Goal: Transaction & Acquisition: Book appointment/travel/reservation

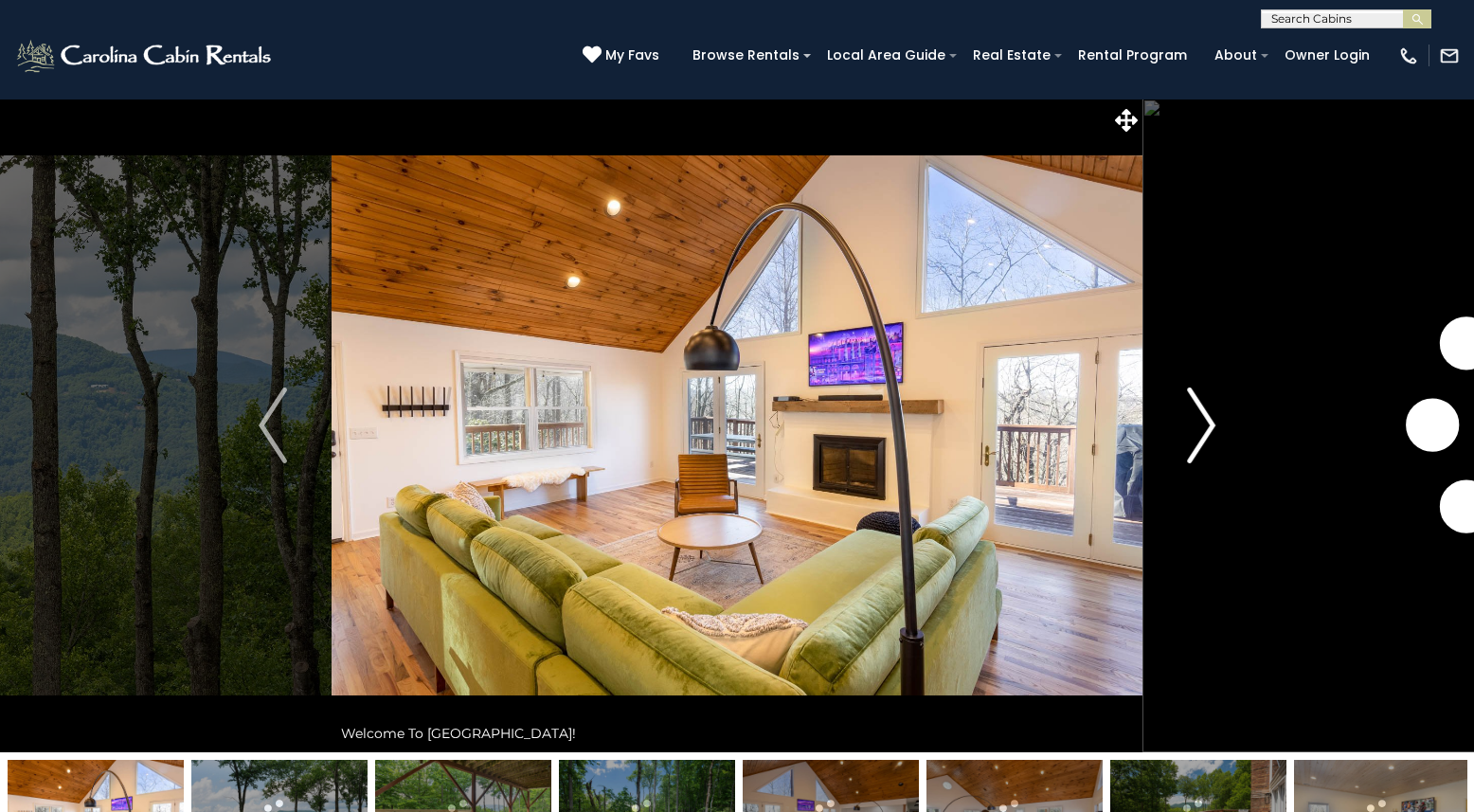
click at [1201, 443] on img "Next" at bounding box center [1202, 425] width 29 height 76
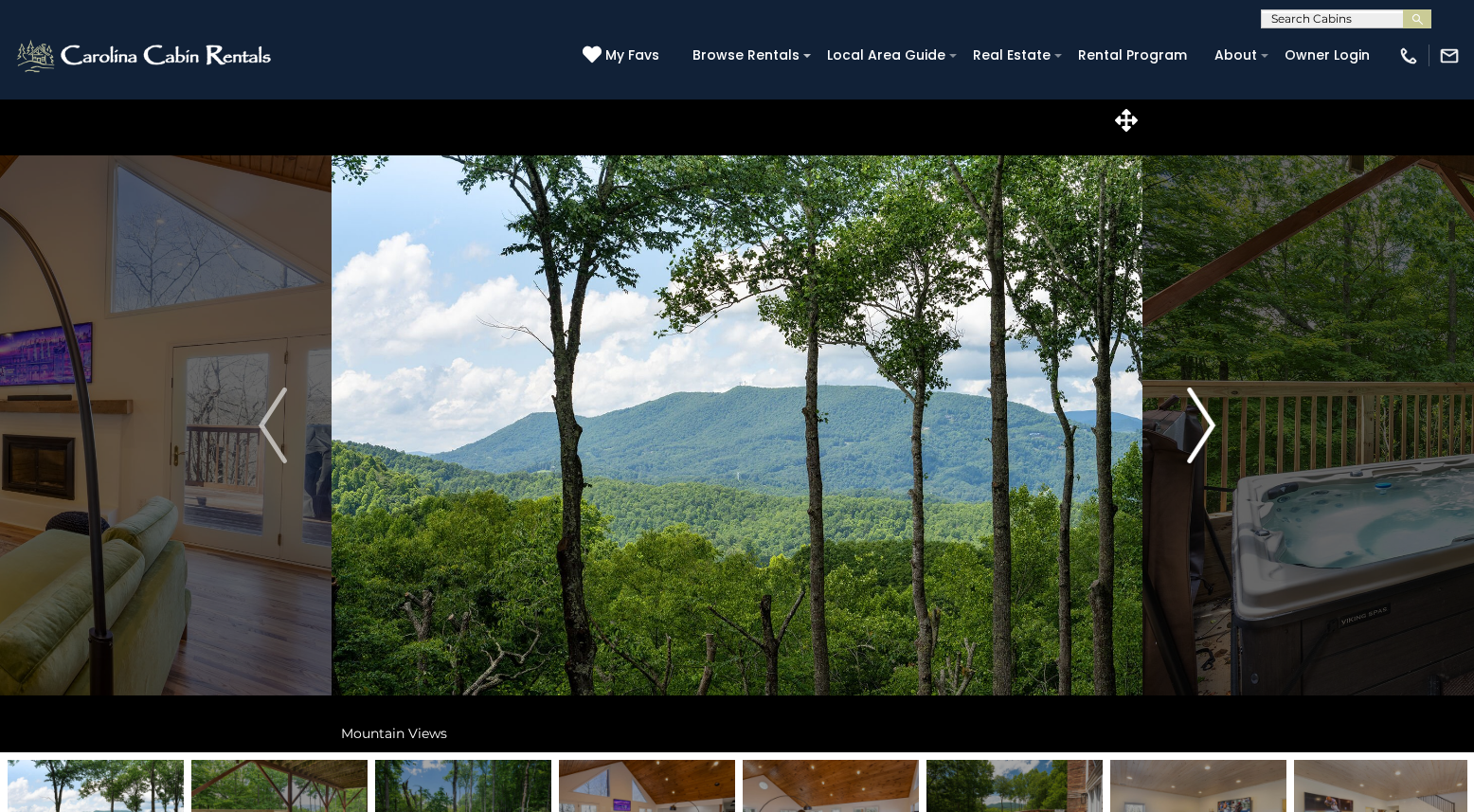
click at [1201, 443] on img "Next" at bounding box center [1202, 425] width 29 height 76
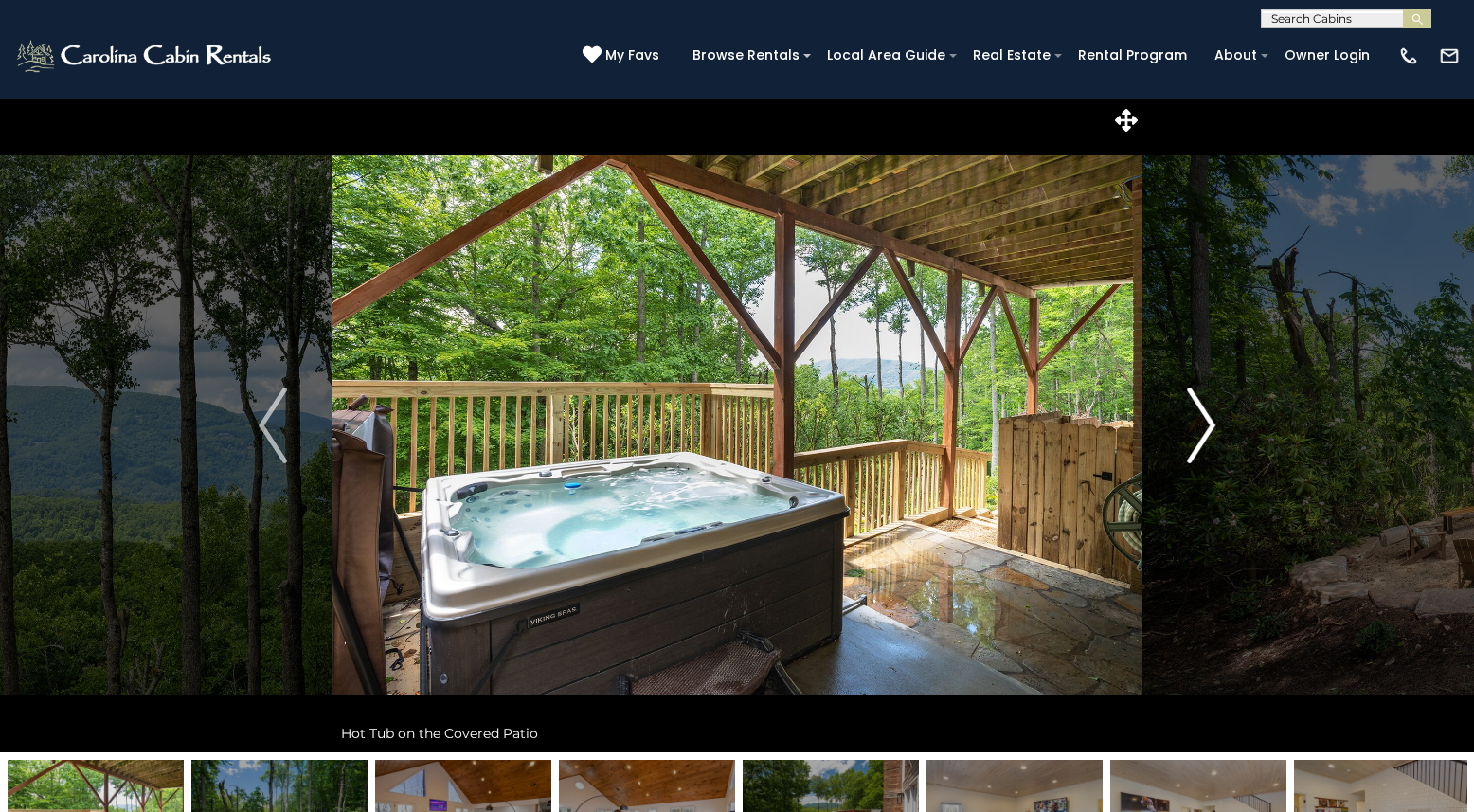
click at [1201, 443] on img "Next" at bounding box center [1202, 425] width 29 height 76
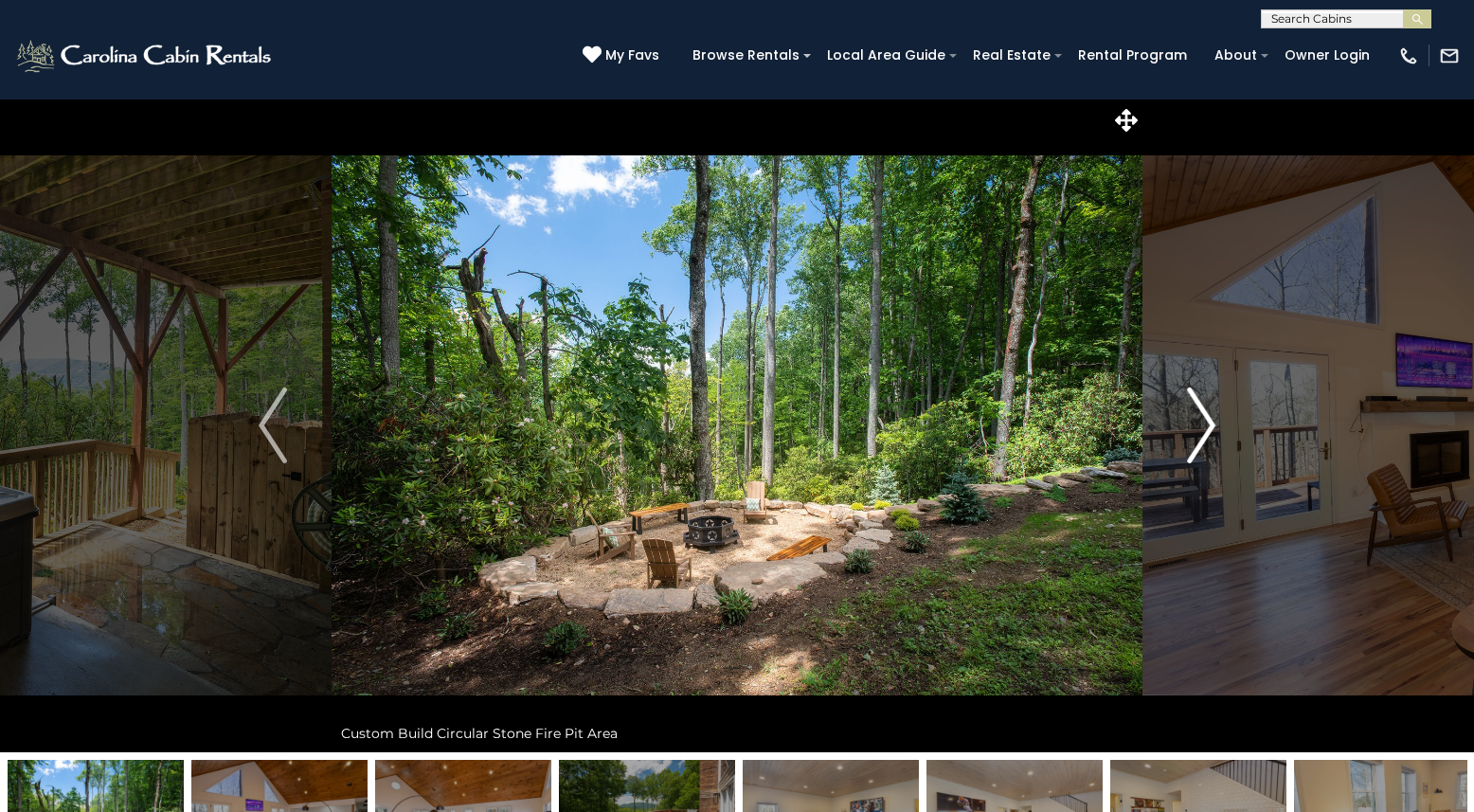
click at [1201, 443] on img "Next" at bounding box center [1202, 425] width 29 height 76
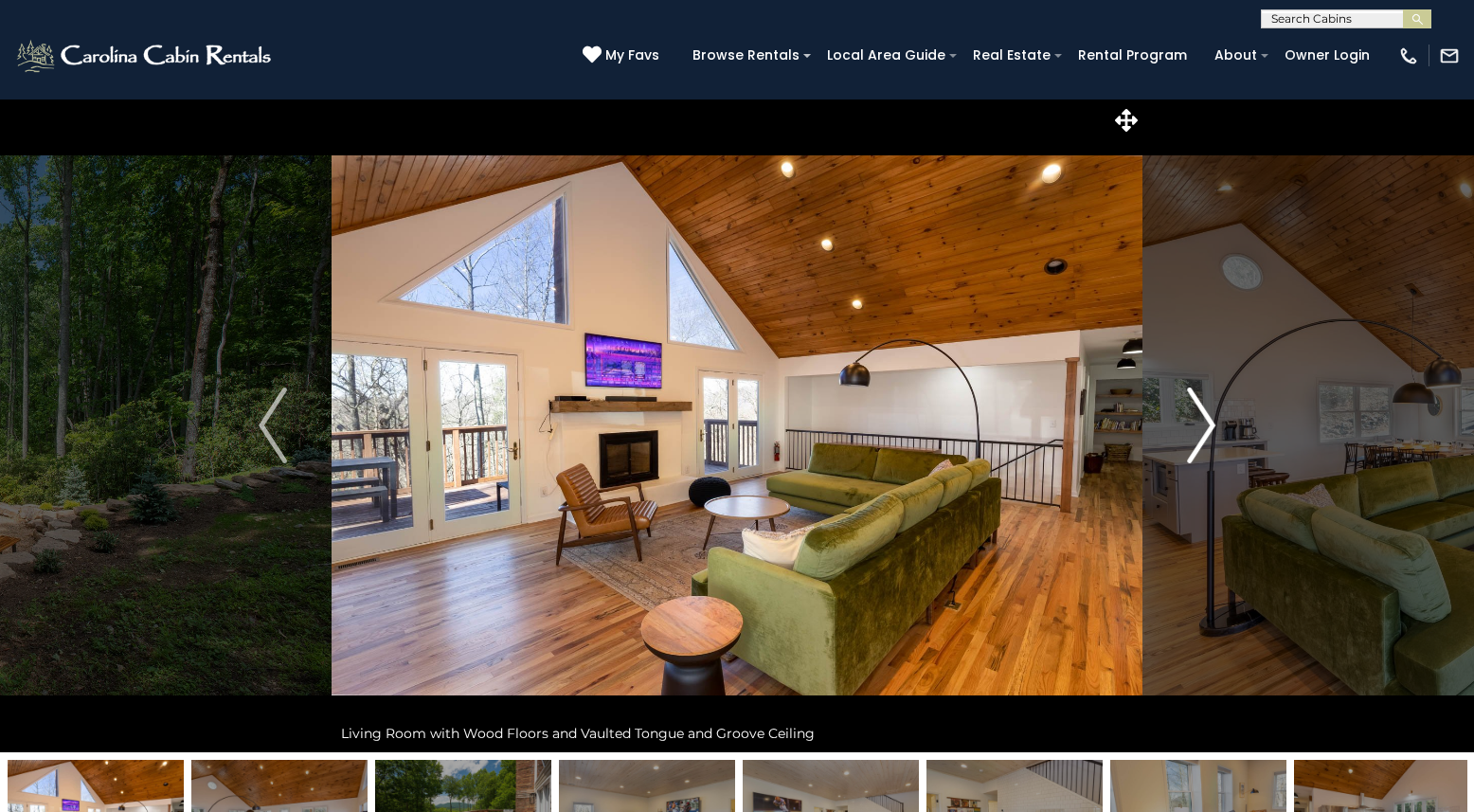
click at [1201, 443] on img "Next" at bounding box center [1202, 425] width 29 height 76
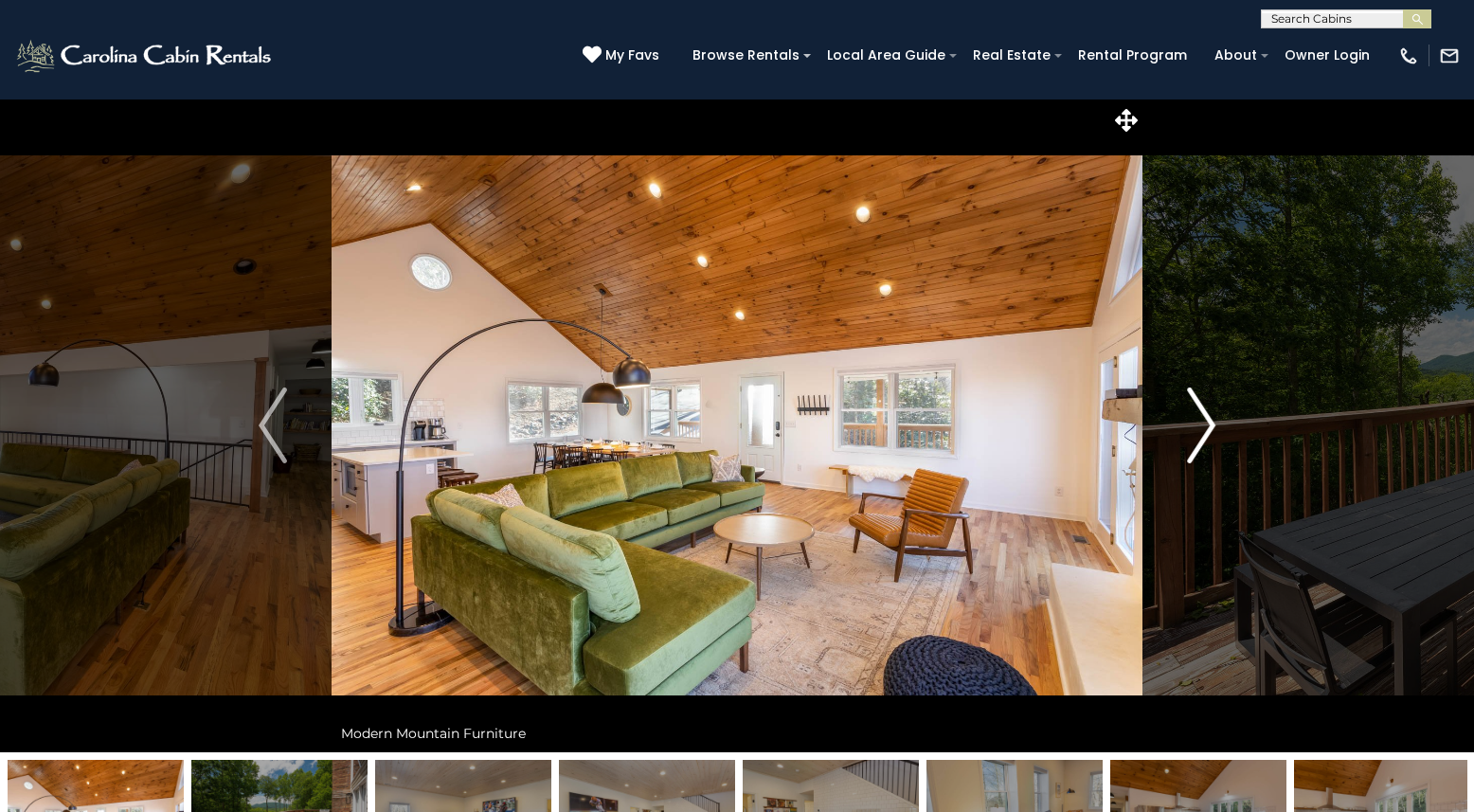
click at [1201, 443] on img "Next" at bounding box center [1202, 425] width 29 height 76
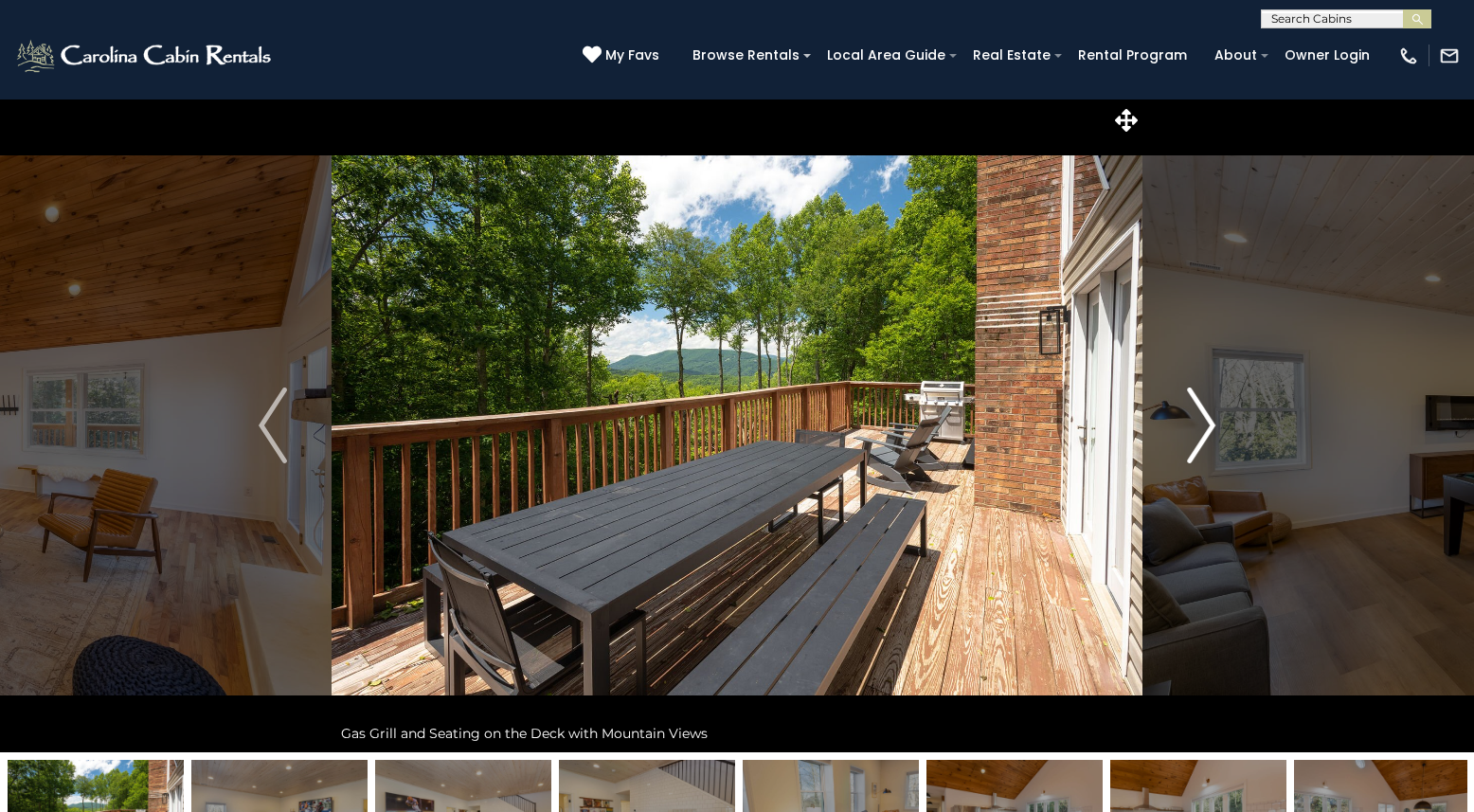
click at [1201, 443] on img "Next" at bounding box center [1202, 425] width 29 height 76
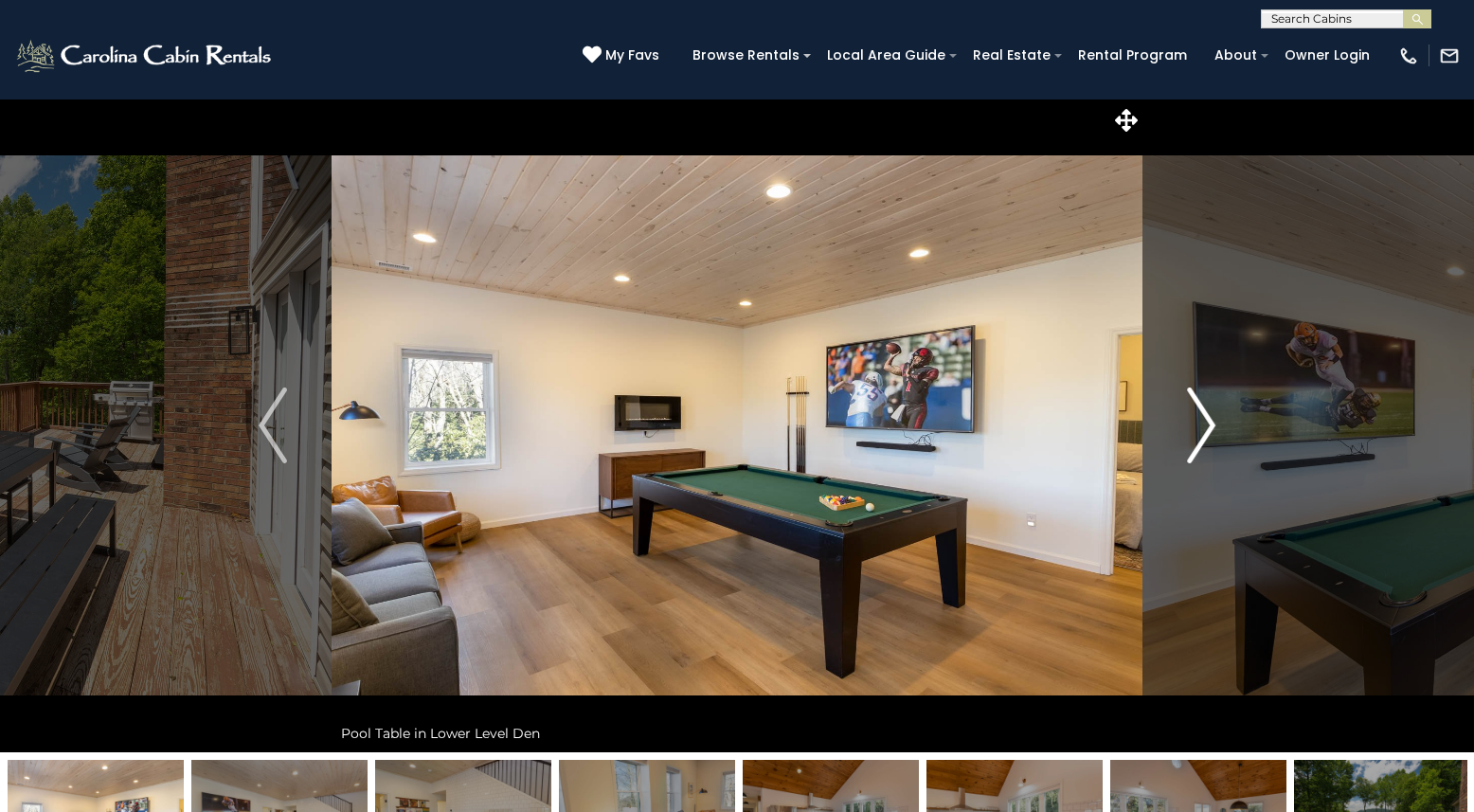
click at [1201, 443] on img "Next" at bounding box center [1202, 425] width 29 height 76
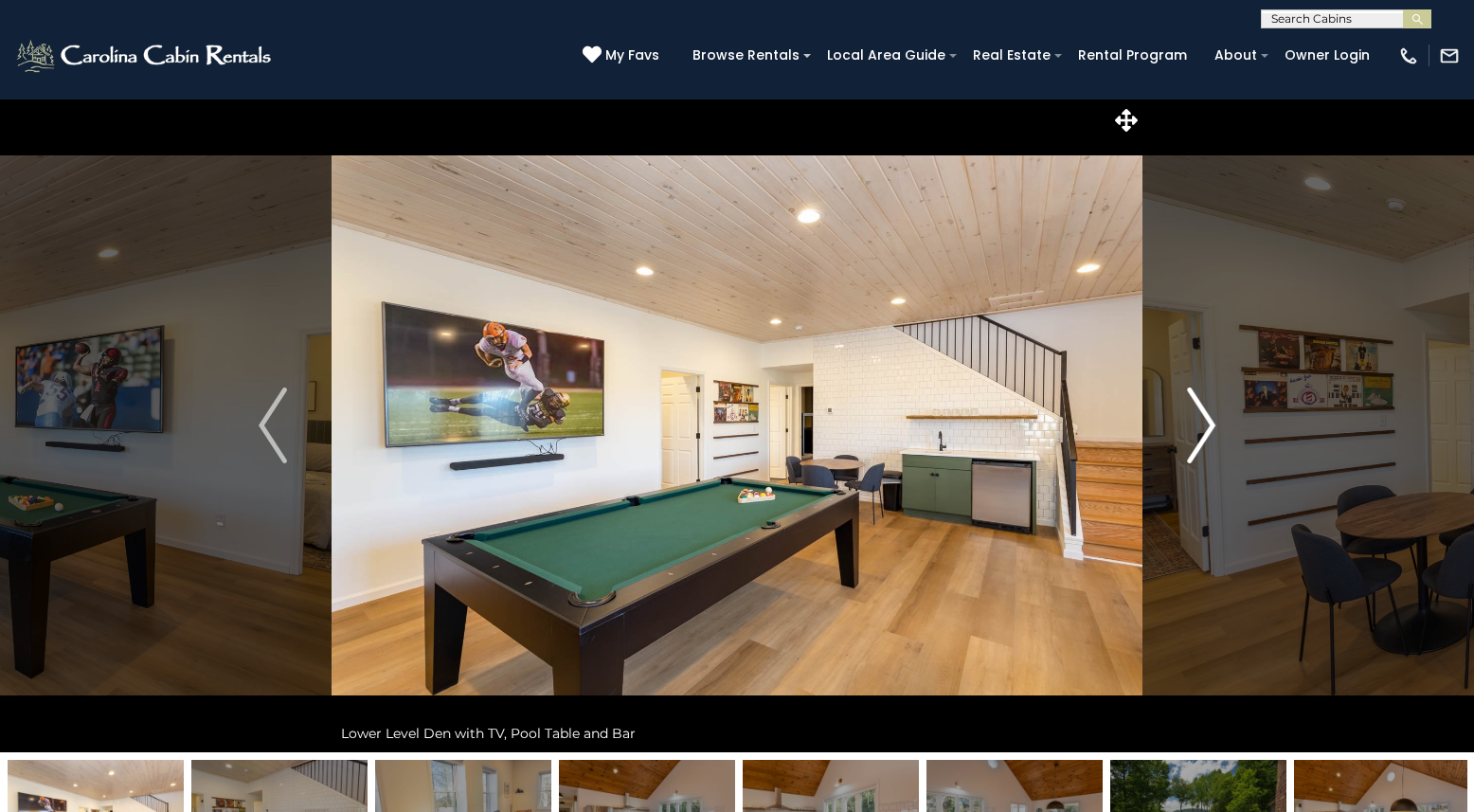
click at [1201, 443] on img "Next" at bounding box center [1202, 425] width 29 height 76
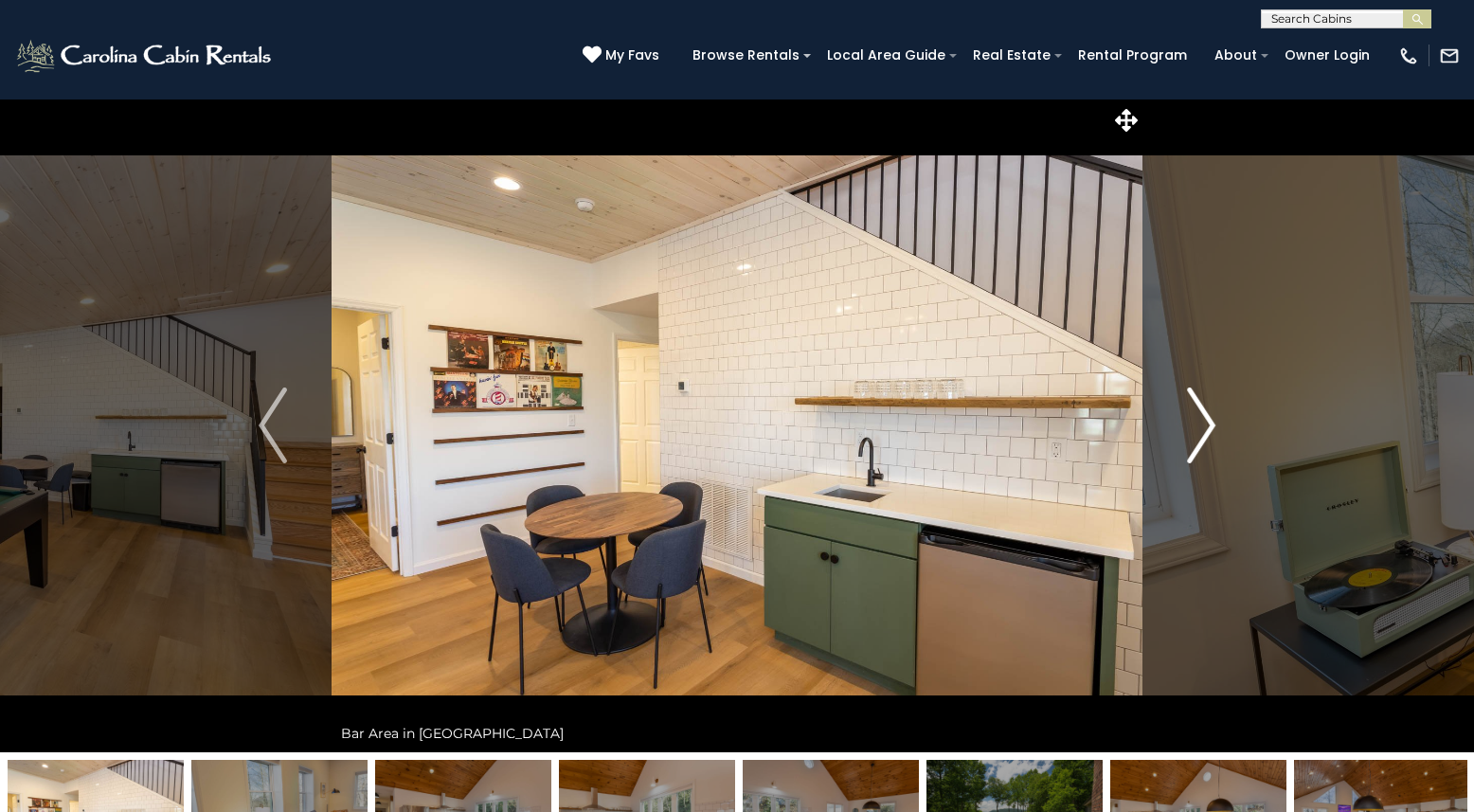
click at [1201, 443] on img "Next" at bounding box center [1202, 425] width 29 height 76
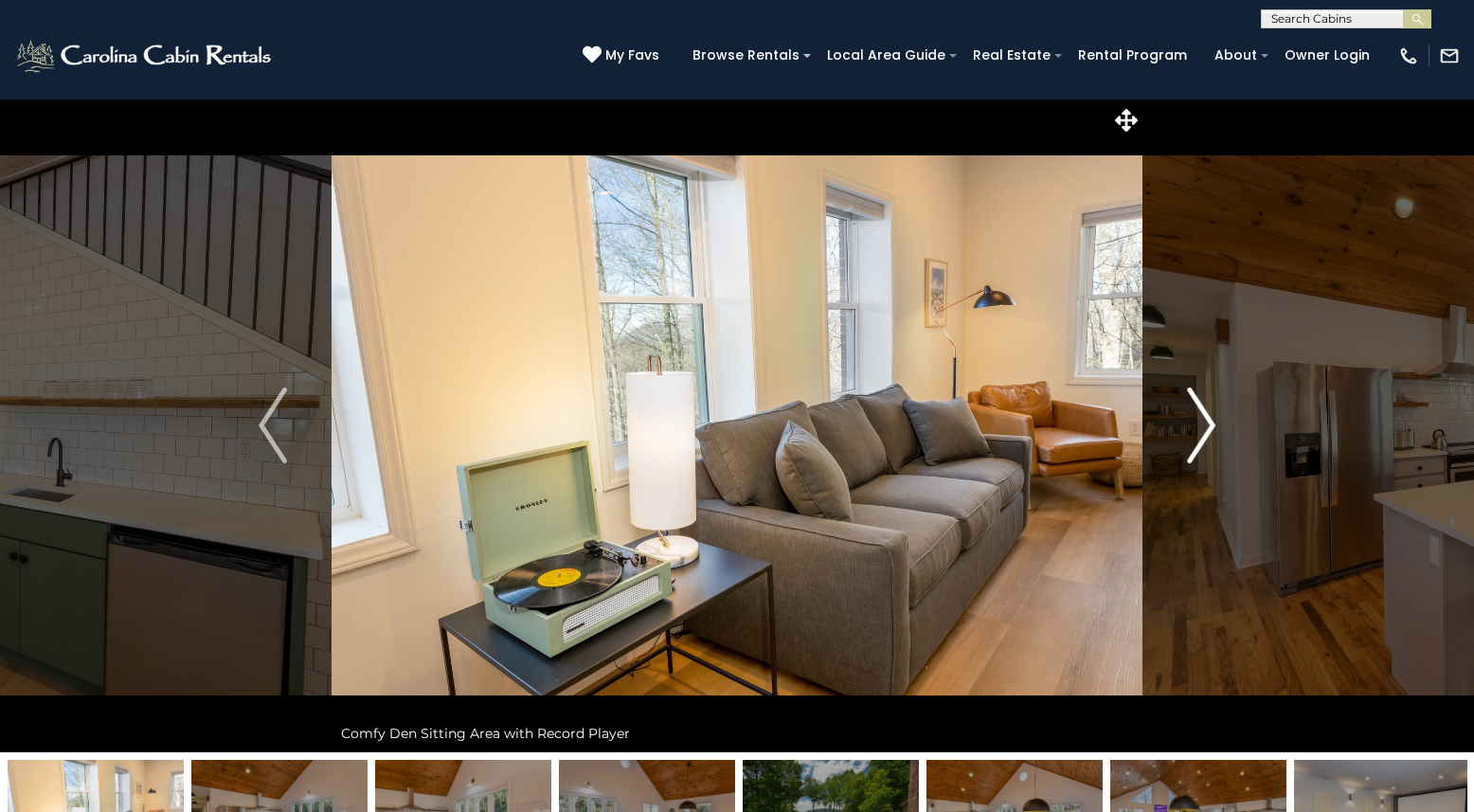
click at [1201, 443] on img "Next" at bounding box center [1202, 425] width 29 height 76
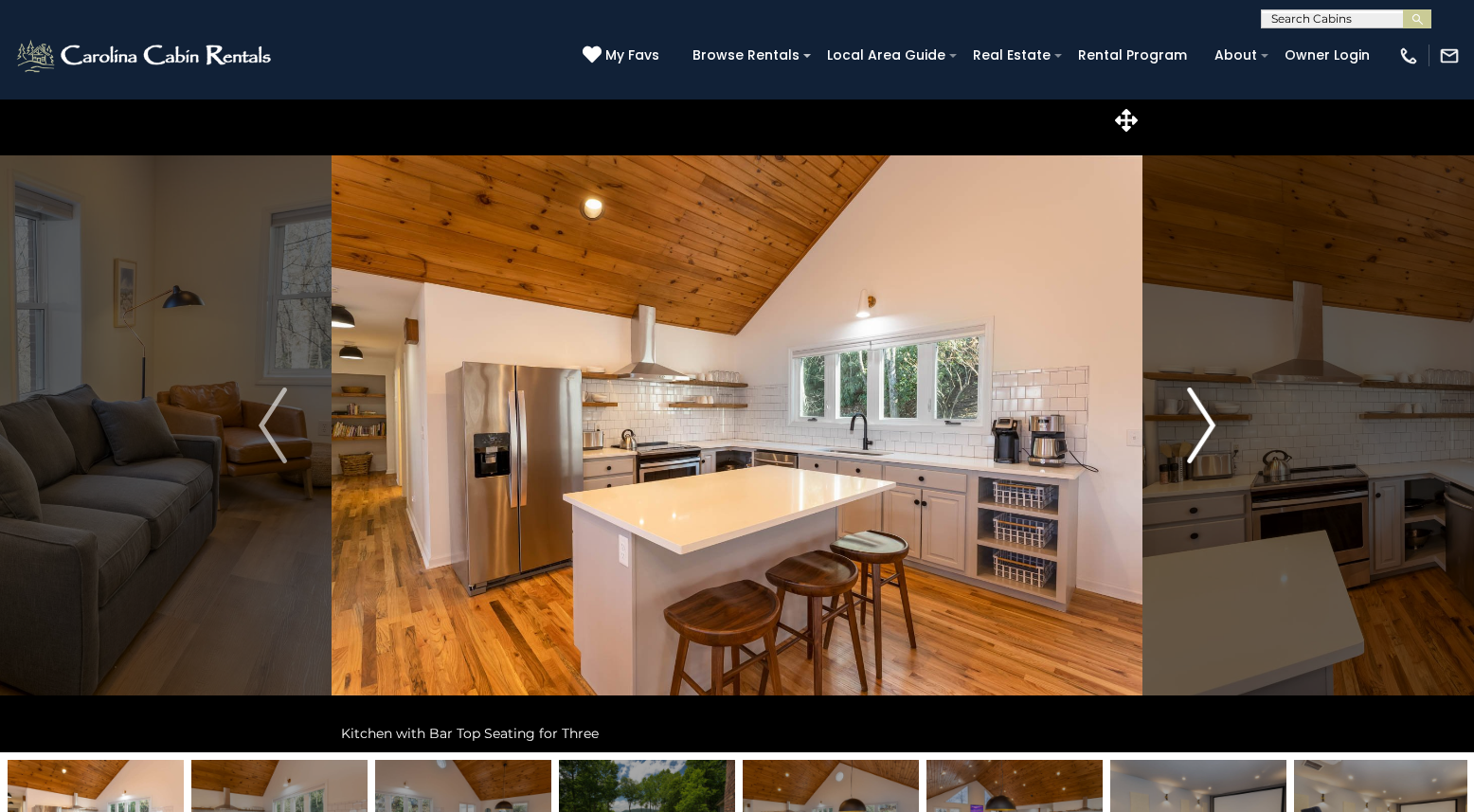
click at [1201, 443] on img "Next" at bounding box center [1202, 425] width 29 height 76
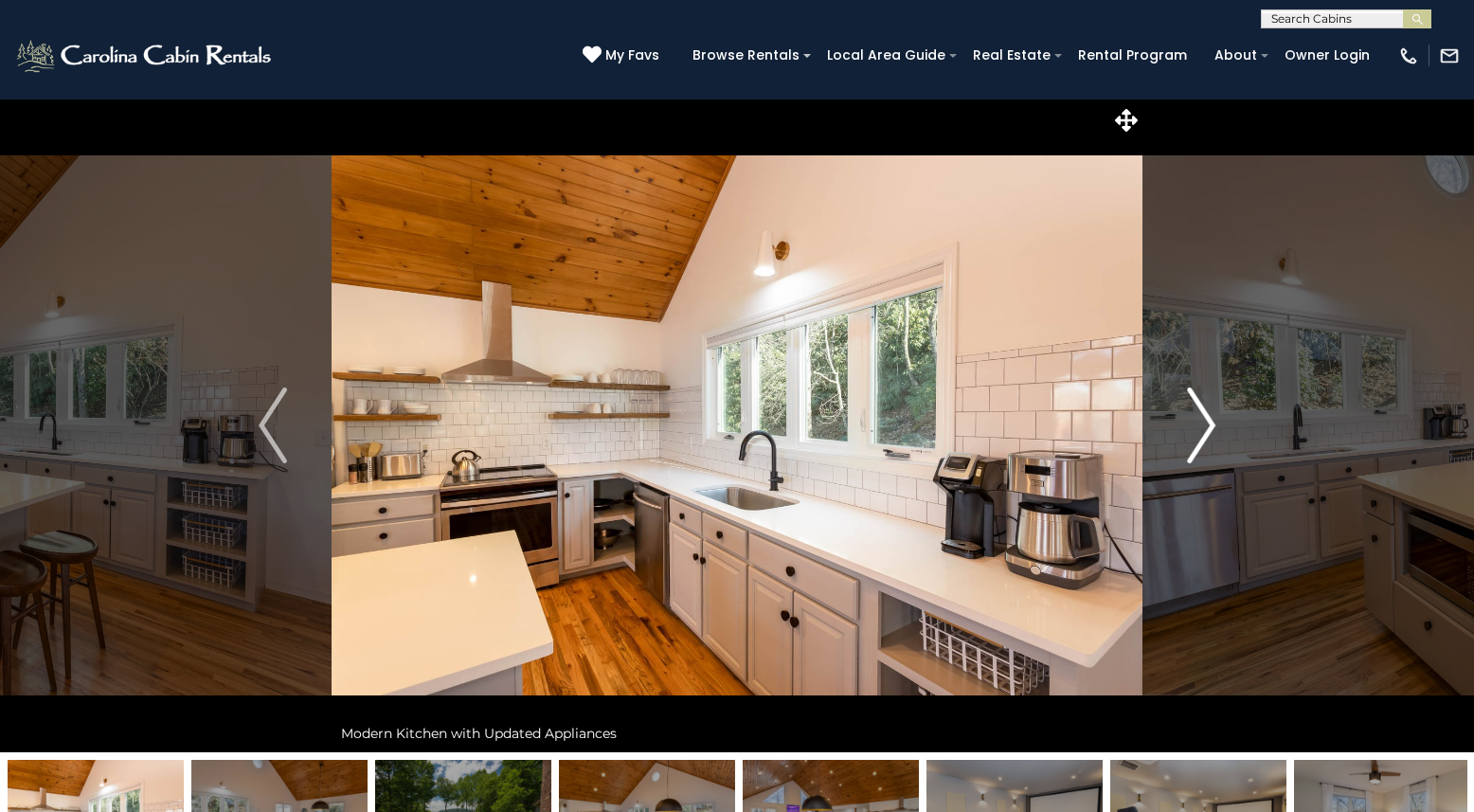
click at [1201, 443] on img "Next" at bounding box center [1202, 425] width 29 height 76
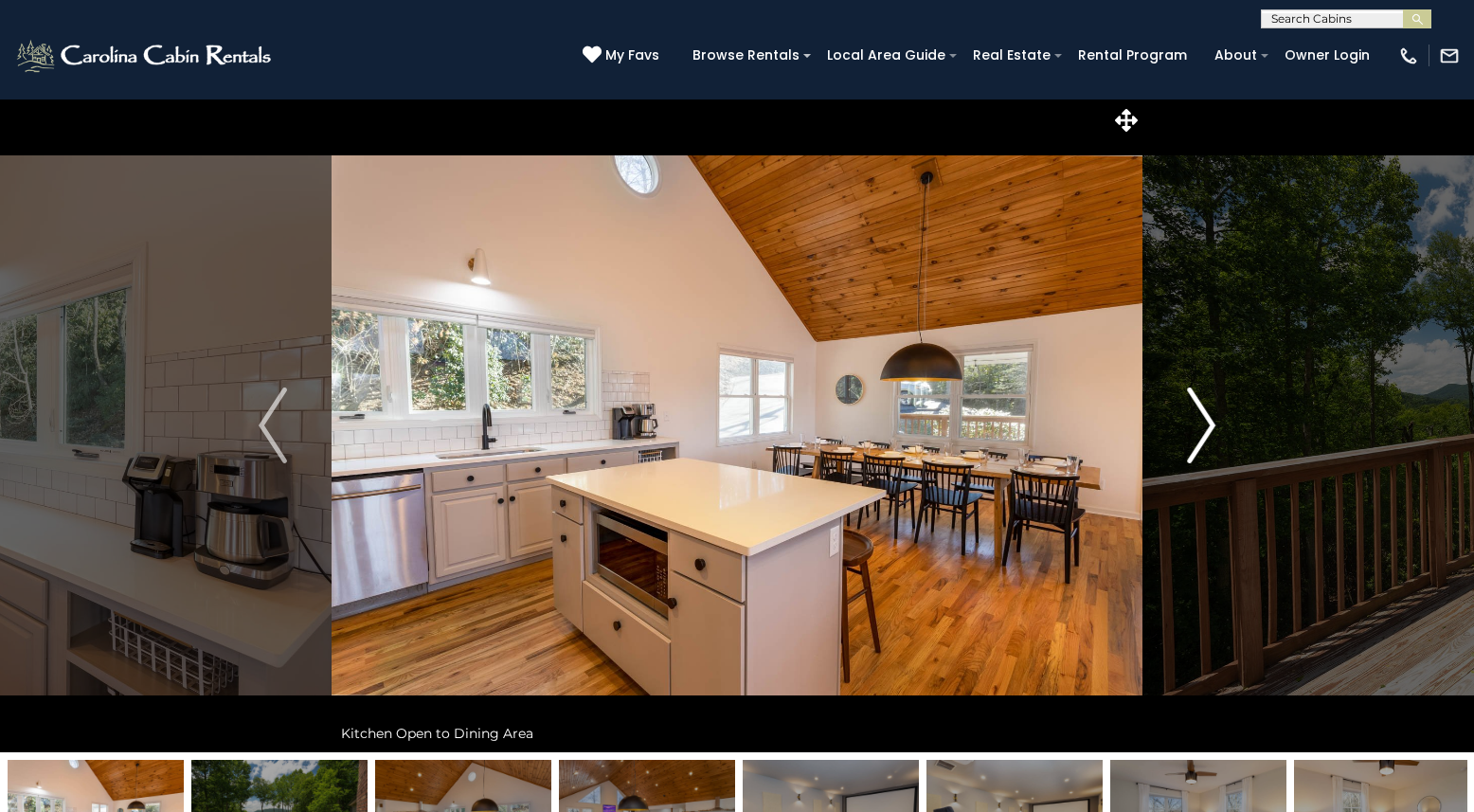
click at [1201, 443] on img "Next" at bounding box center [1202, 425] width 29 height 76
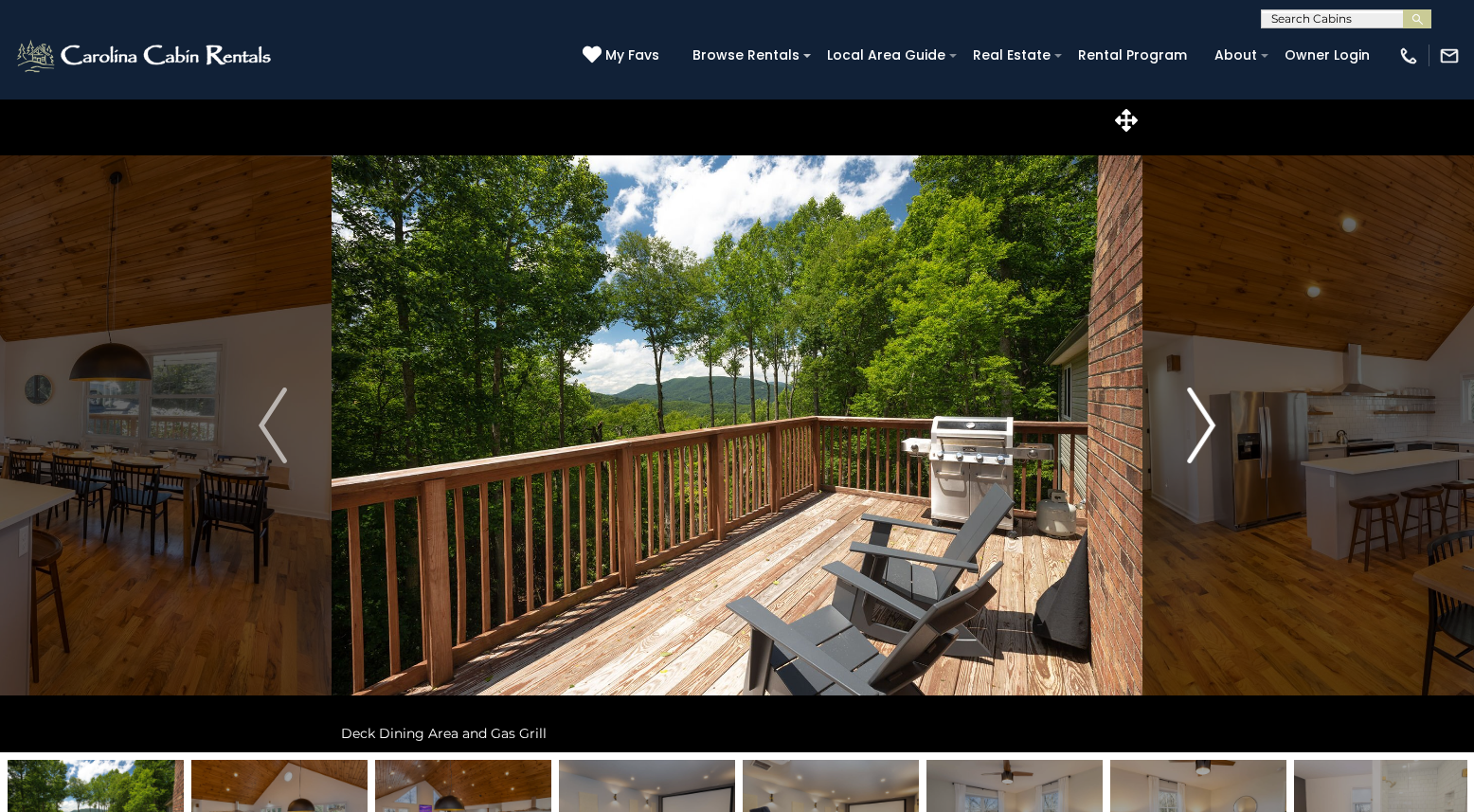
click at [1201, 443] on img "Next" at bounding box center [1202, 425] width 29 height 76
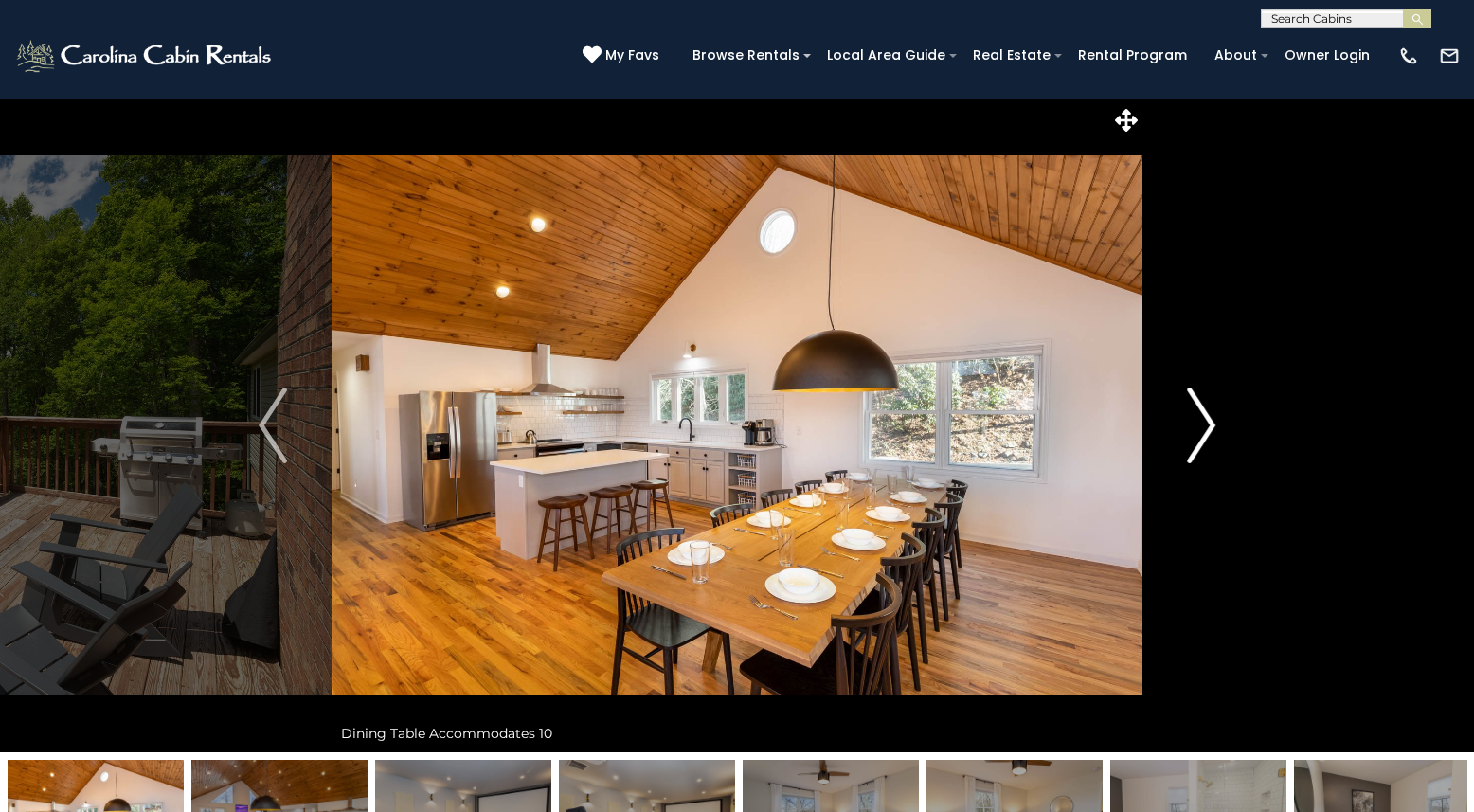
click at [1201, 443] on img "Next" at bounding box center [1202, 425] width 29 height 76
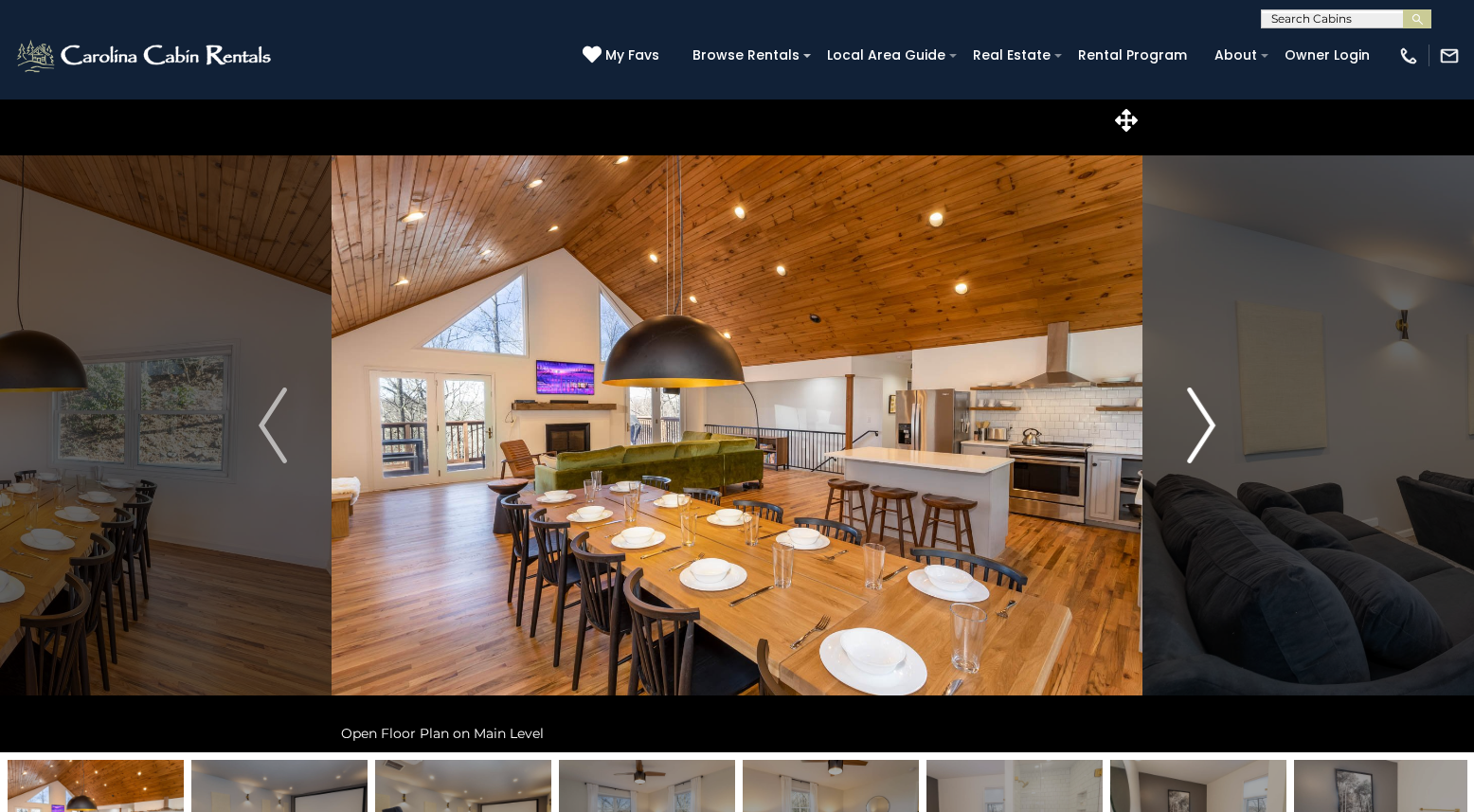
click at [1201, 443] on img "Next" at bounding box center [1202, 425] width 29 height 76
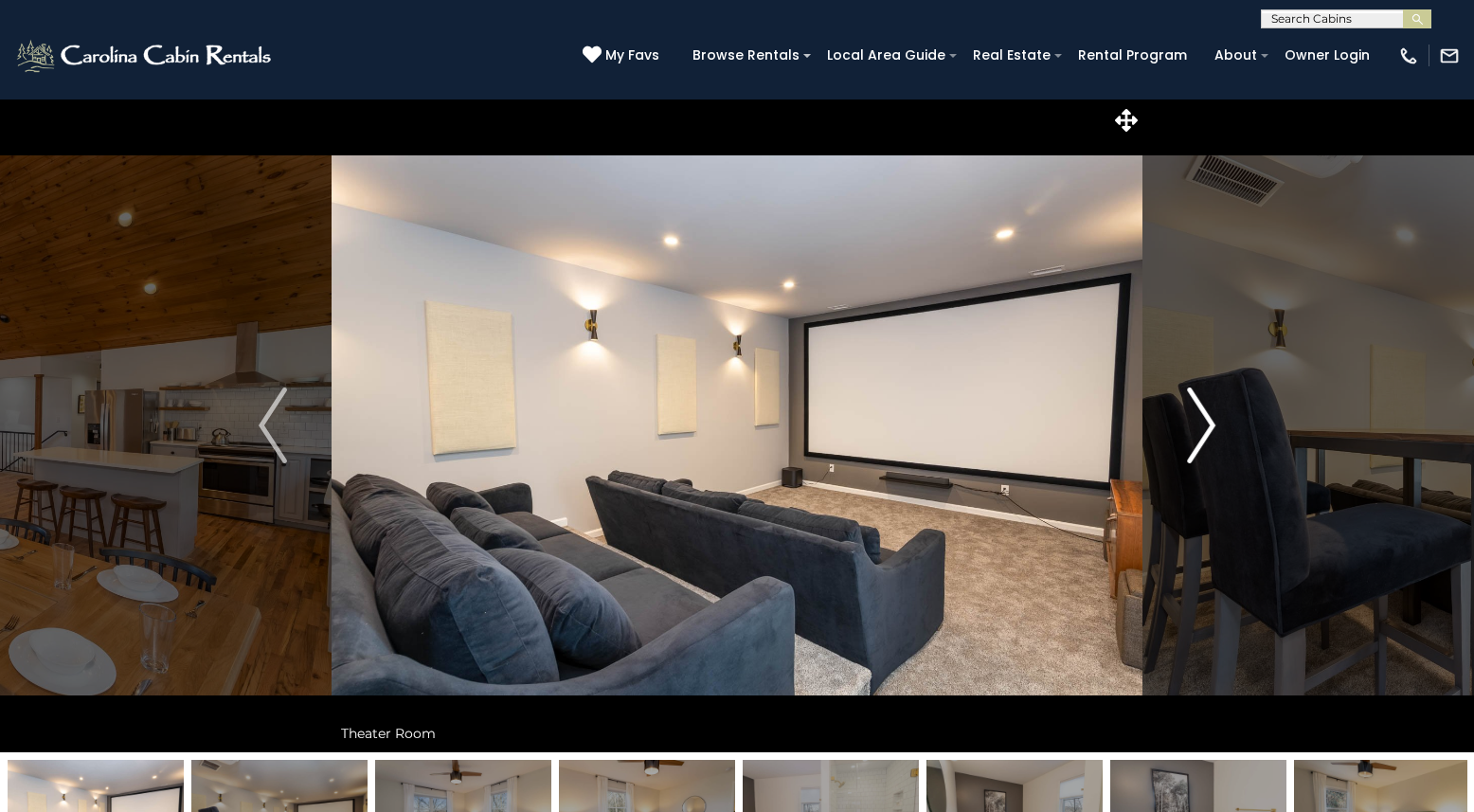
click at [1201, 443] on img "Next" at bounding box center [1202, 425] width 29 height 76
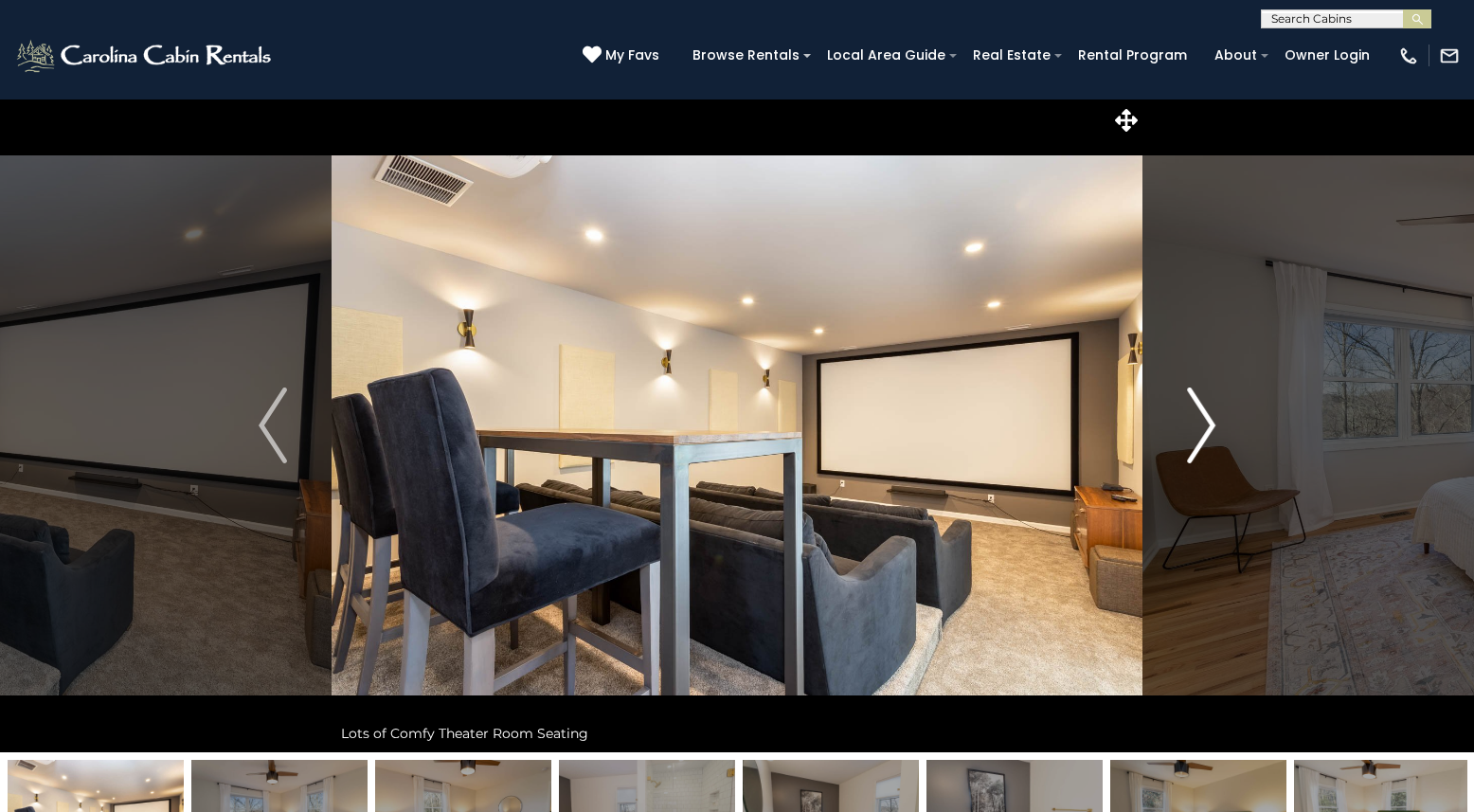
click at [1201, 443] on img "Next" at bounding box center [1202, 425] width 29 height 76
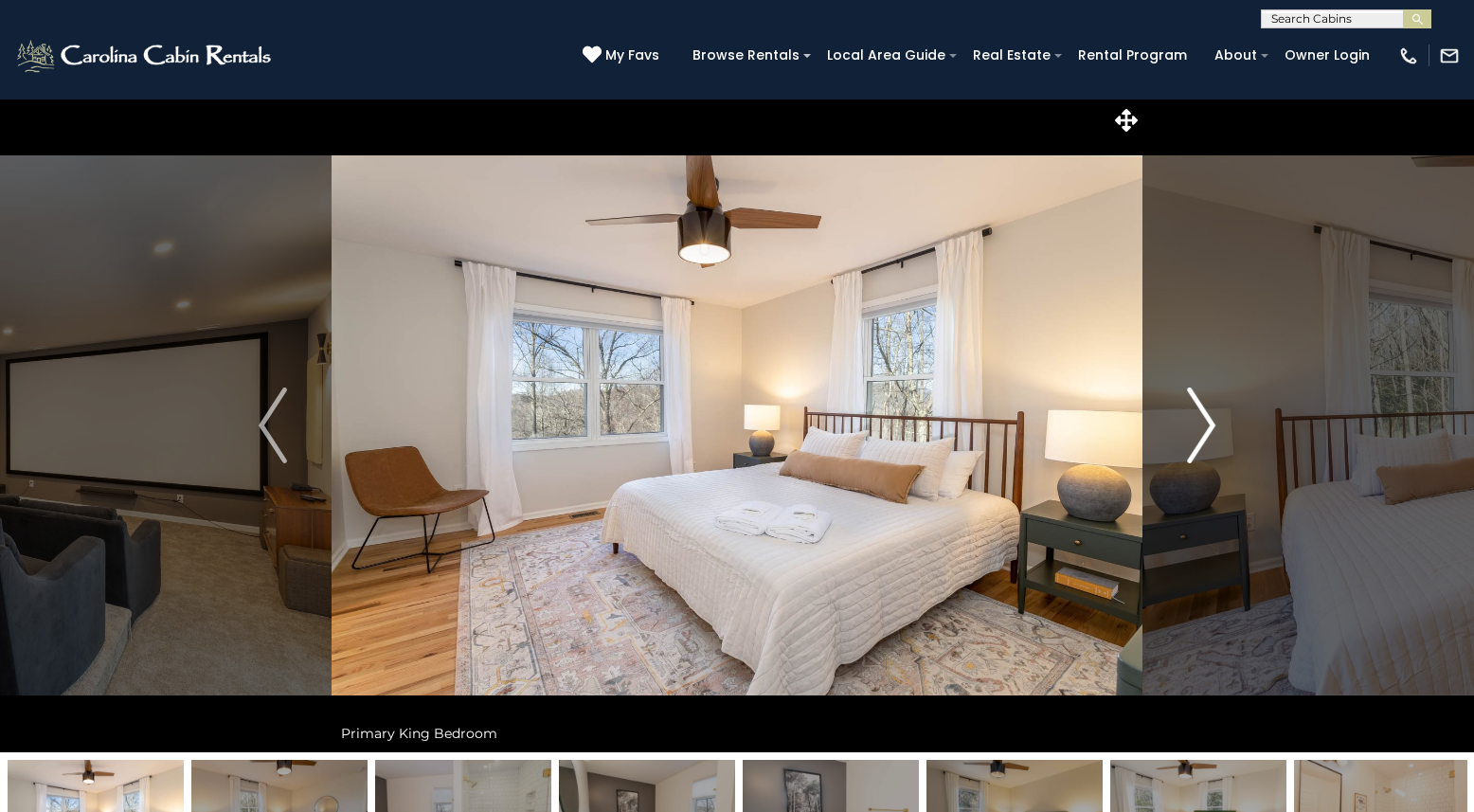
click at [1201, 443] on img "Next" at bounding box center [1202, 425] width 29 height 76
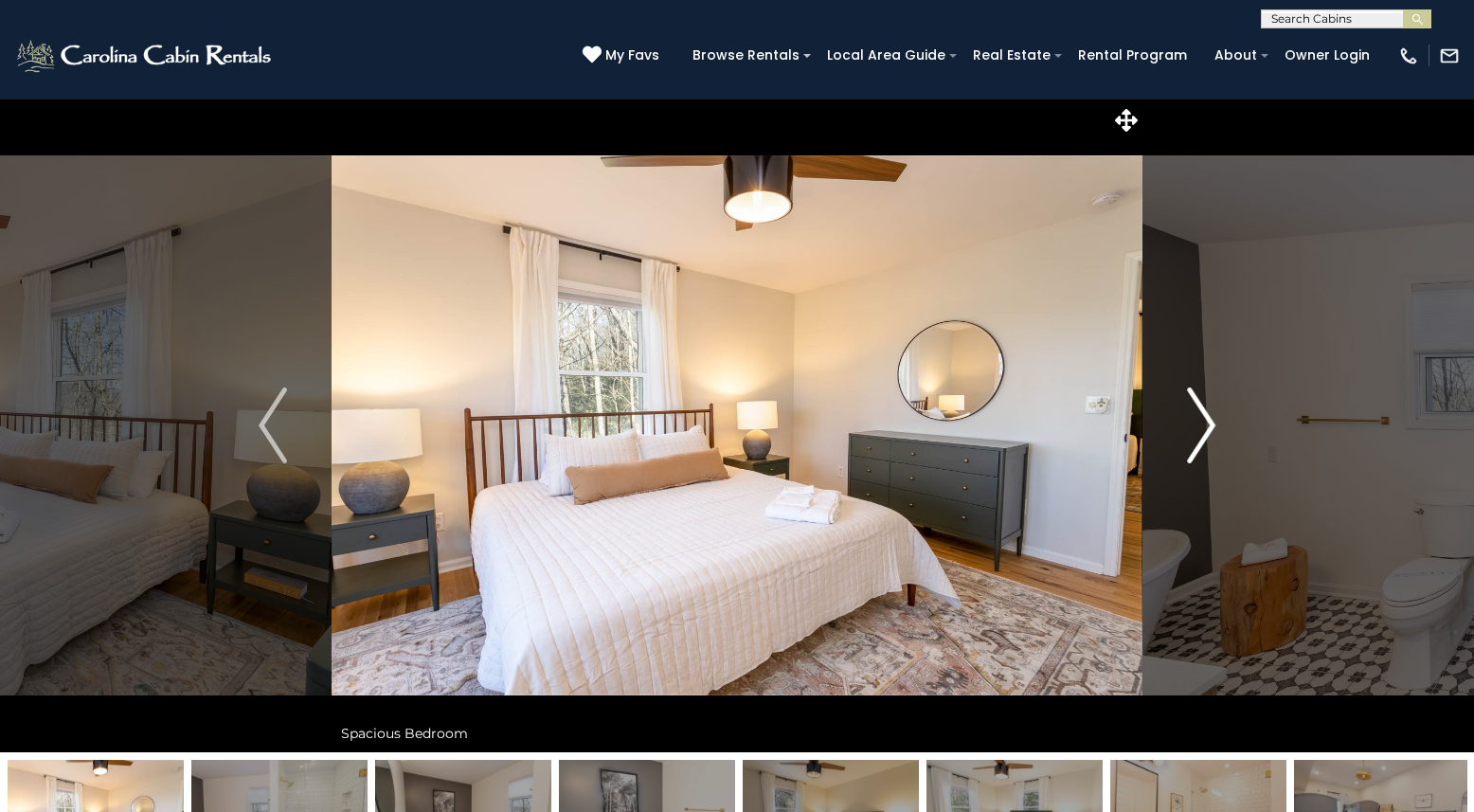
click at [1201, 443] on img "Next" at bounding box center [1202, 425] width 29 height 76
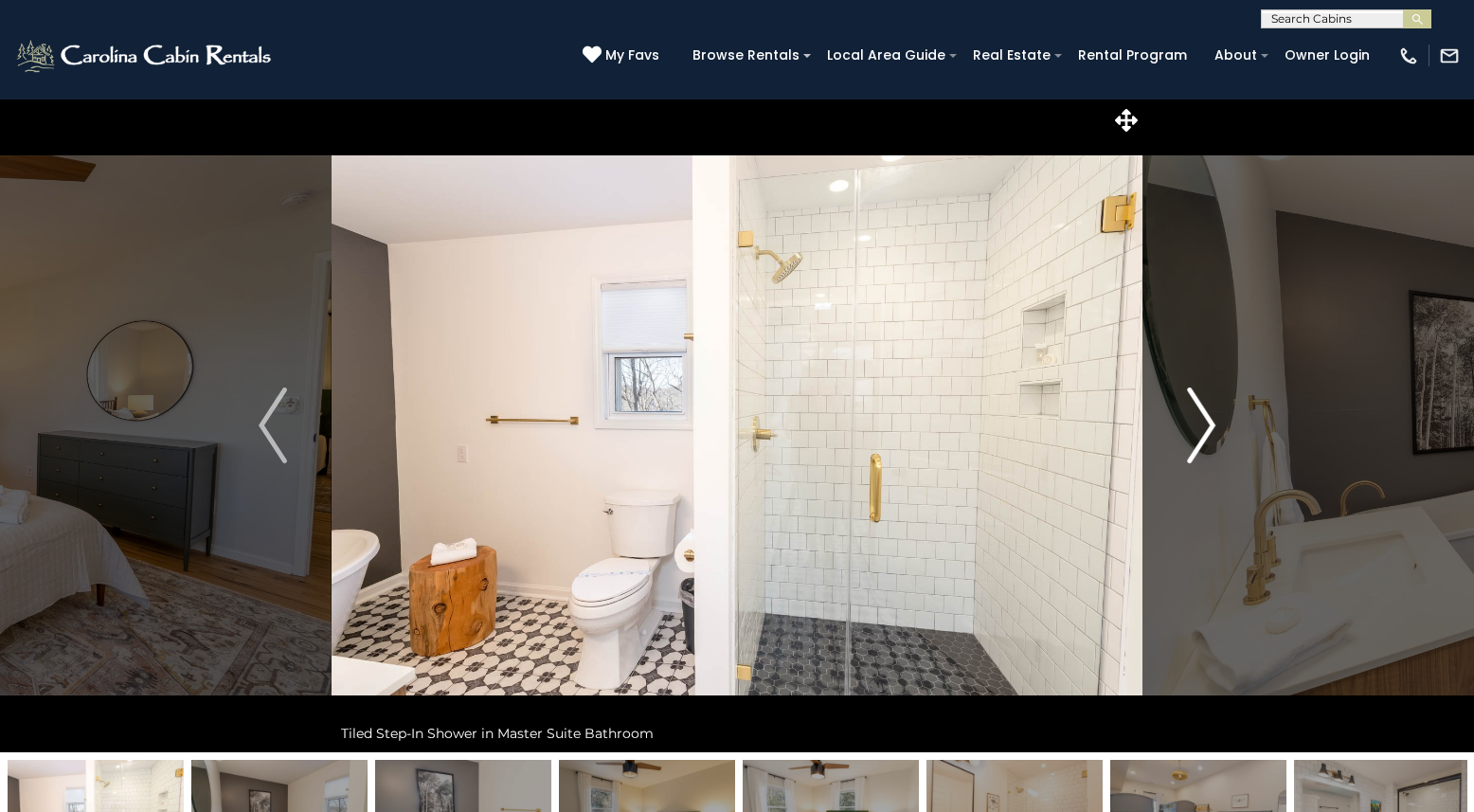
click at [1201, 443] on img "Next" at bounding box center [1202, 425] width 29 height 76
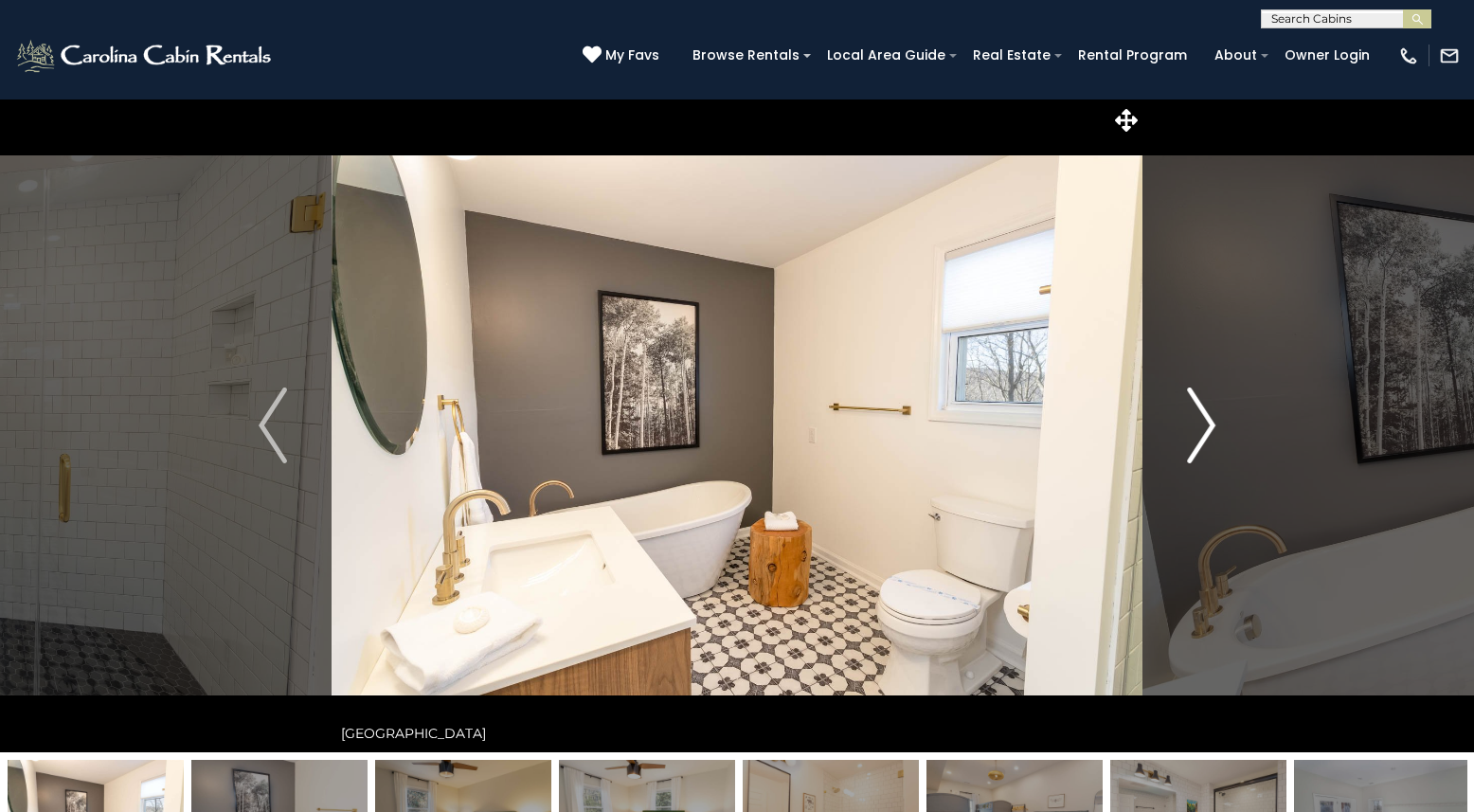
click at [1201, 443] on img "Next" at bounding box center [1202, 425] width 29 height 76
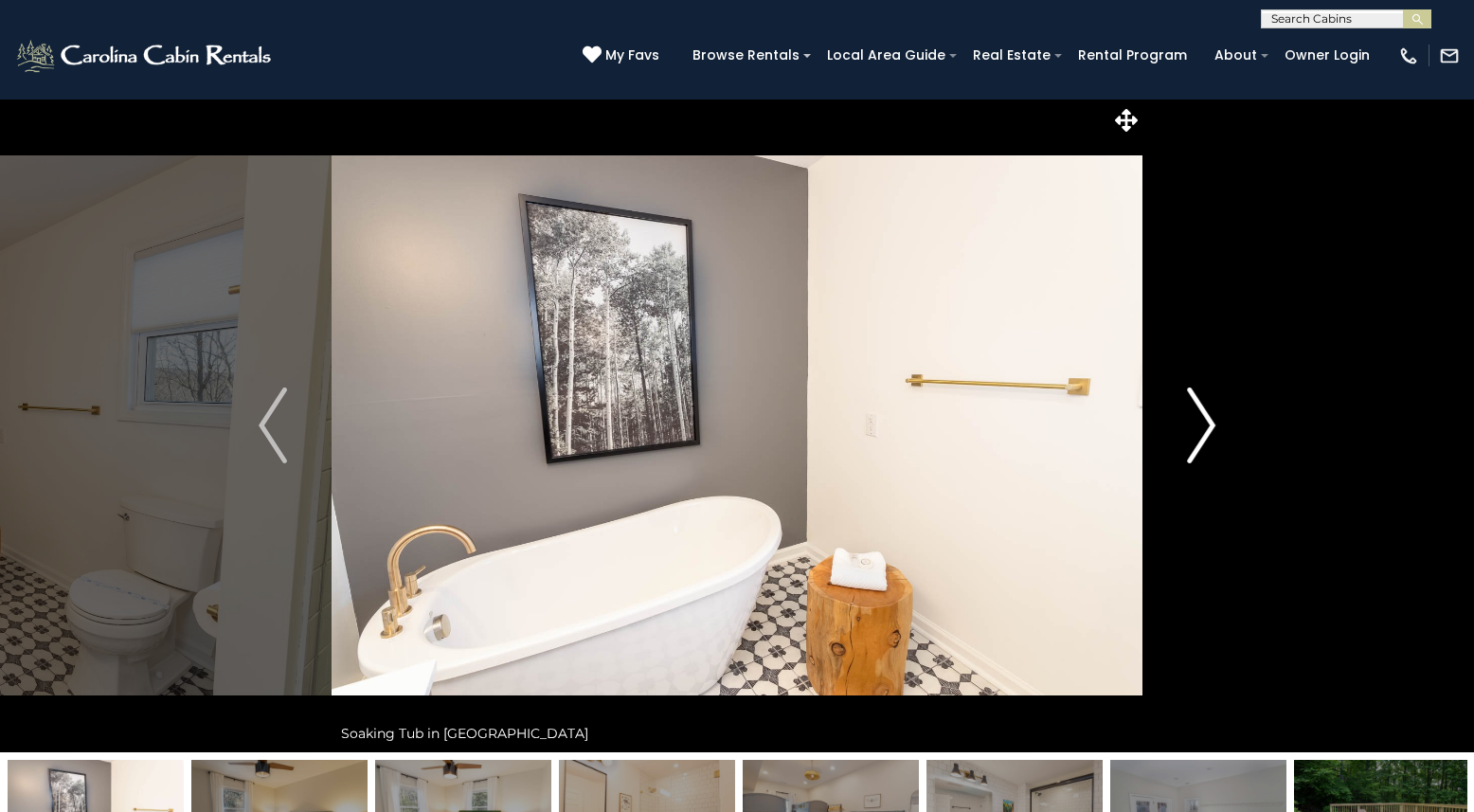
click at [1201, 443] on img "Next" at bounding box center [1202, 425] width 29 height 76
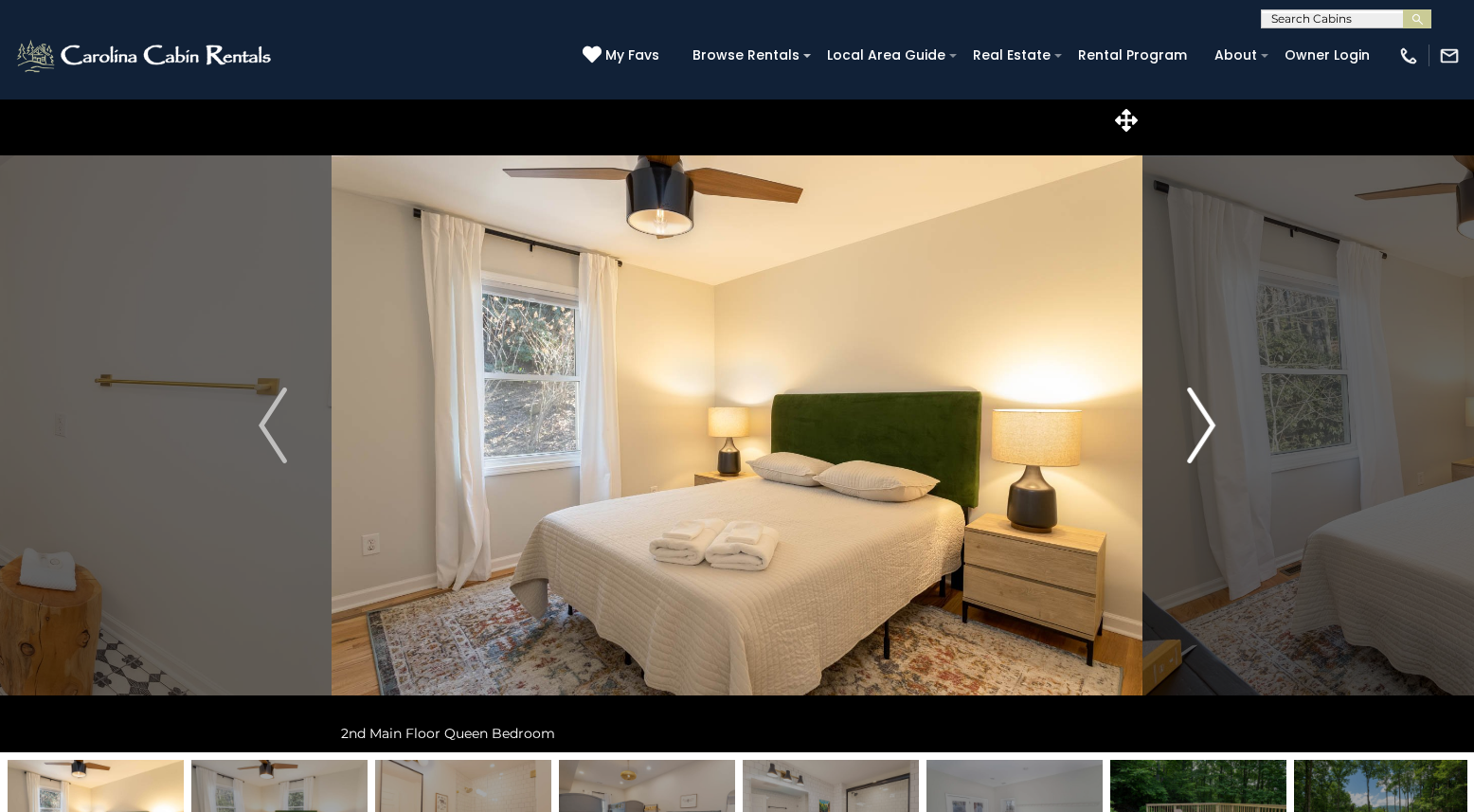
click at [1201, 443] on img "Next" at bounding box center [1202, 425] width 29 height 76
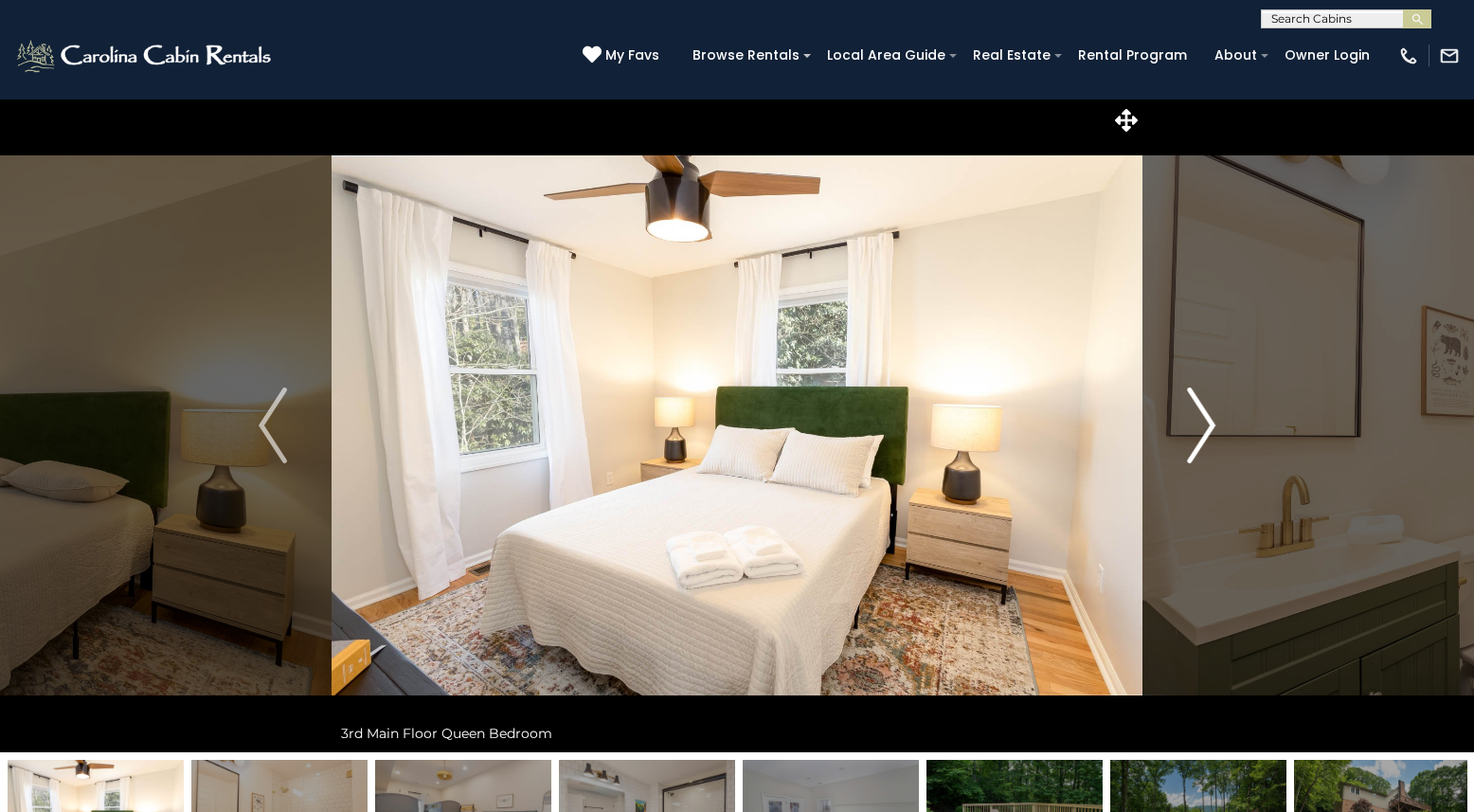
click at [1201, 443] on img "Next" at bounding box center [1202, 425] width 29 height 76
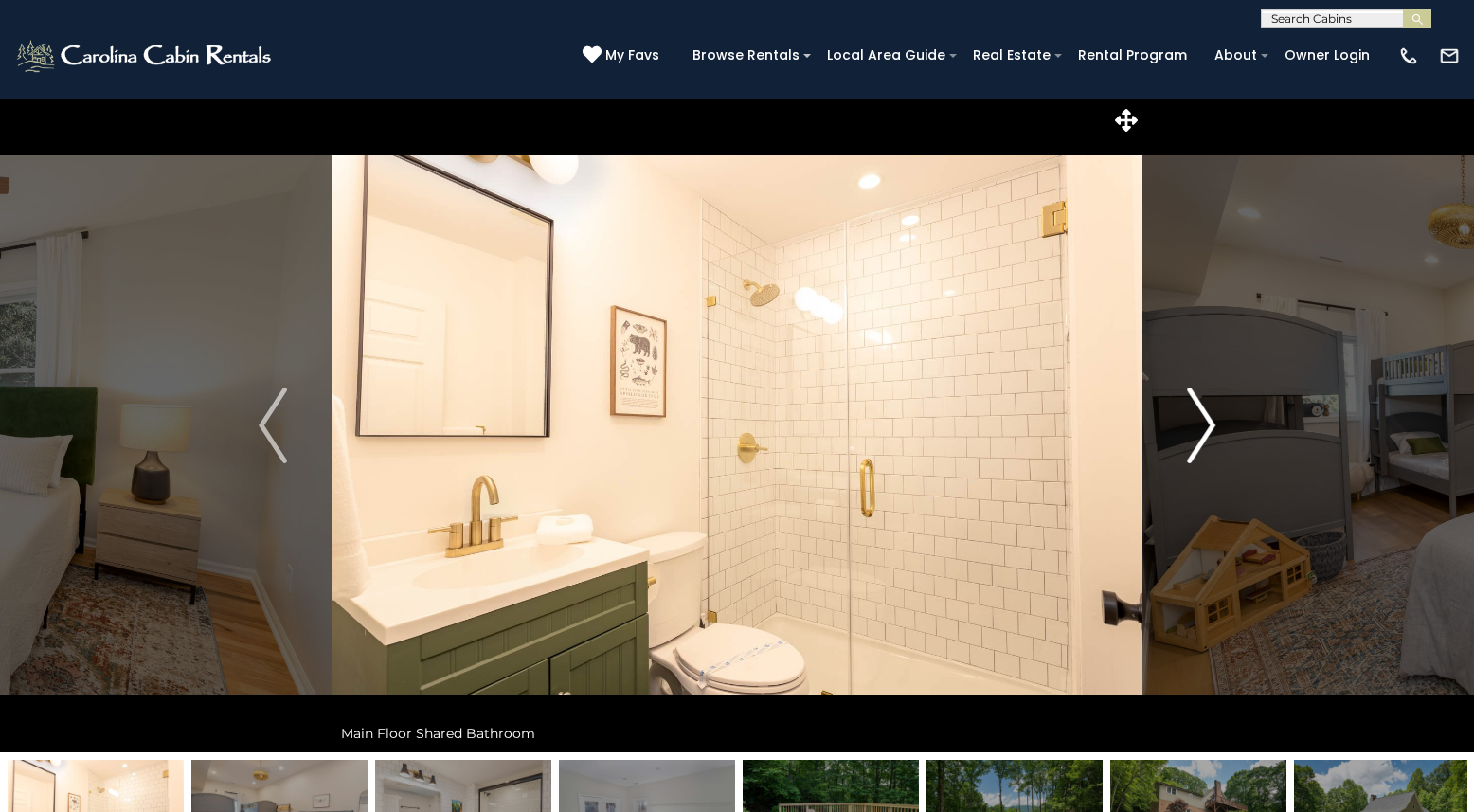
click at [1201, 443] on img "Next" at bounding box center [1202, 425] width 29 height 76
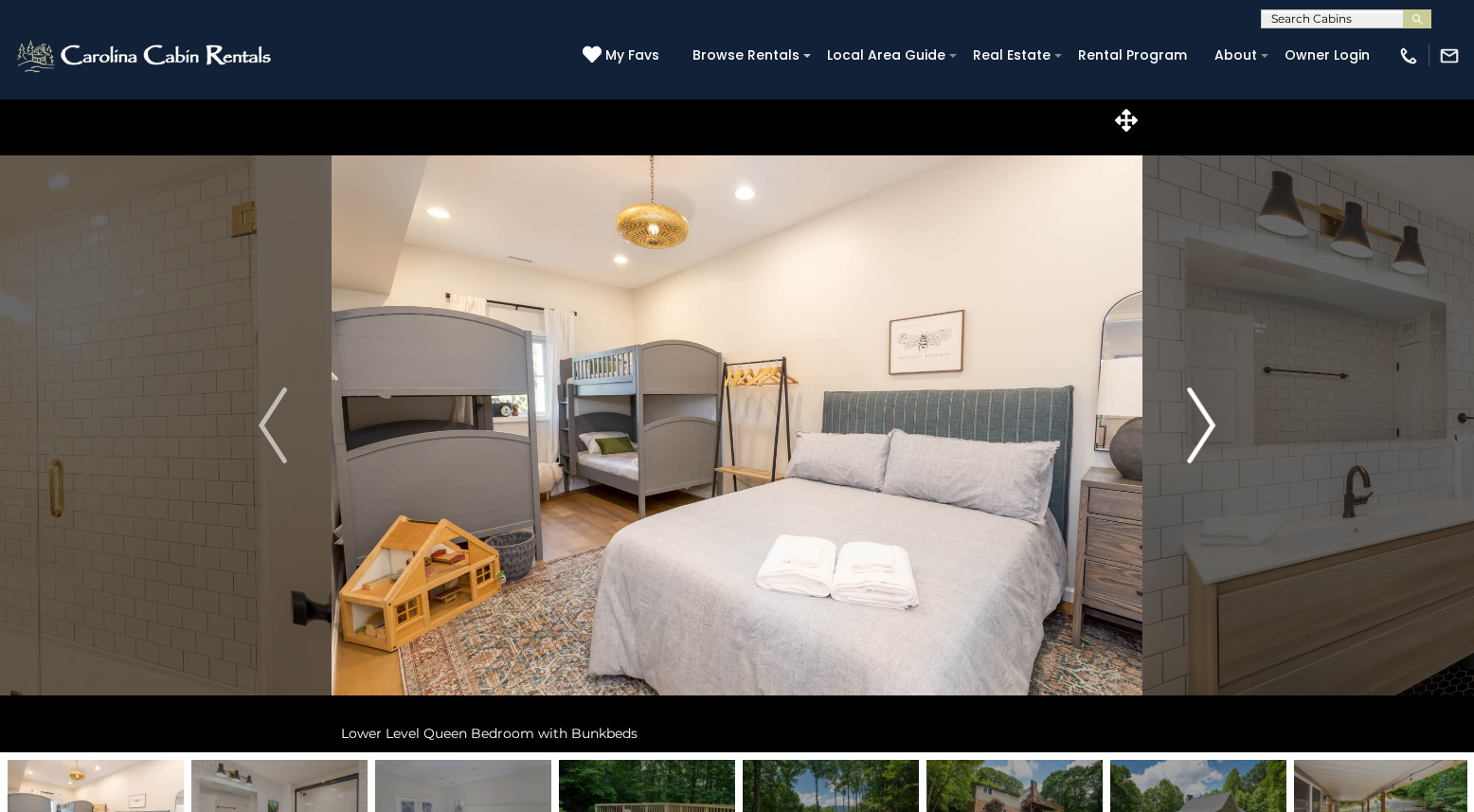
click at [1201, 443] on img "Next" at bounding box center [1202, 425] width 29 height 76
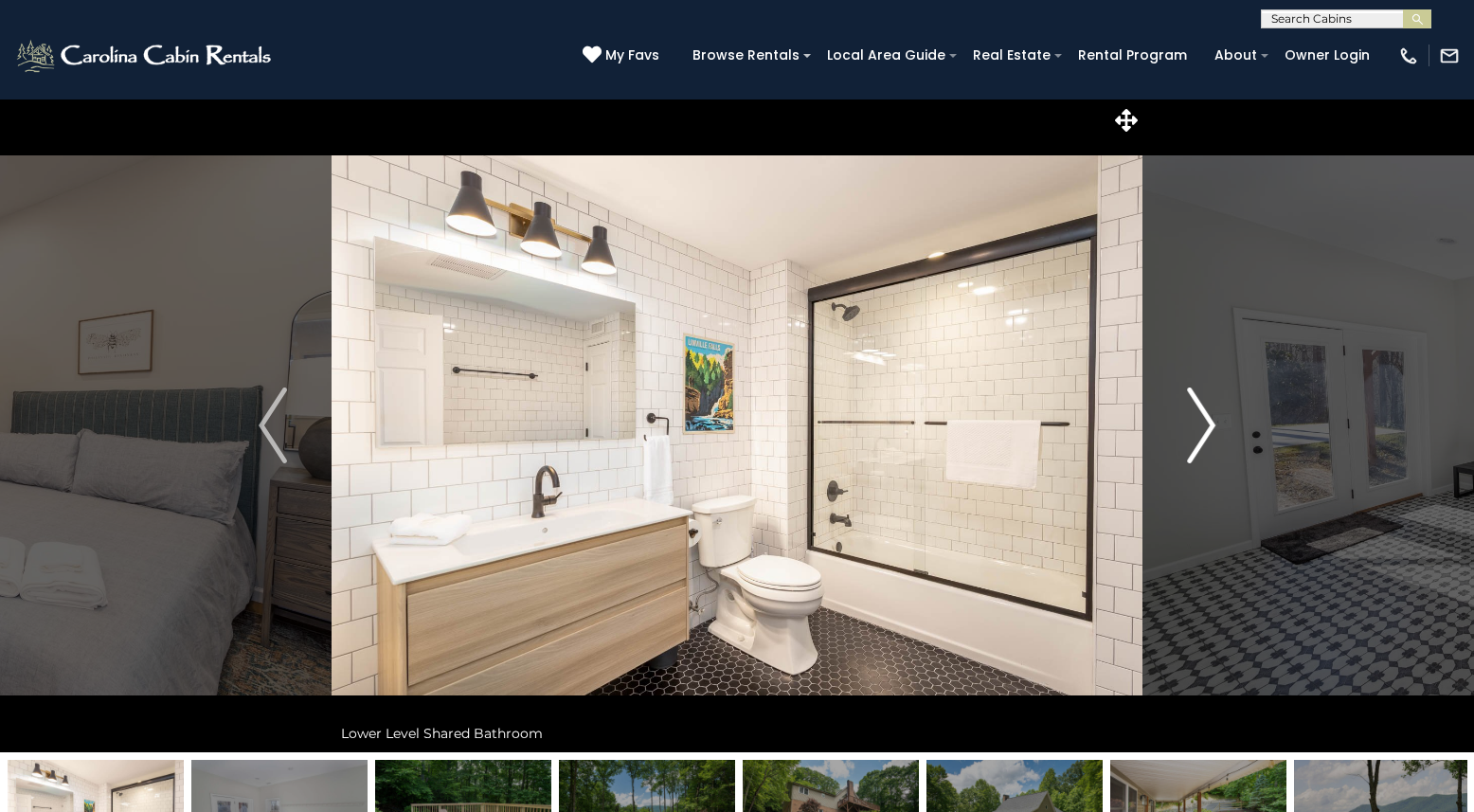
click at [1201, 443] on img "Next" at bounding box center [1202, 425] width 29 height 76
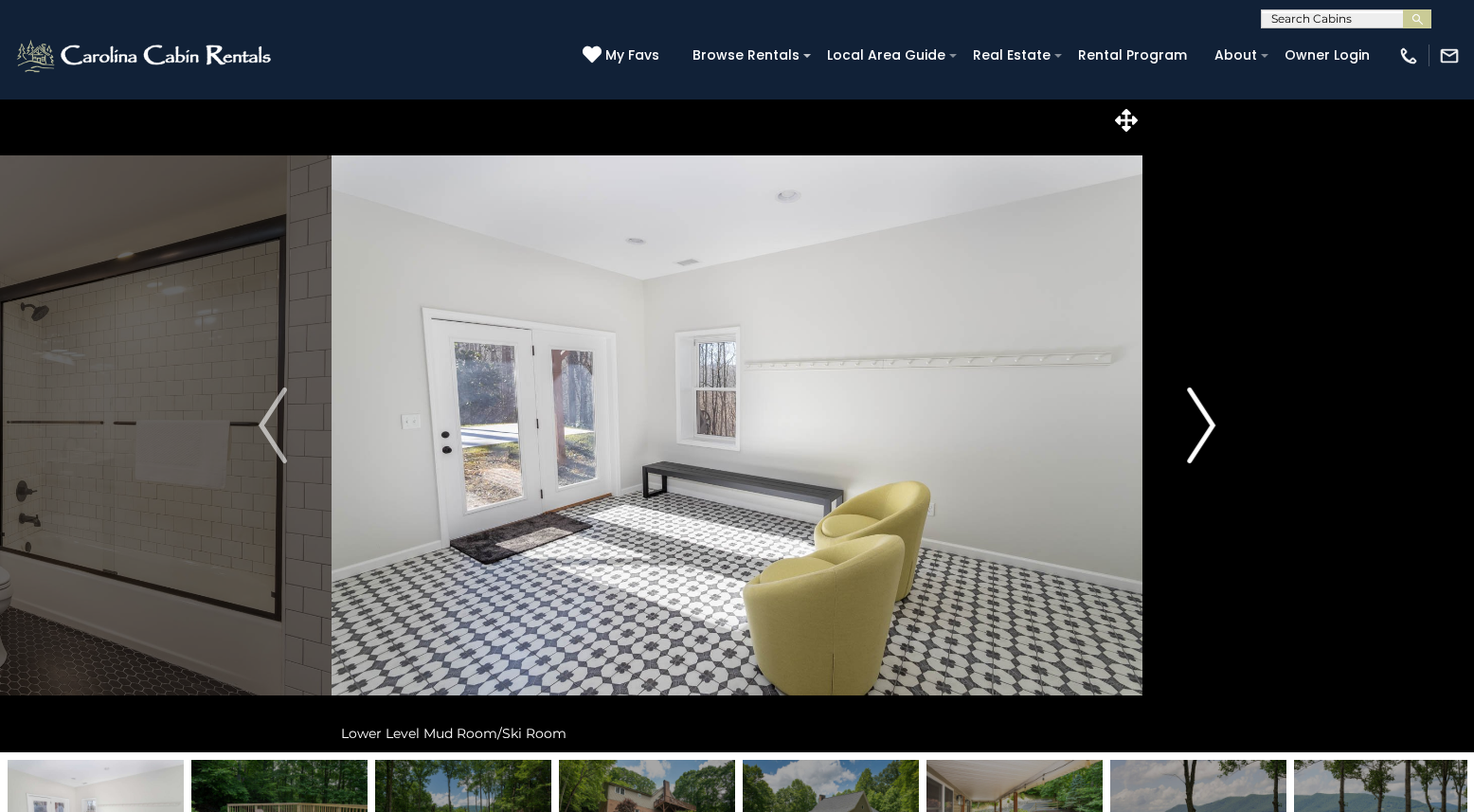
click at [1201, 443] on img "Next" at bounding box center [1202, 425] width 29 height 76
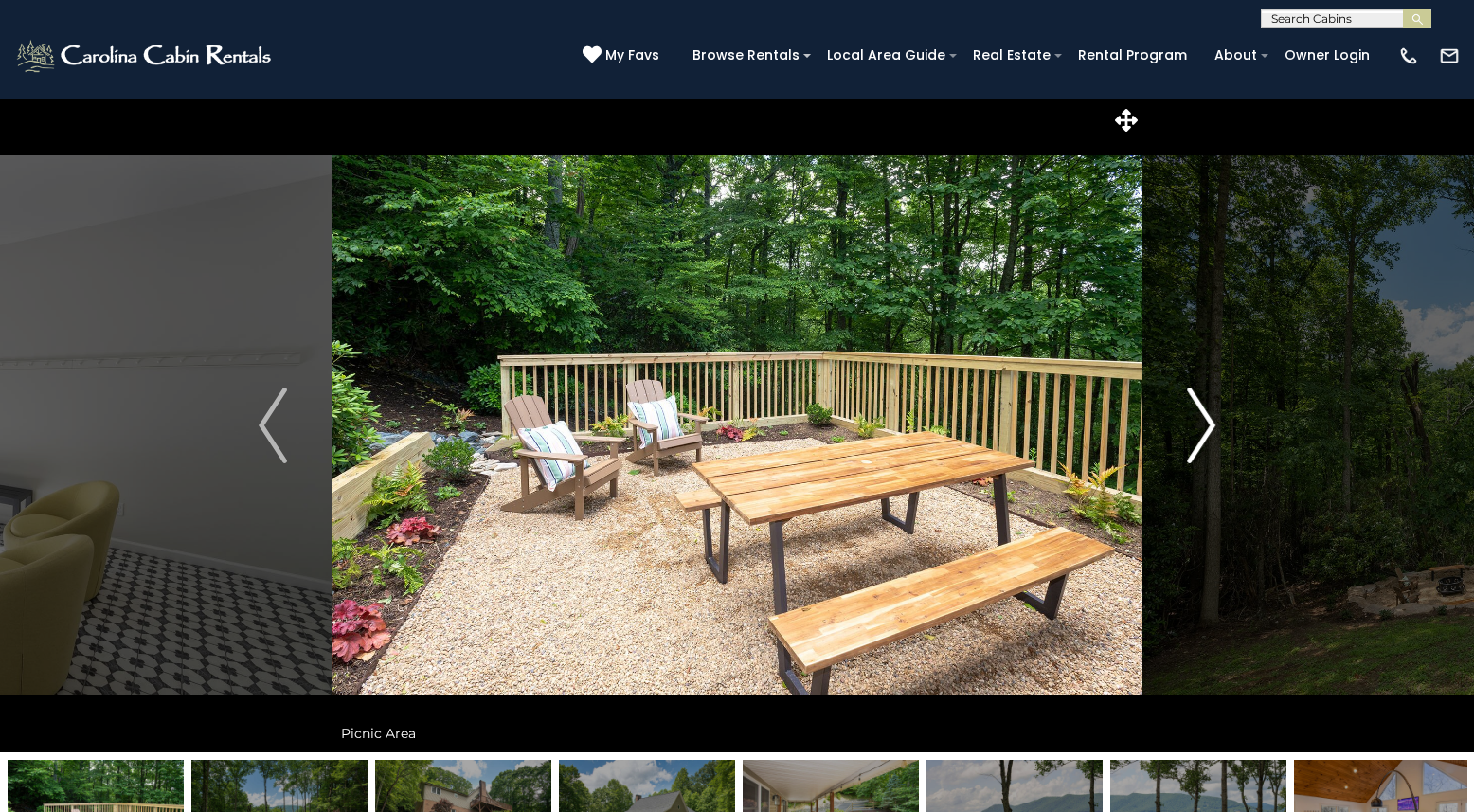
click at [1201, 443] on img "Next" at bounding box center [1202, 425] width 29 height 76
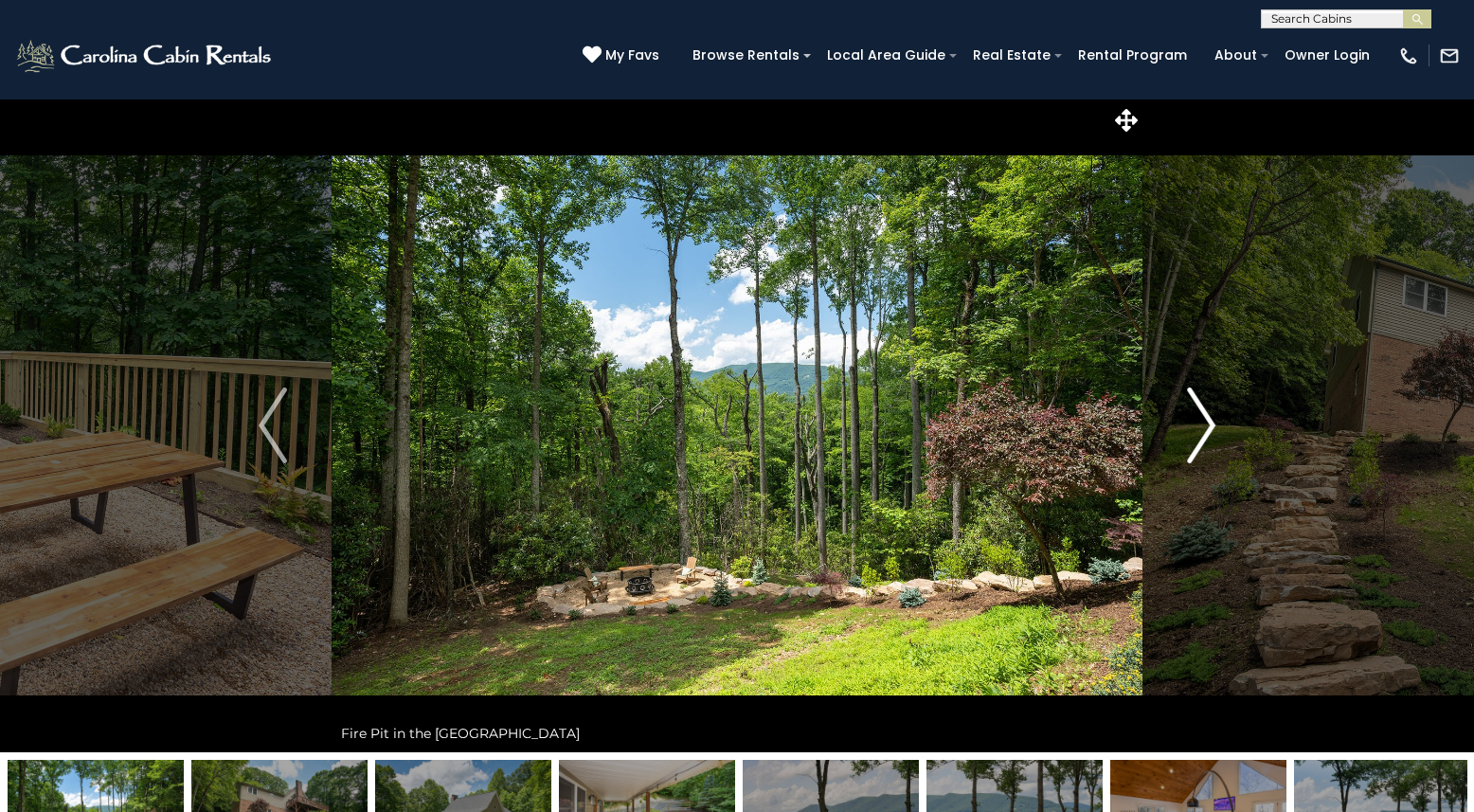
click at [1201, 443] on img "Next" at bounding box center [1202, 425] width 29 height 76
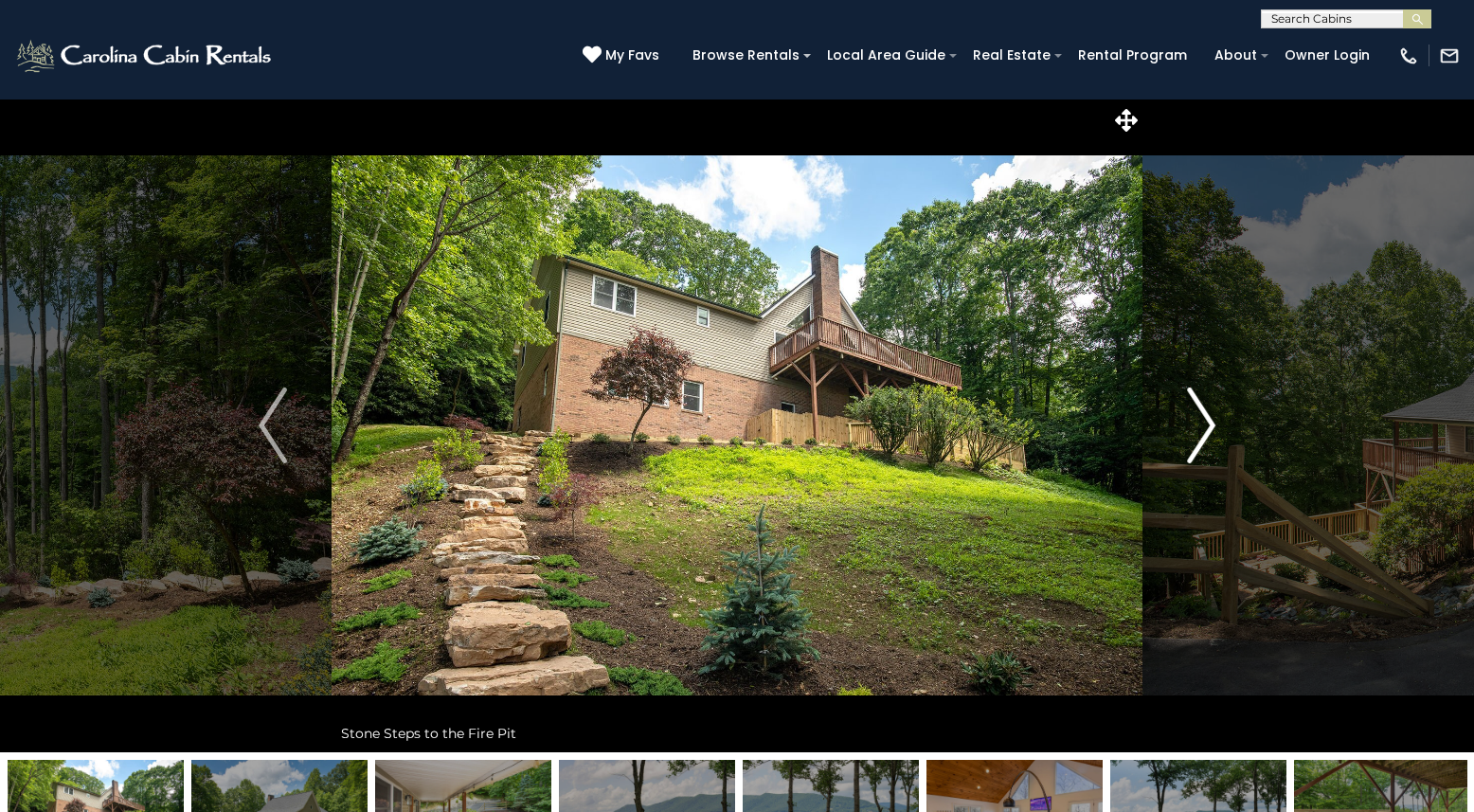
click at [1201, 443] on img "Next" at bounding box center [1202, 425] width 29 height 76
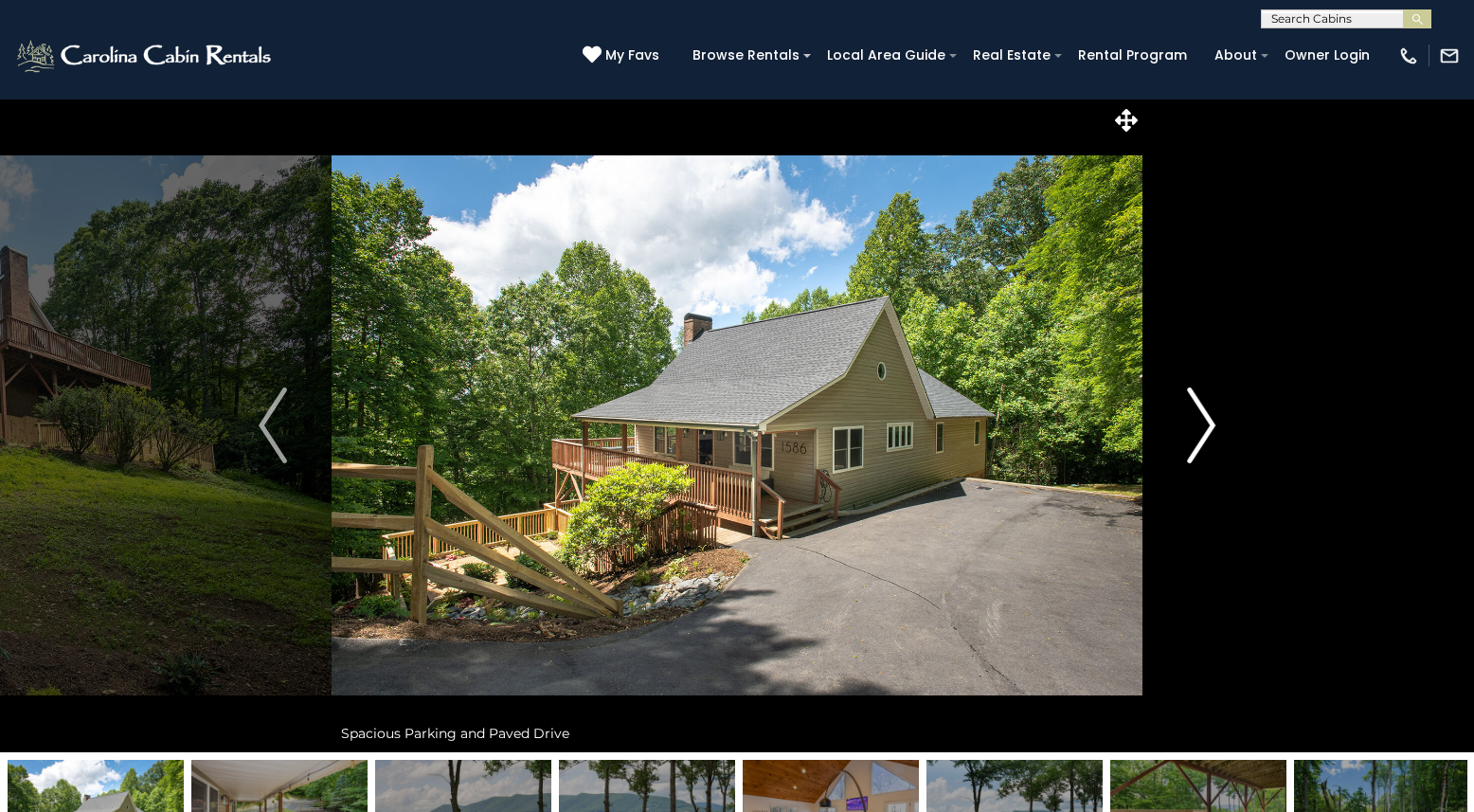
click at [1201, 443] on img "Next" at bounding box center [1202, 425] width 29 height 76
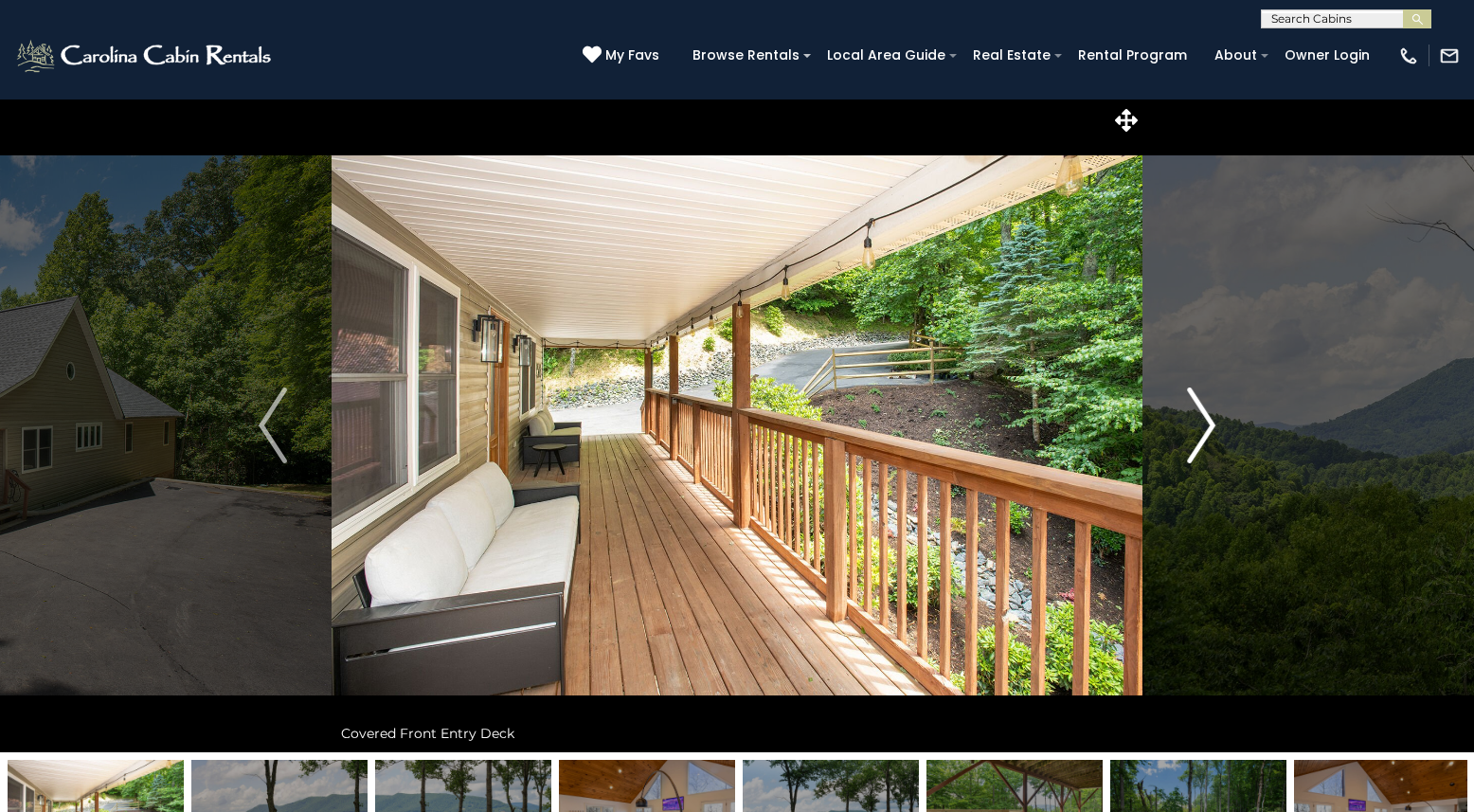
click at [1201, 443] on img "Next" at bounding box center [1202, 425] width 29 height 76
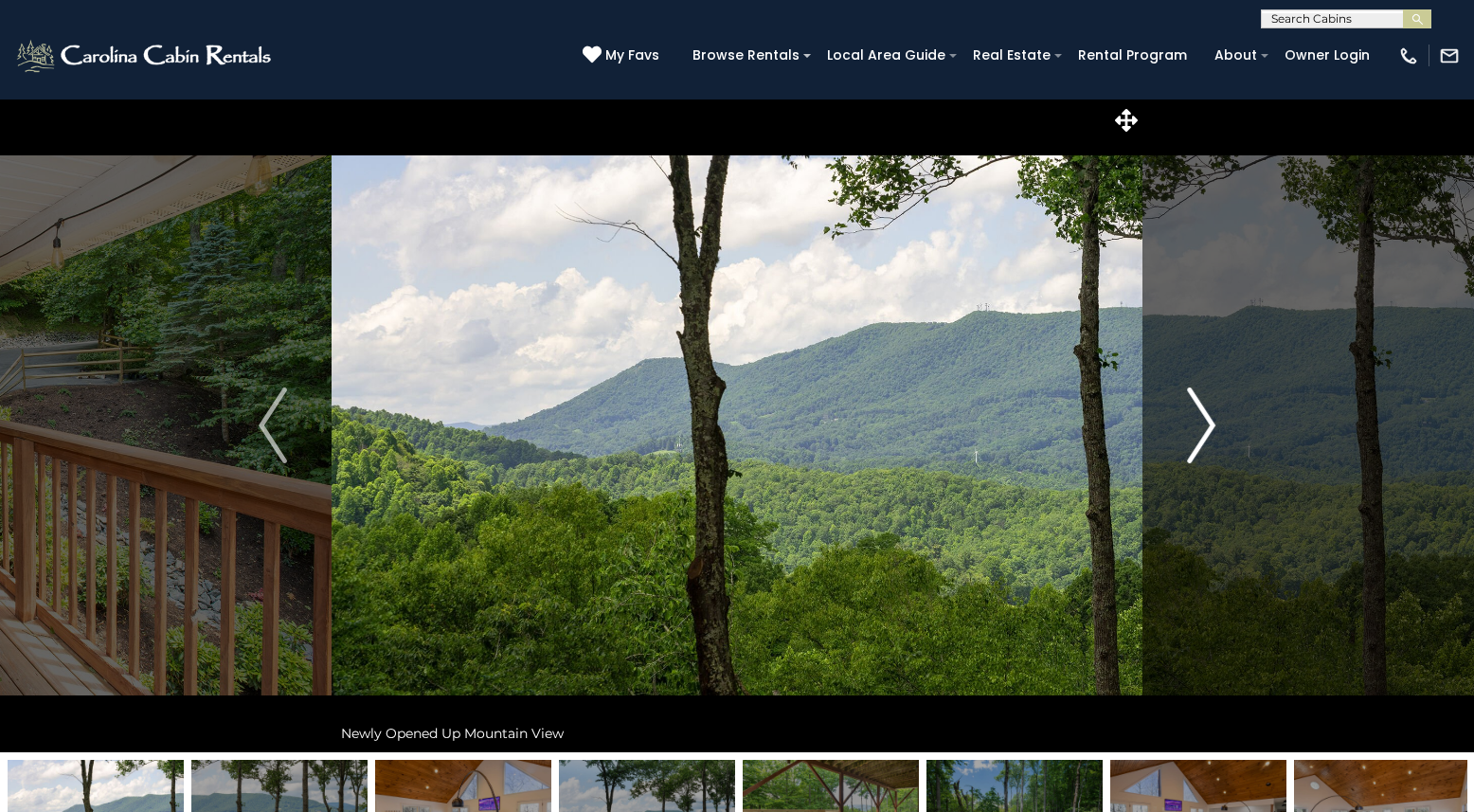
click at [1201, 443] on img "Next" at bounding box center [1202, 425] width 29 height 76
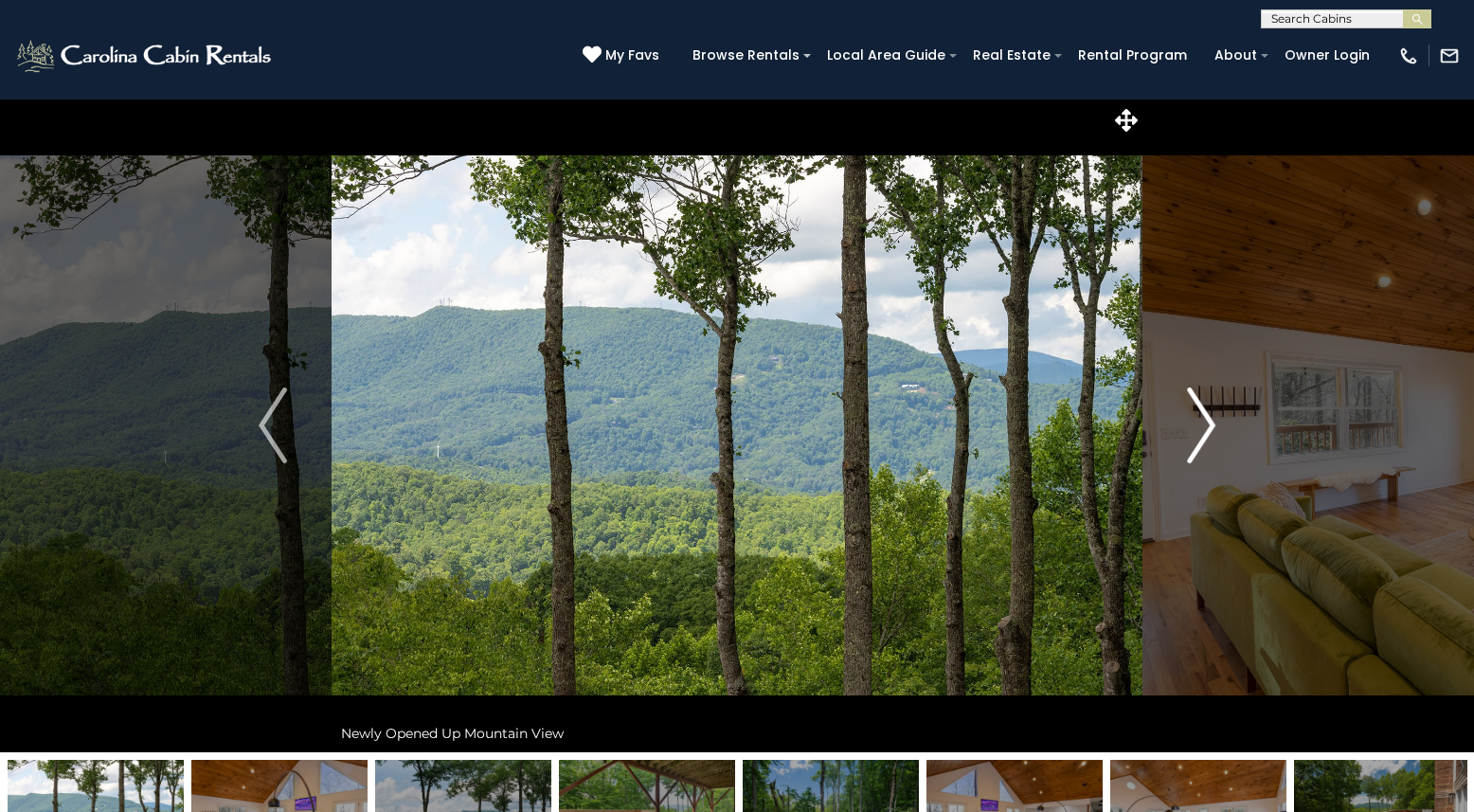
click at [1201, 443] on img "Next" at bounding box center [1202, 425] width 29 height 76
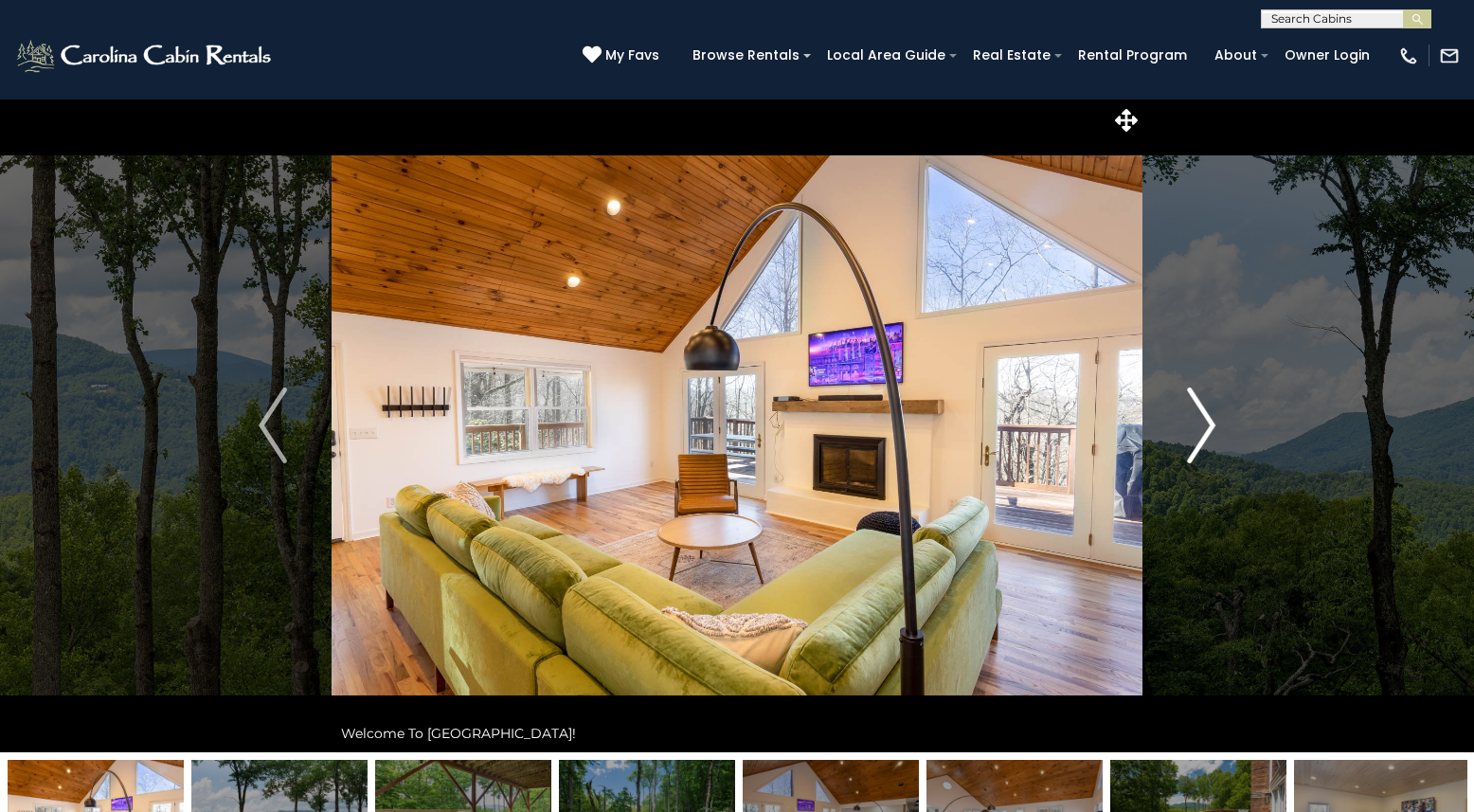
click at [1201, 443] on img "Next" at bounding box center [1202, 425] width 29 height 76
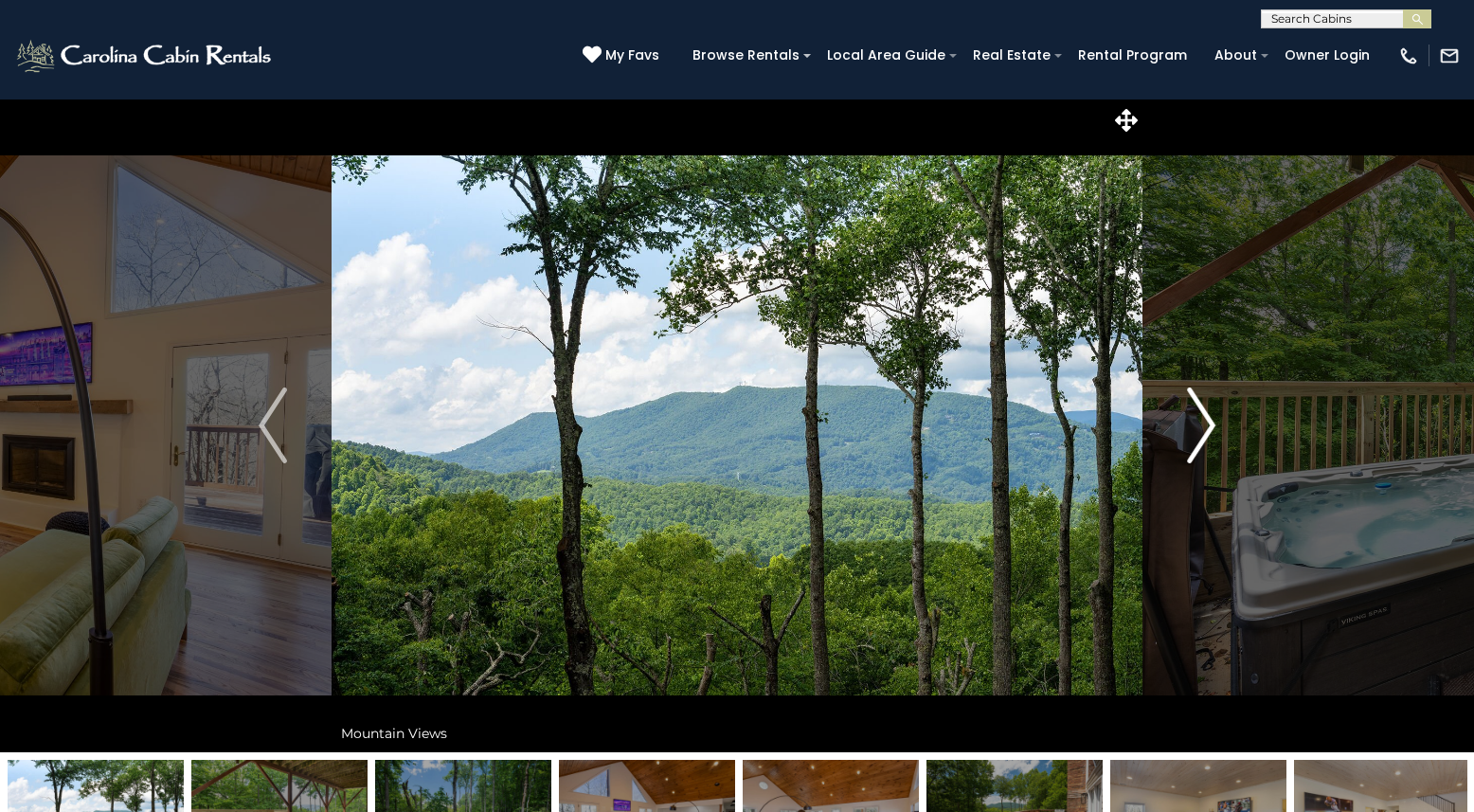
click at [1201, 443] on img "Next" at bounding box center [1202, 425] width 29 height 76
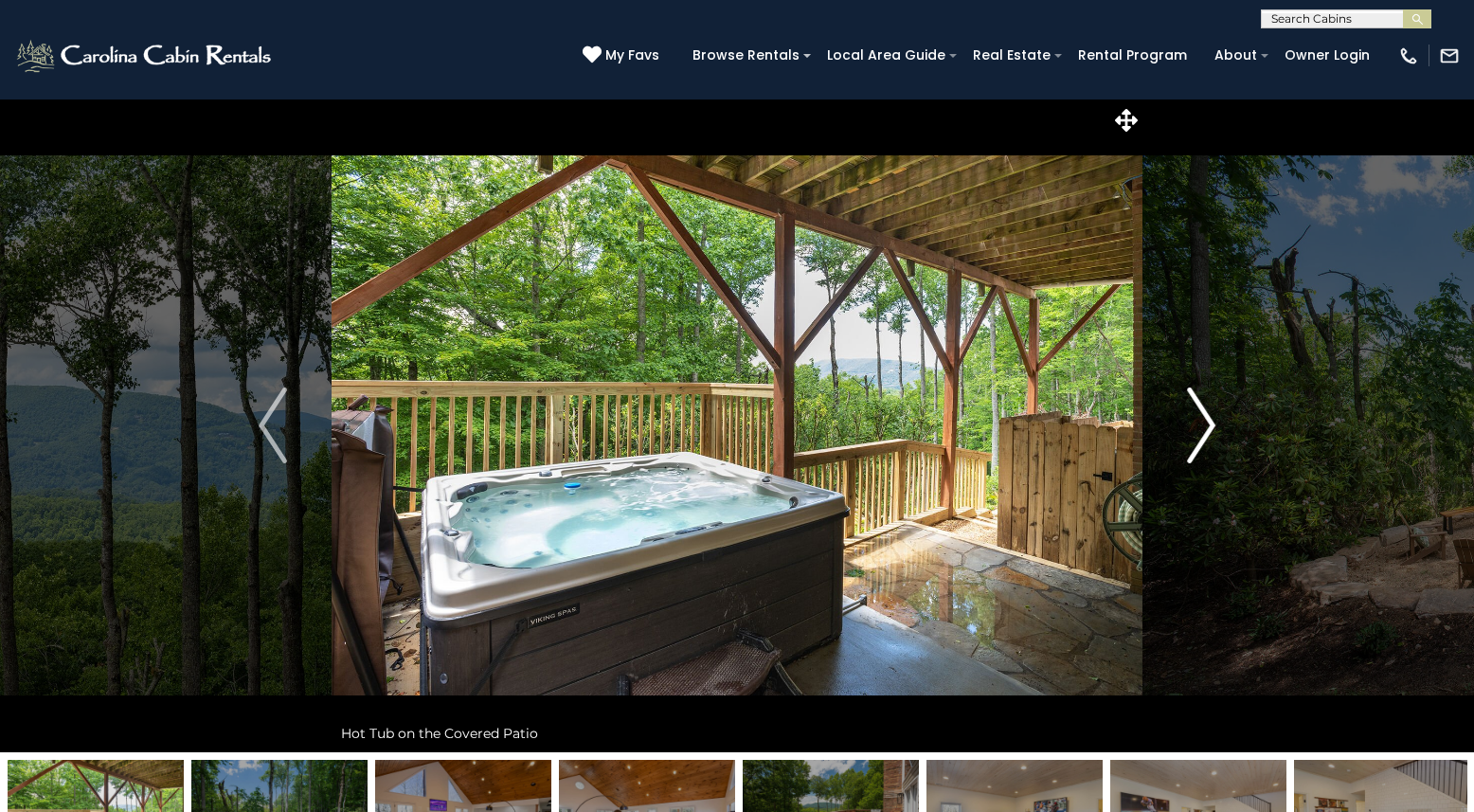
click at [1201, 443] on img "Next" at bounding box center [1202, 425] width 29 height 76
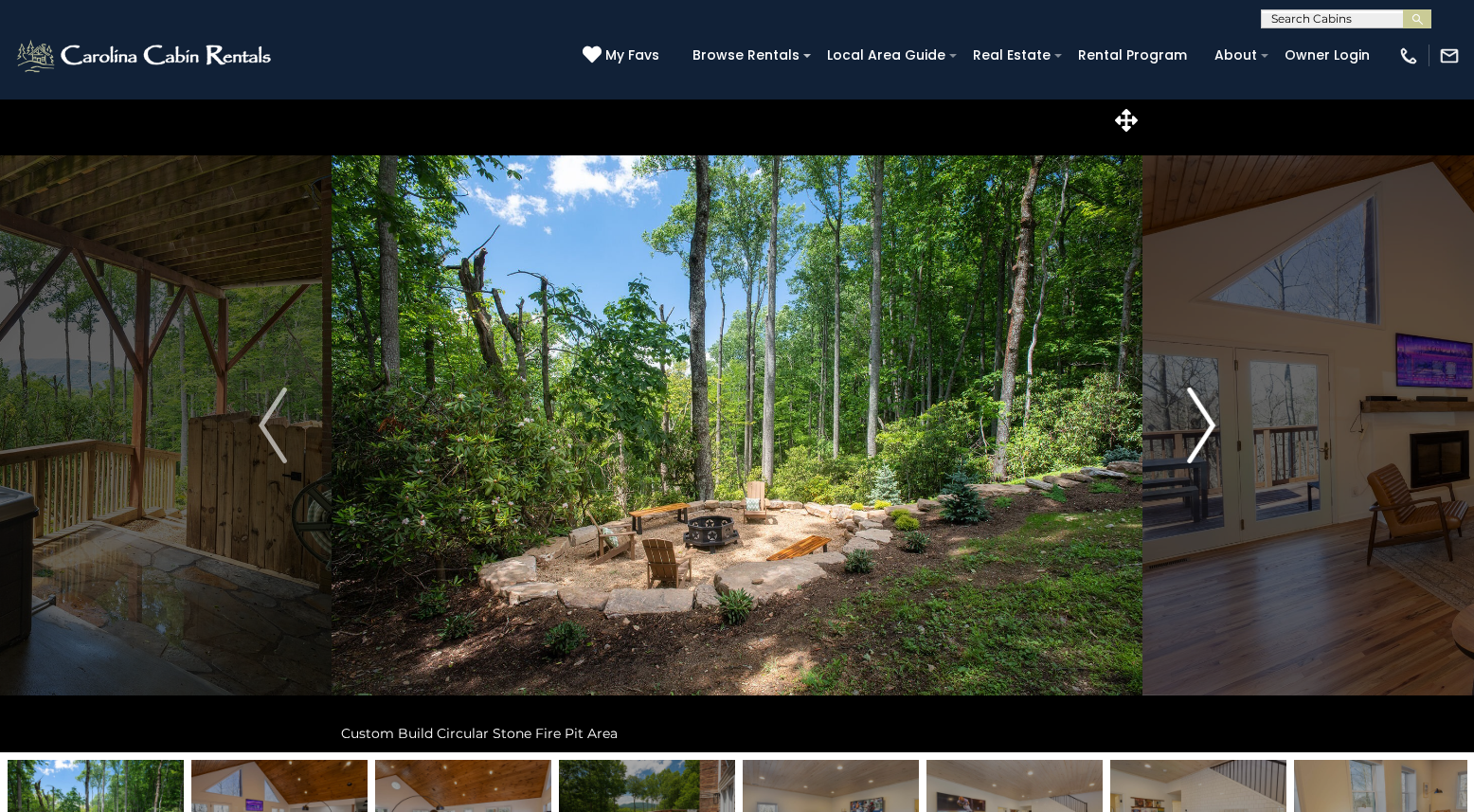
click at [1201, 443] on img "Next" at bounding box center [1202, 425] width 29 height 76
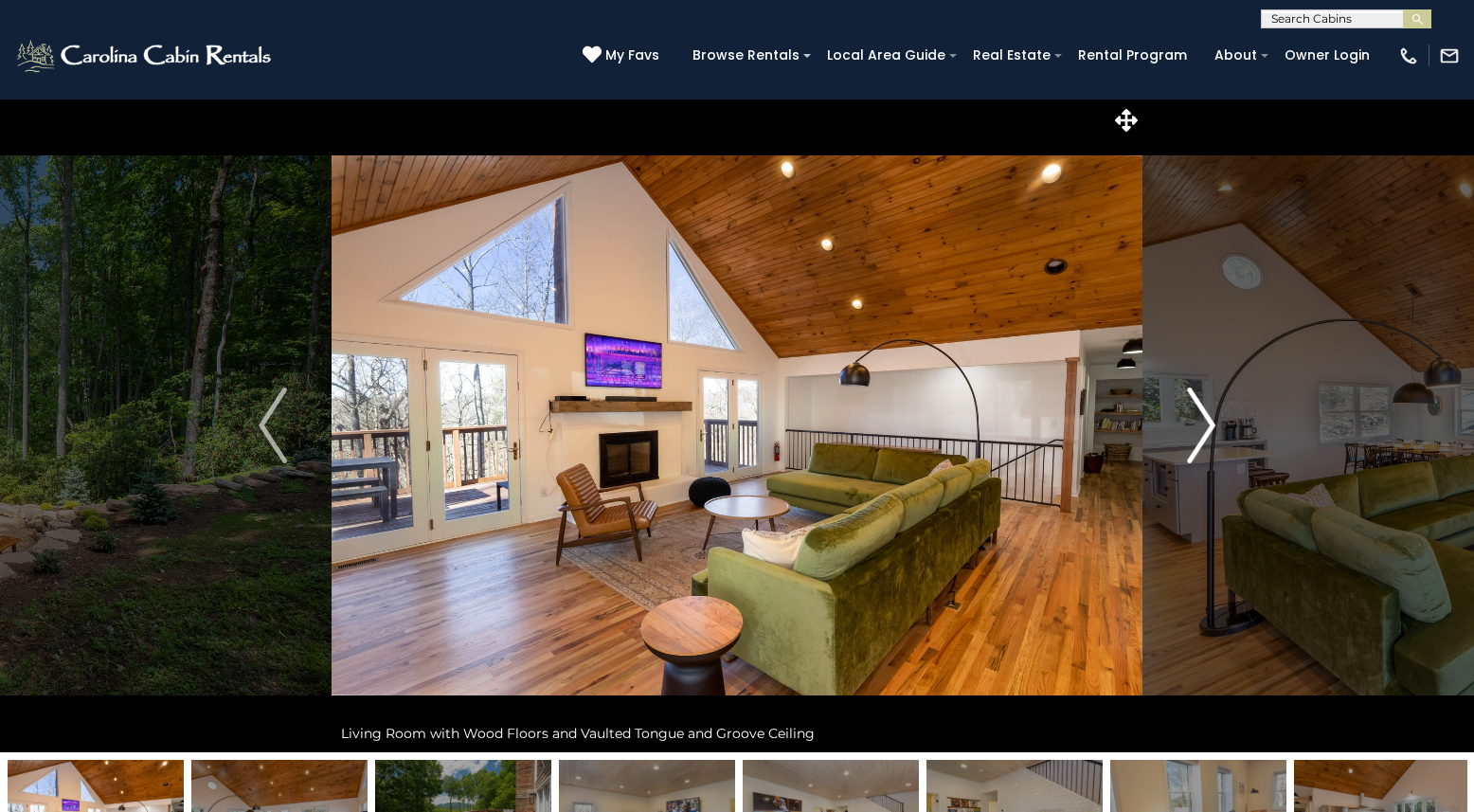
click at [1201, 443] on img "Next" at bounding box center [1202, 425] width 29 height 76
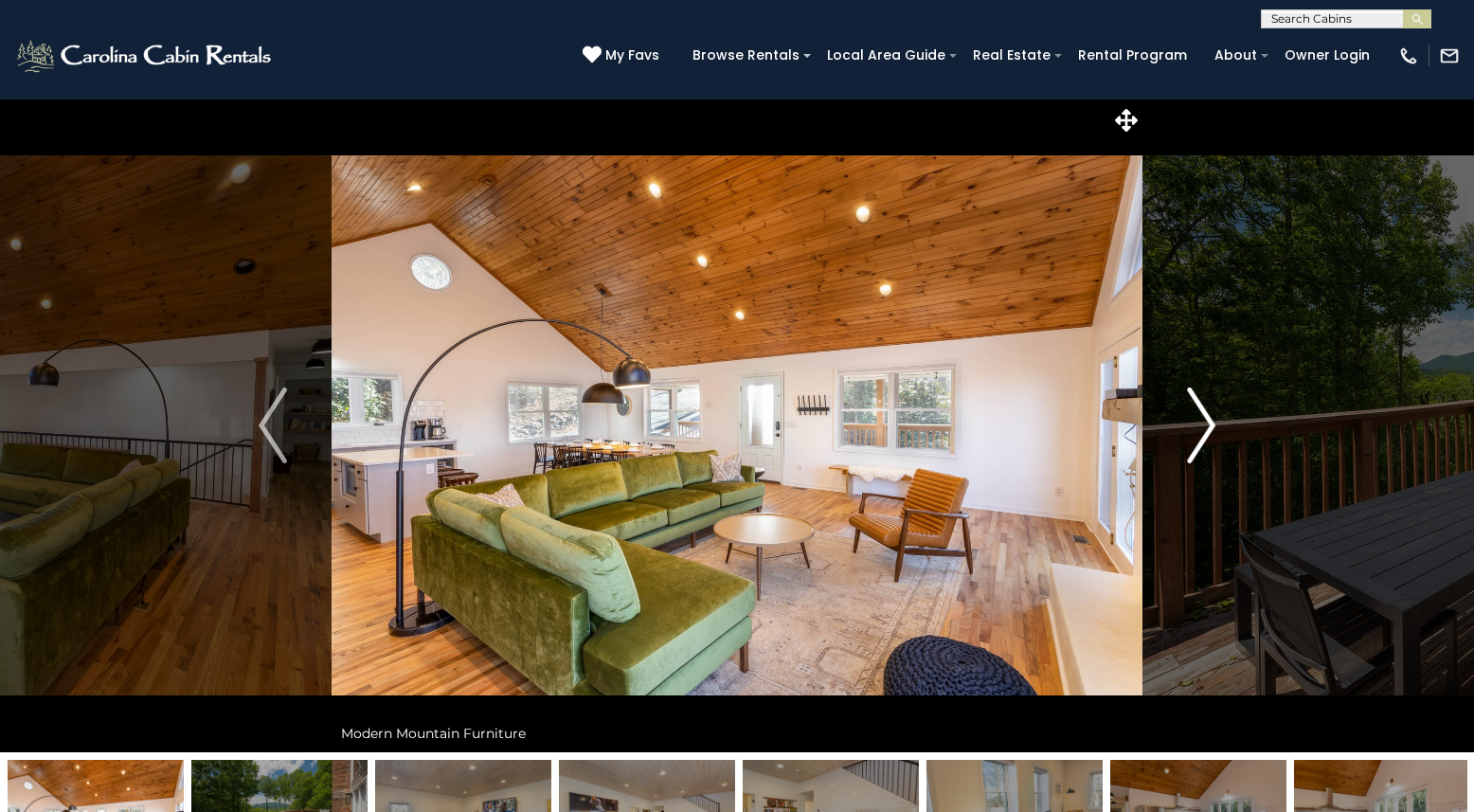
click at [1201, 443] on img "Next" at bounding box center [1202, 425] width 29 height 76
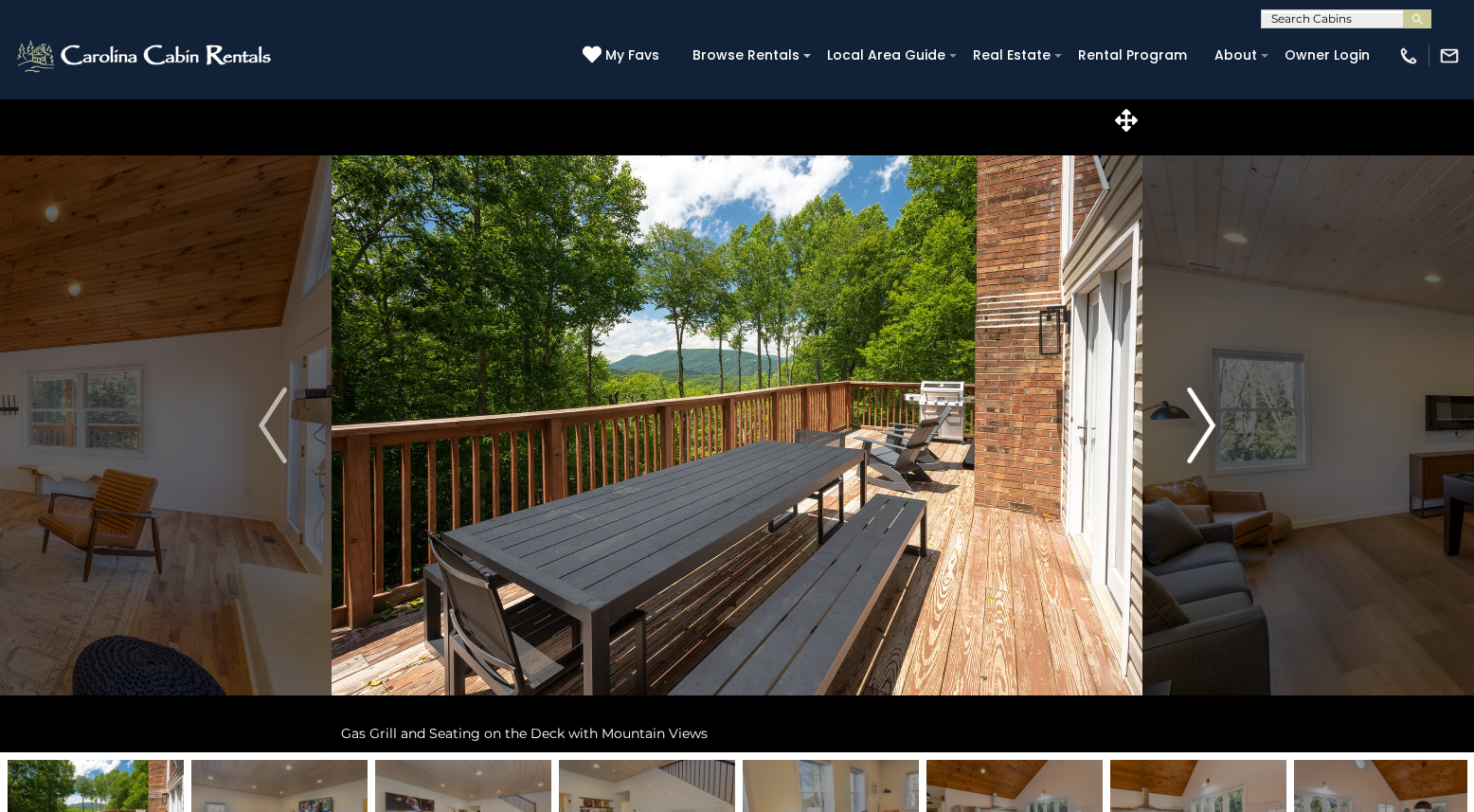
click at [1201, 443] on img "Next" at bounding box center [1202, 425] width 29 height 76
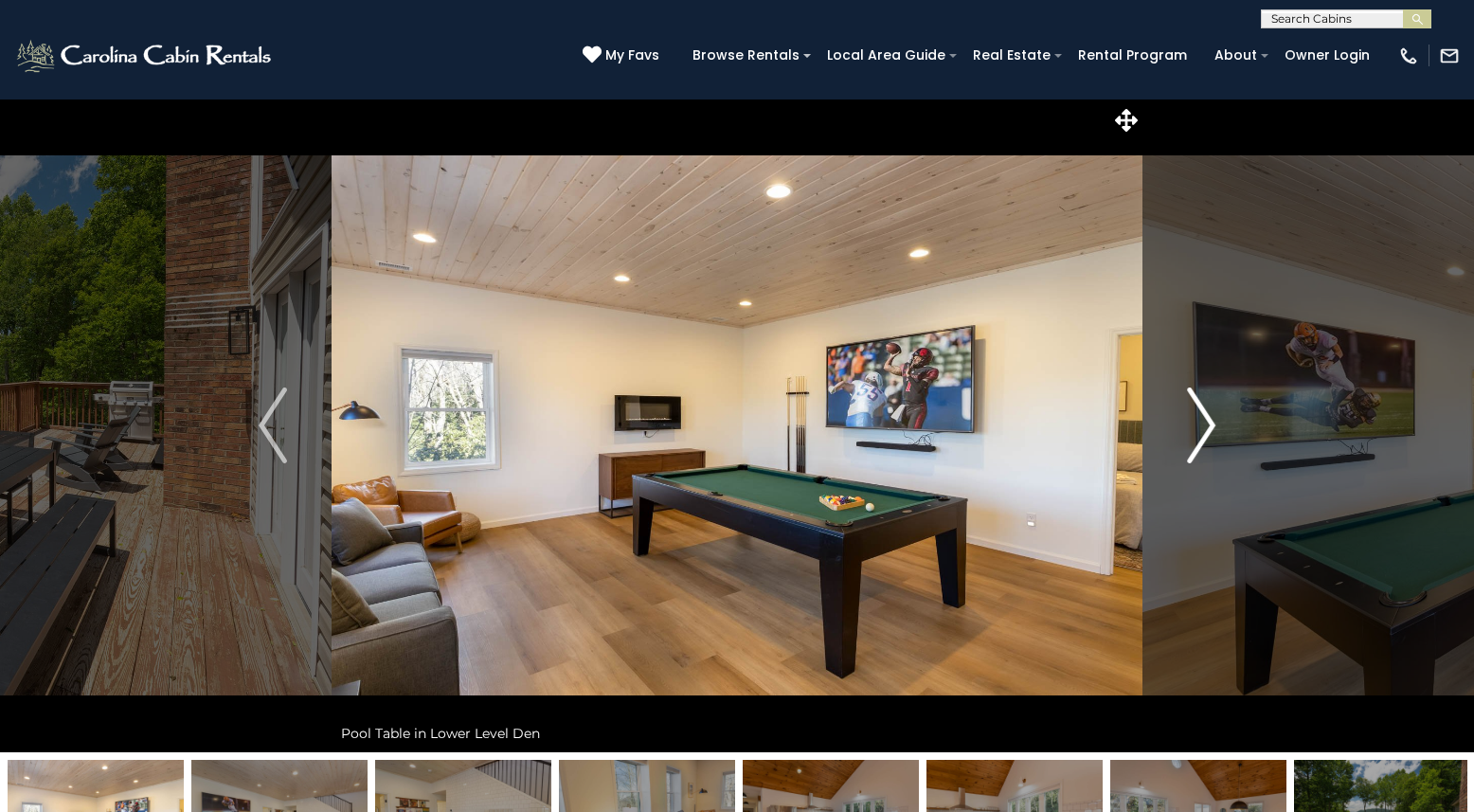
click at [1201, 443] on img "Next" at bounding box center [1202, 425] width 29 height 76
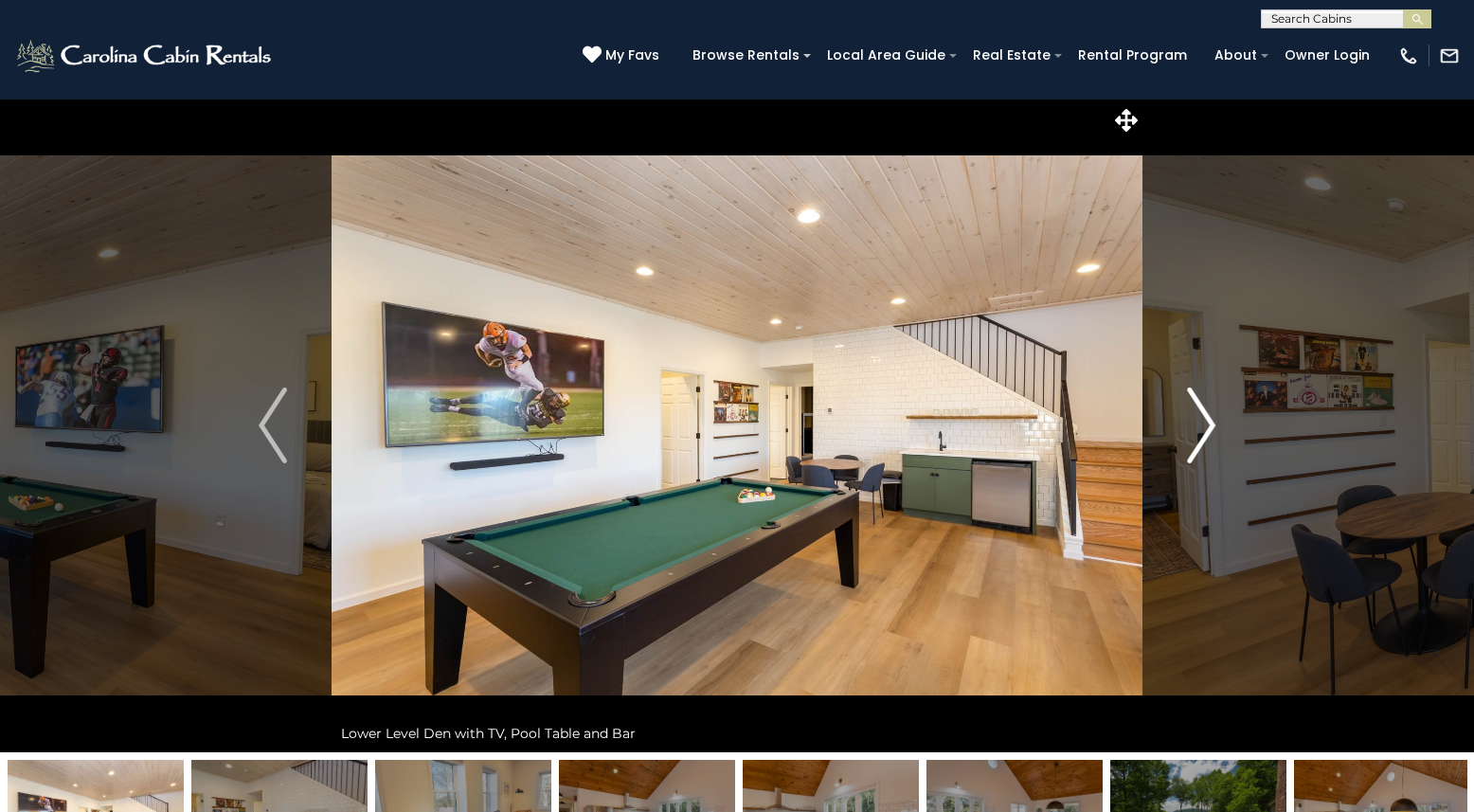
click at [1201, 443] on img "Next" at bounding box center [1202, 425] width 29 height 76
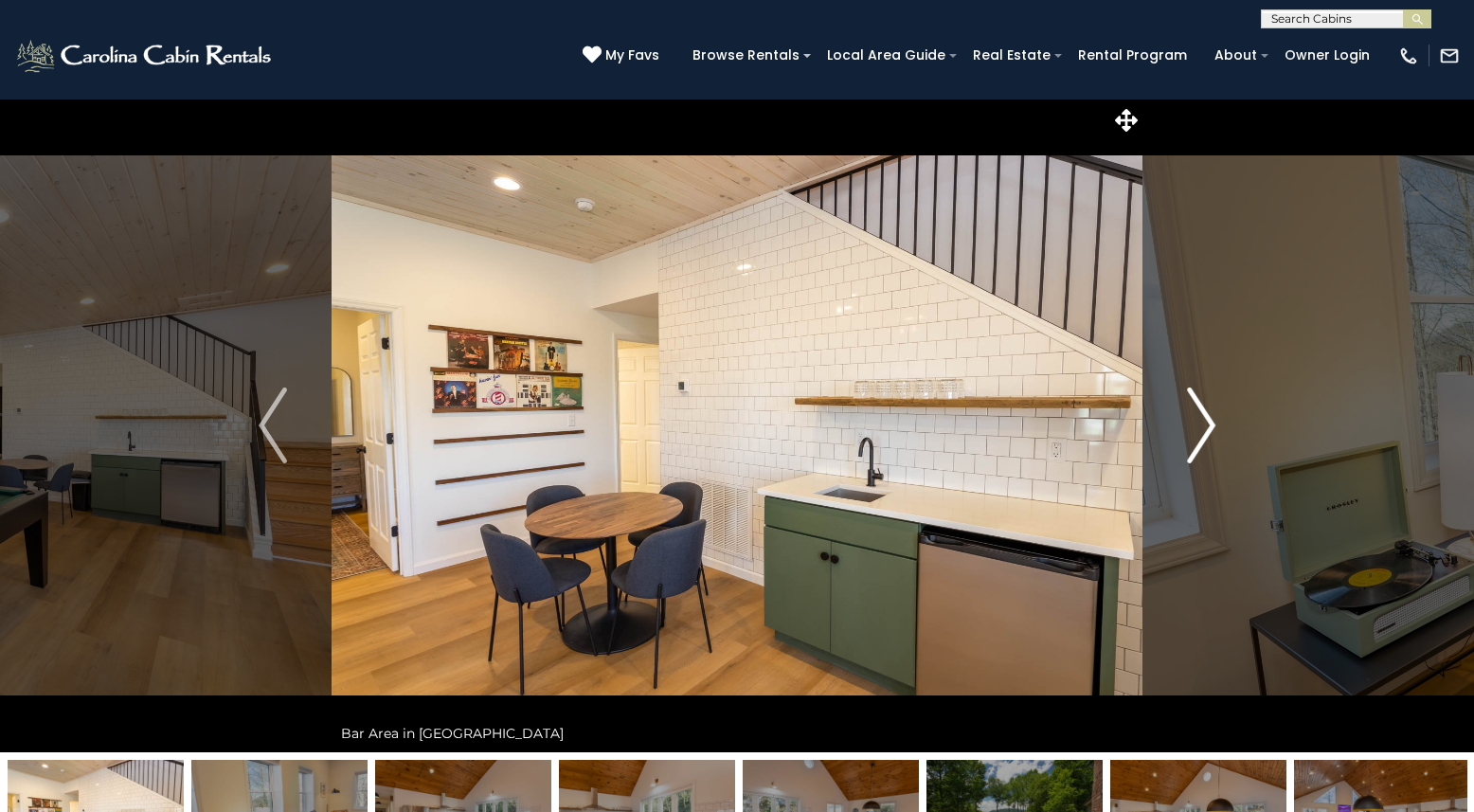
click at [1201, 443] on img "Next" at bounding box center [1202, 425] width 29 height 76
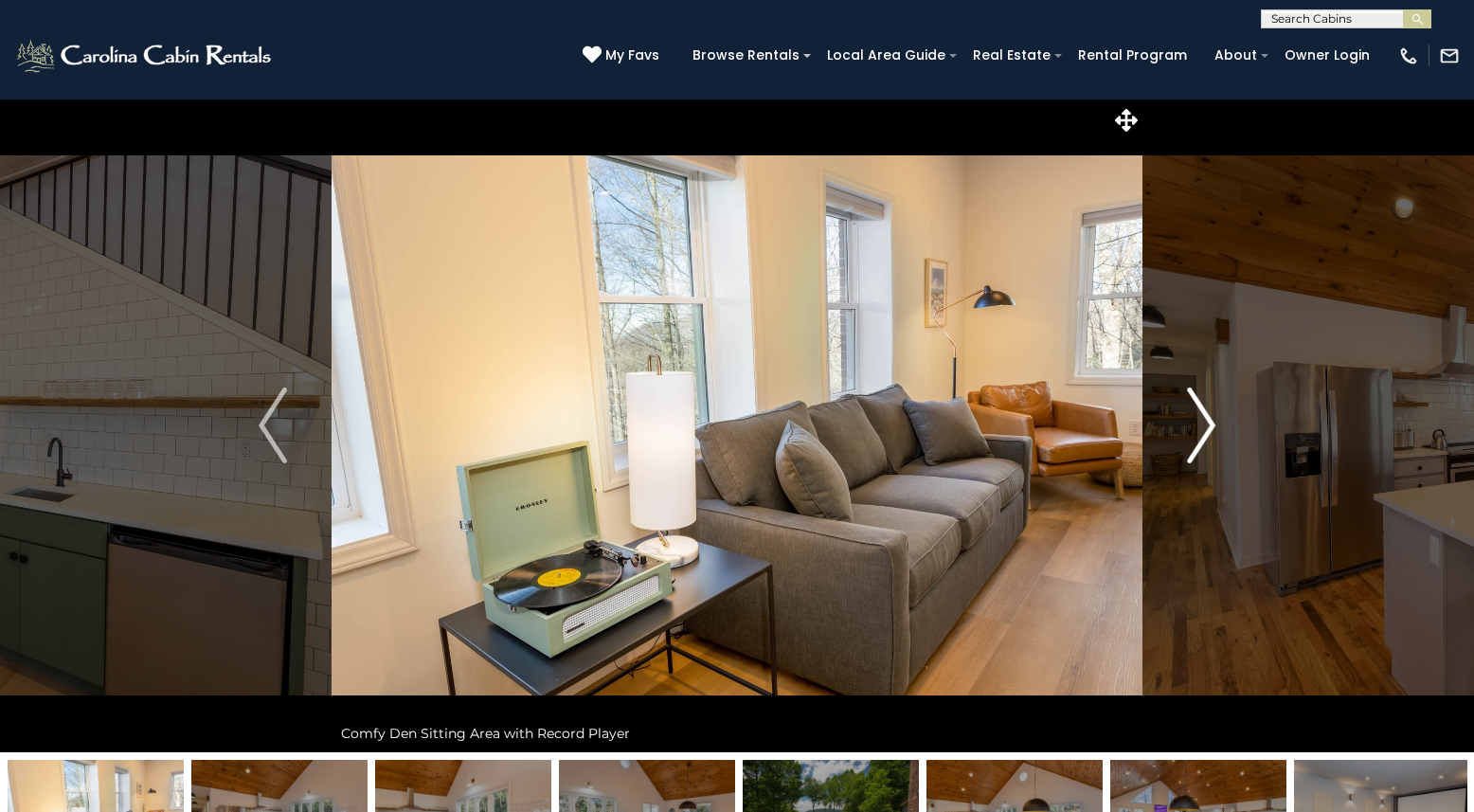
click at [1201, 443] on img "Next" at bounding box center [1202, 425] width 29 height 76
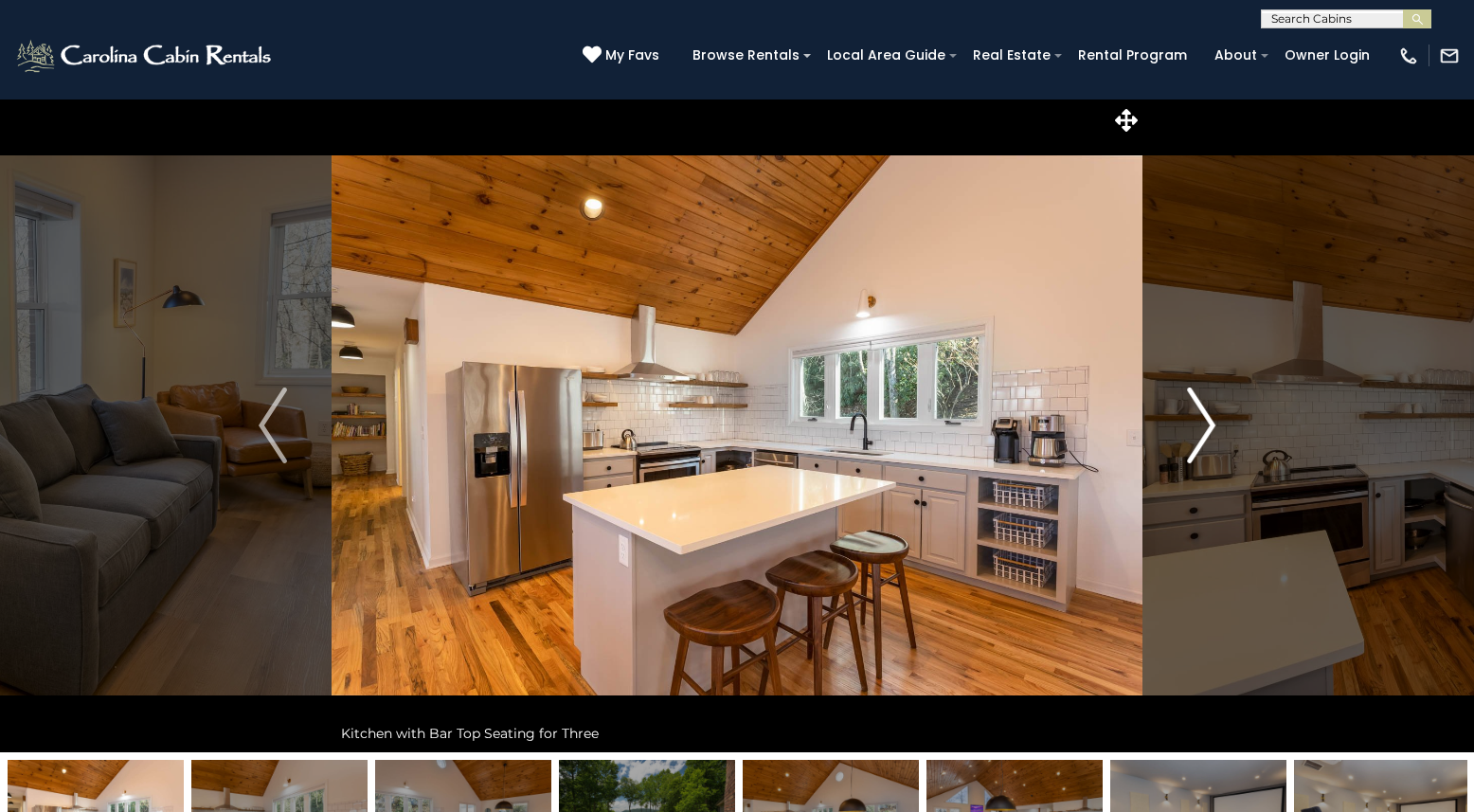
click at [1201, 443] on img "Next" at bounding box center [1202, 425] width 29 height 76
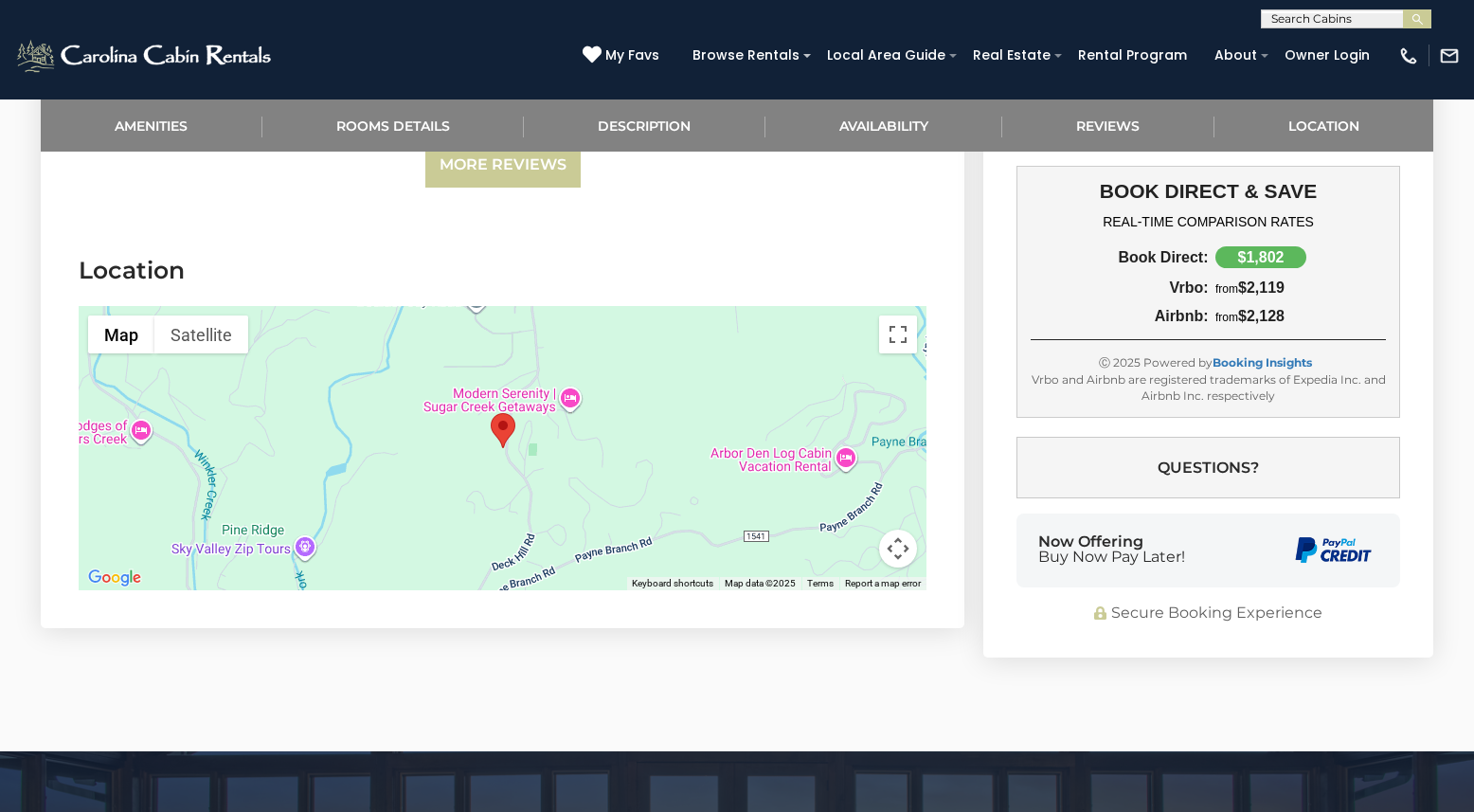
scroll to position [4736, 0]
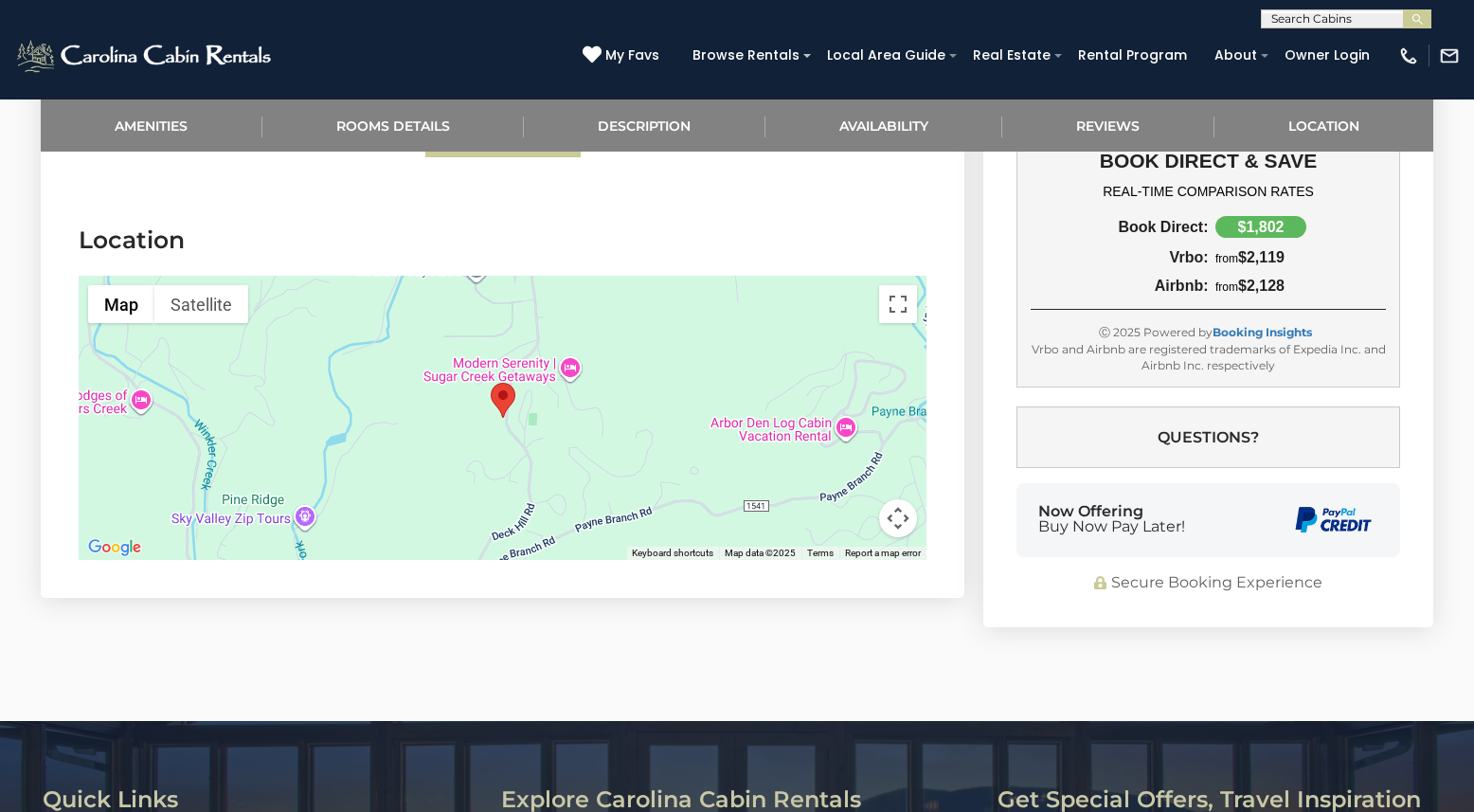
click at [904, 520] on button "Map camera controls" at bounding box center [898, 518] width 38 height 38
click at [846, 517] on button "Zoom out" at bounding box center [851, 518] width 38 height 38
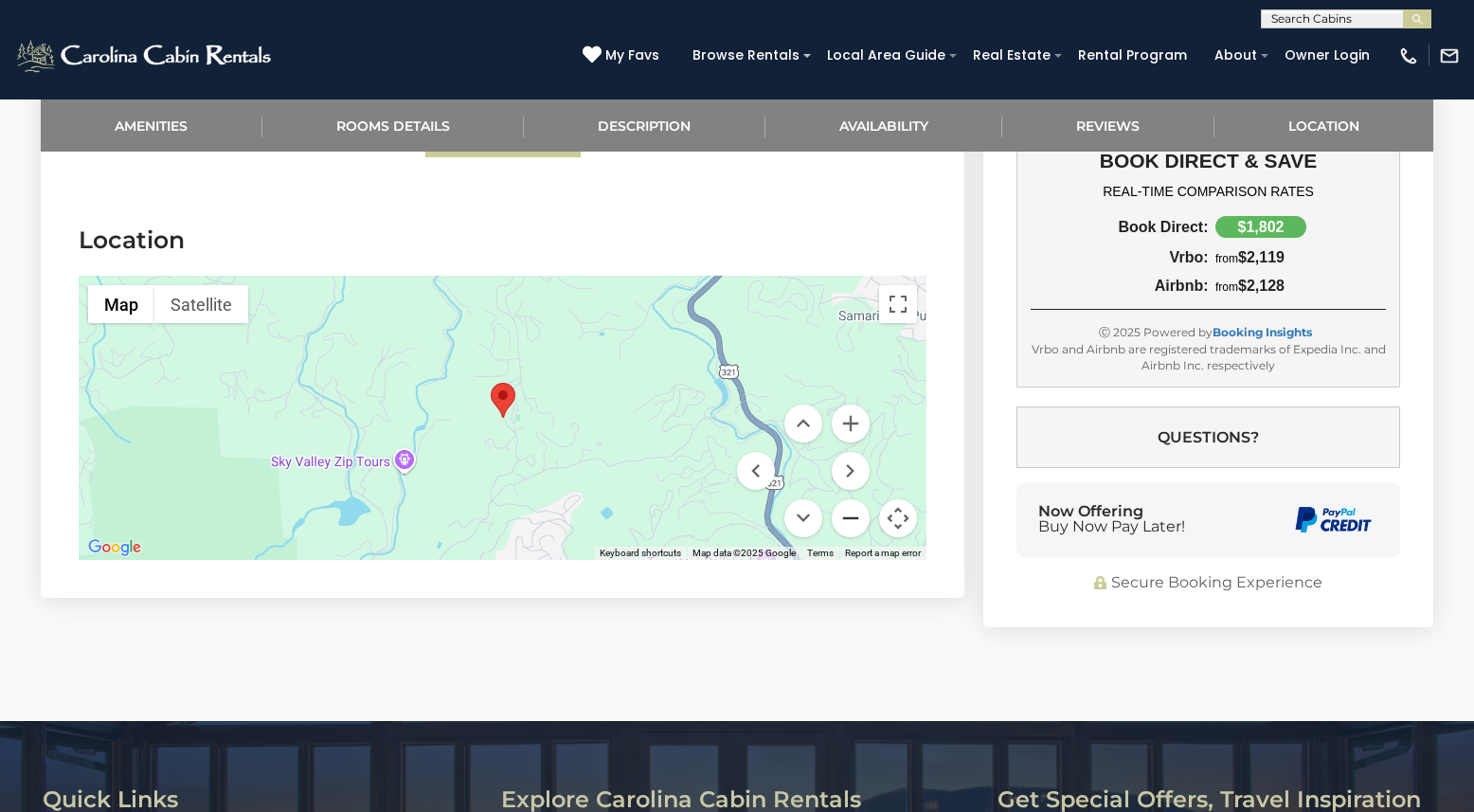
click at [846, 517] on button "Zoom out" at bounding box center [851, 518] width 38 height 38
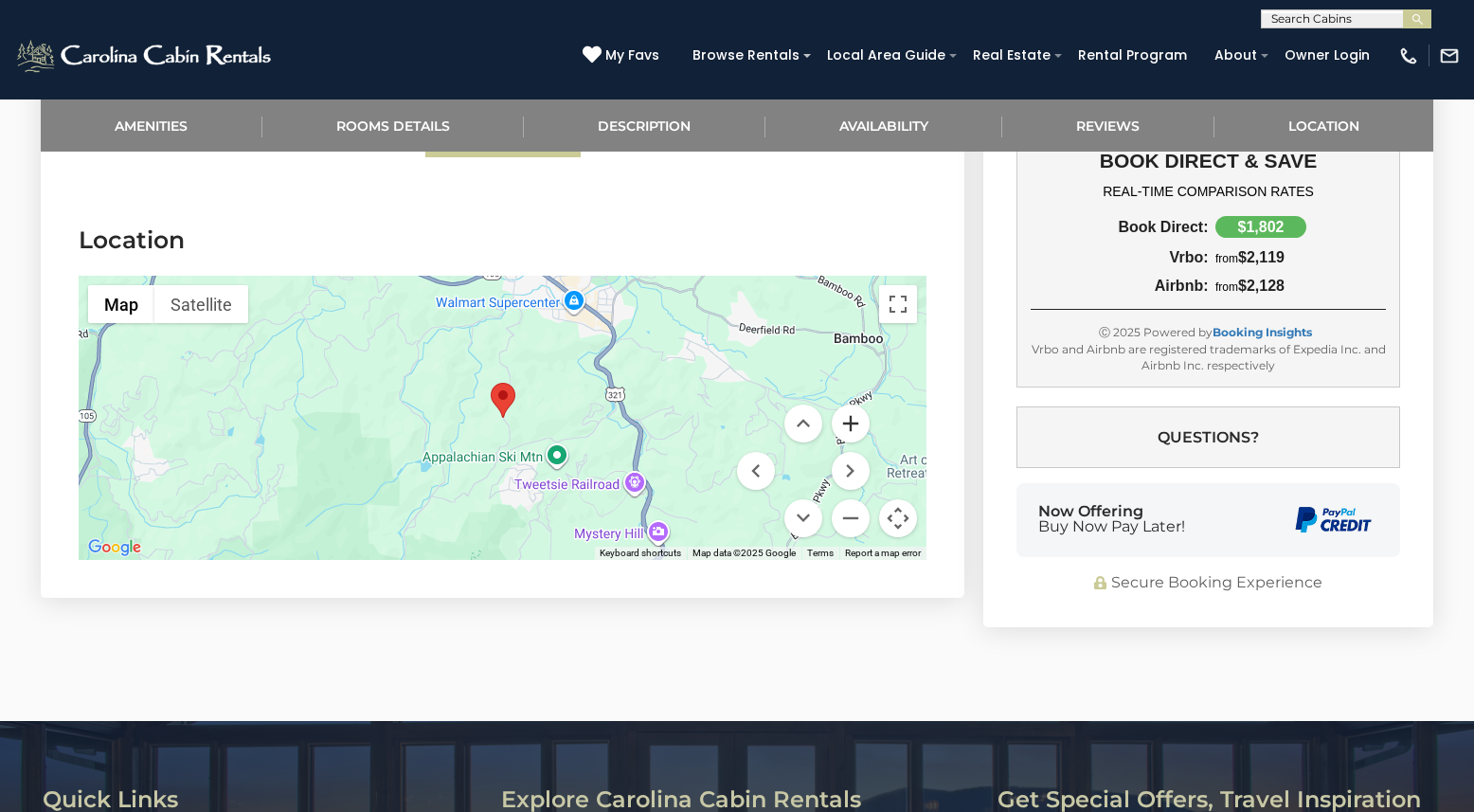
click at [855, 427] on button "Zoom in" at bounding box center [851, 423] width 38 height 38
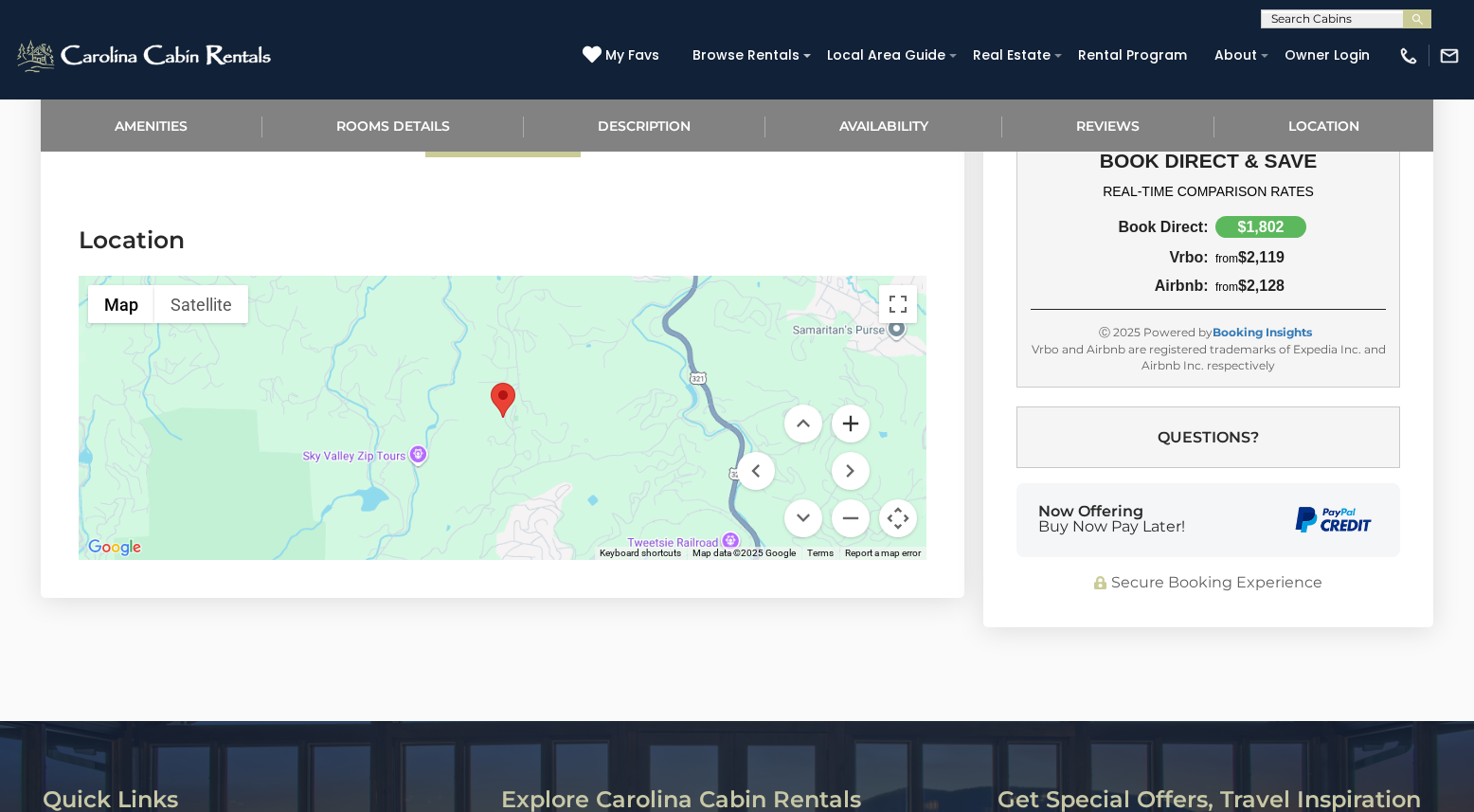
click at [855, 427] on button "Zoom in" at bounding box center [851, 423] width 38 height 38
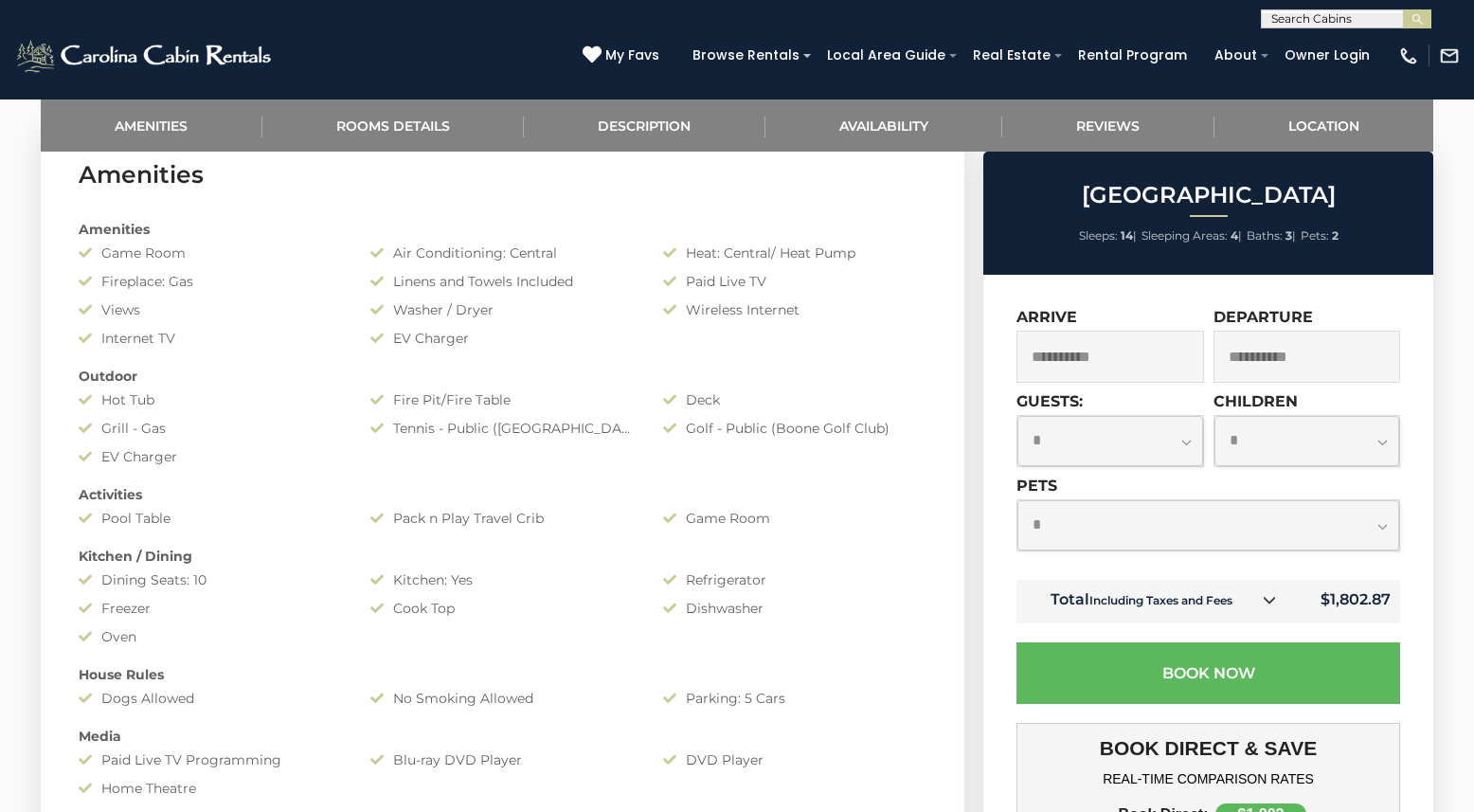
scroll to position [947, 0]
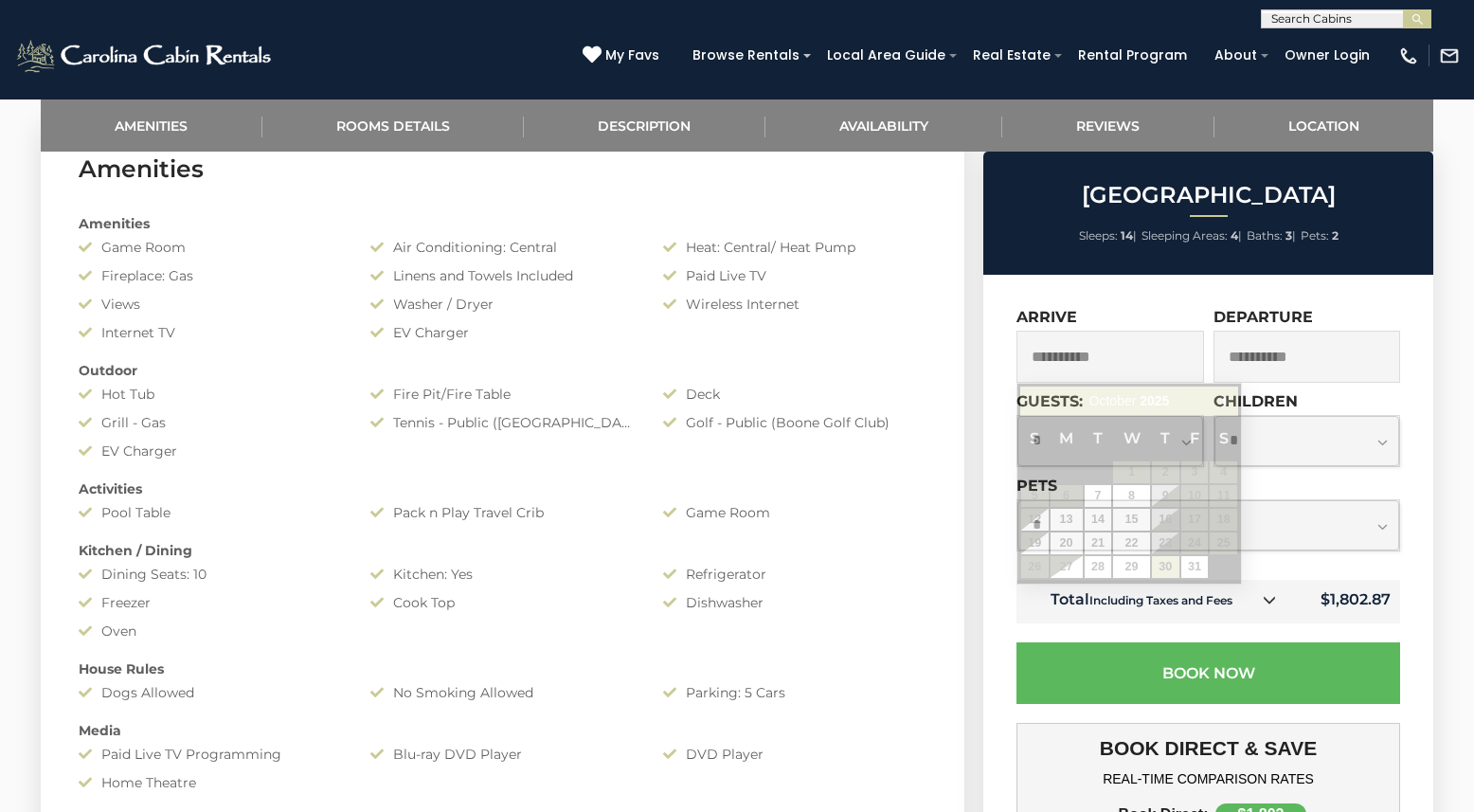
click at [1155, 360] on input "**********" at bounding box center [1110, 356] width 188 height 52
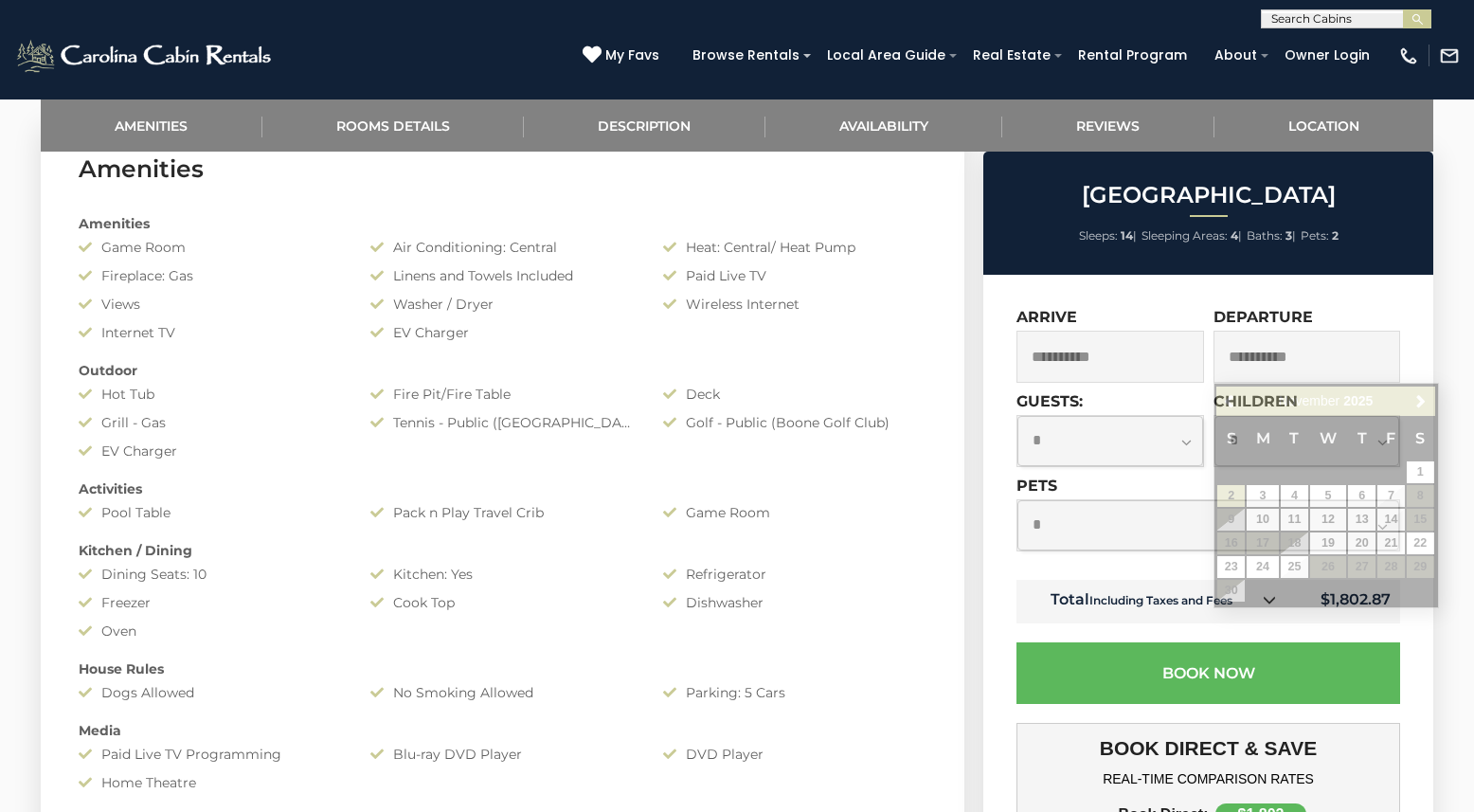
click at [1295, 346] on input "**********" at bounding box center [1307, 356] width 188 height 52
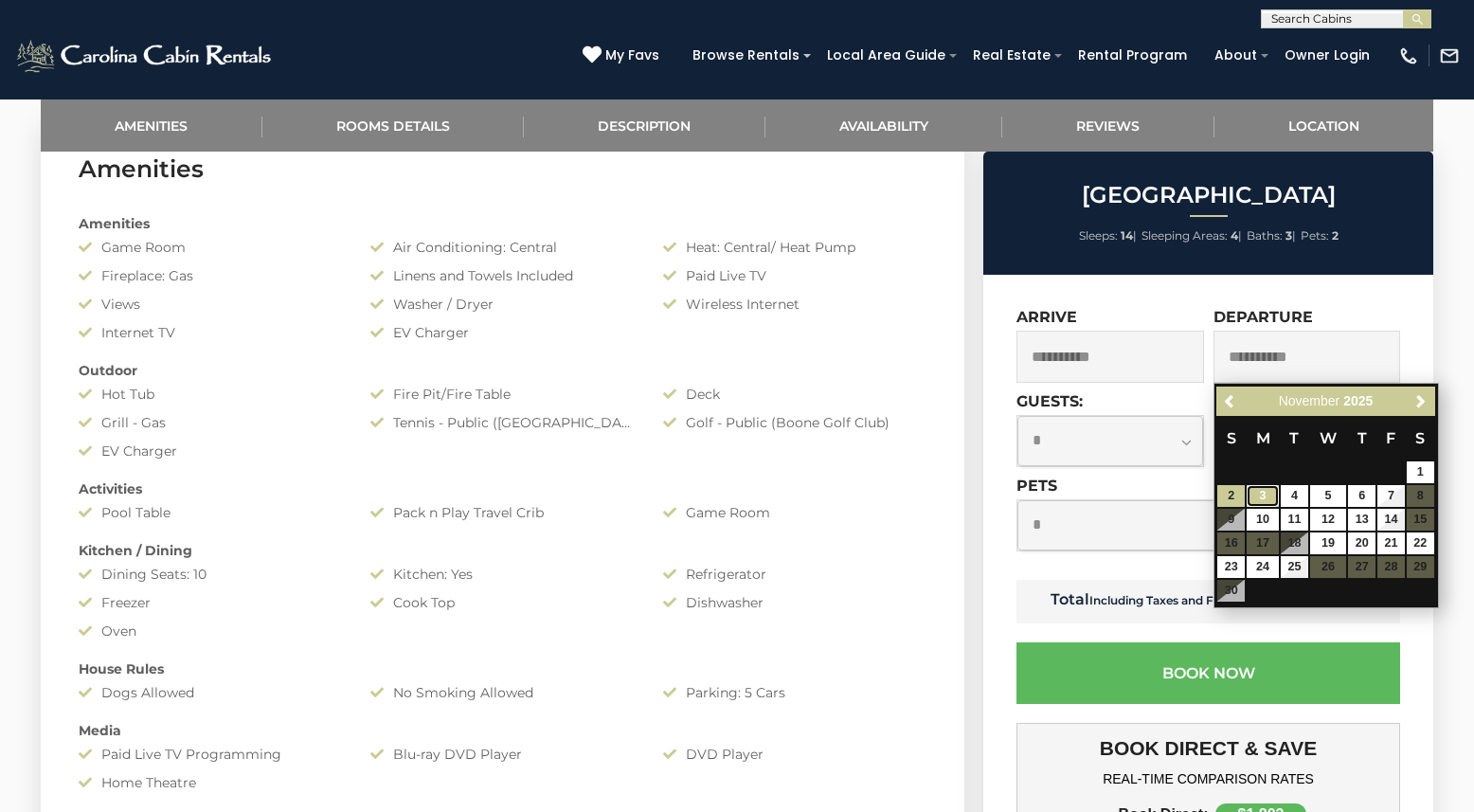
click at [1259, 491] on link "3" at bounding box center [1263, 496] width 33 height 22
type input "**********"
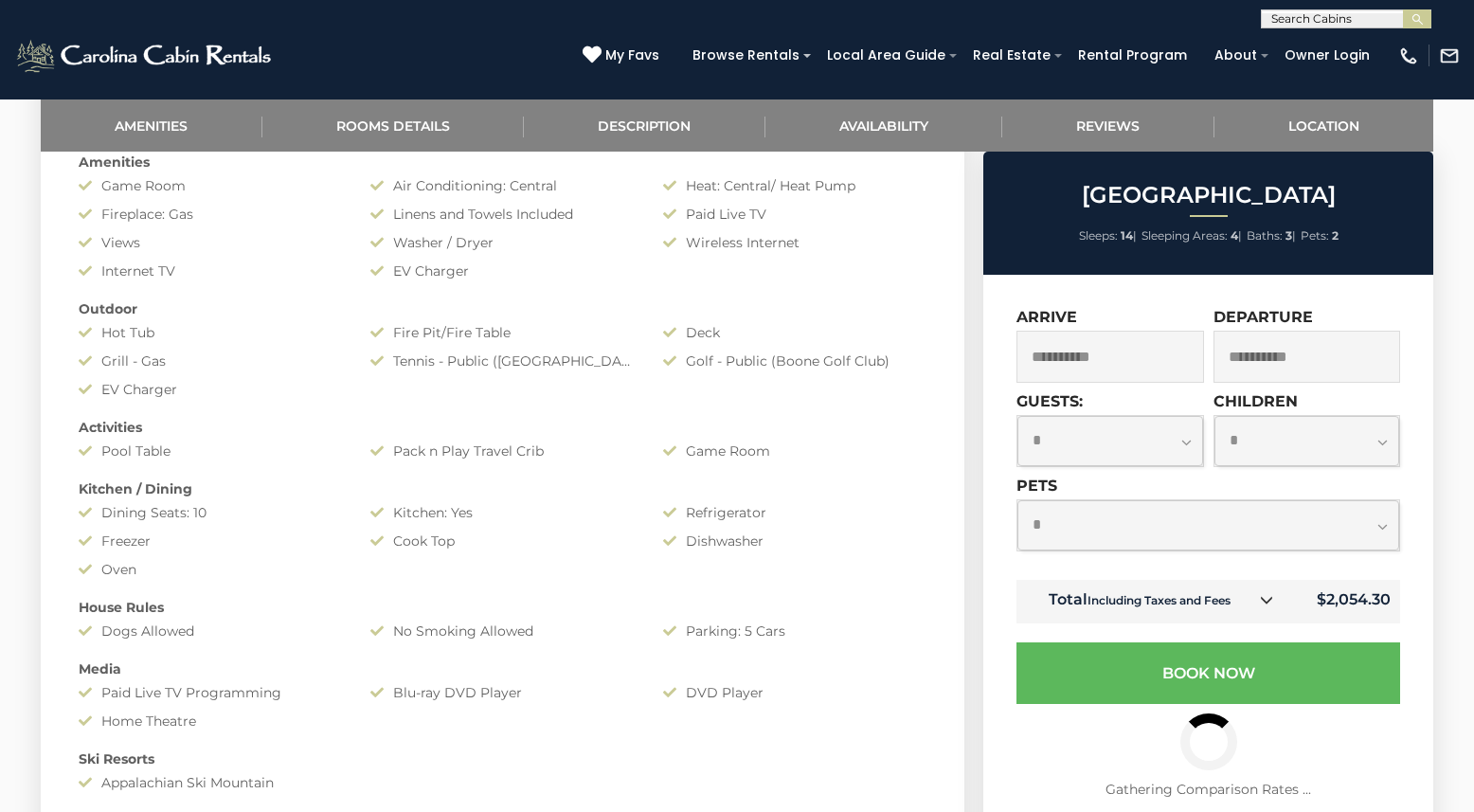
scroll to position [1042, 0]
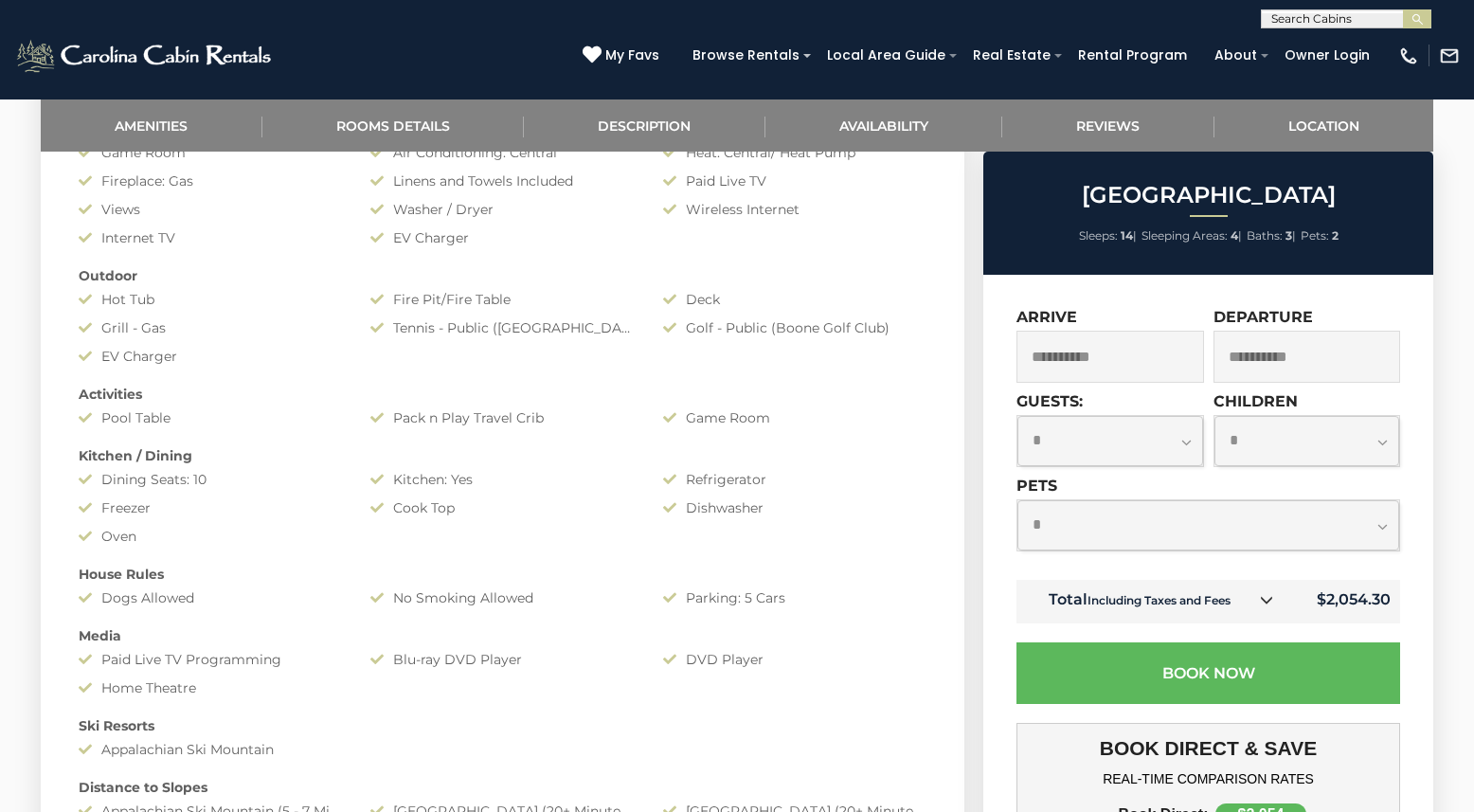
click at [1266, 595] on icon at bounding box center [1267, 599] width 13 height 13
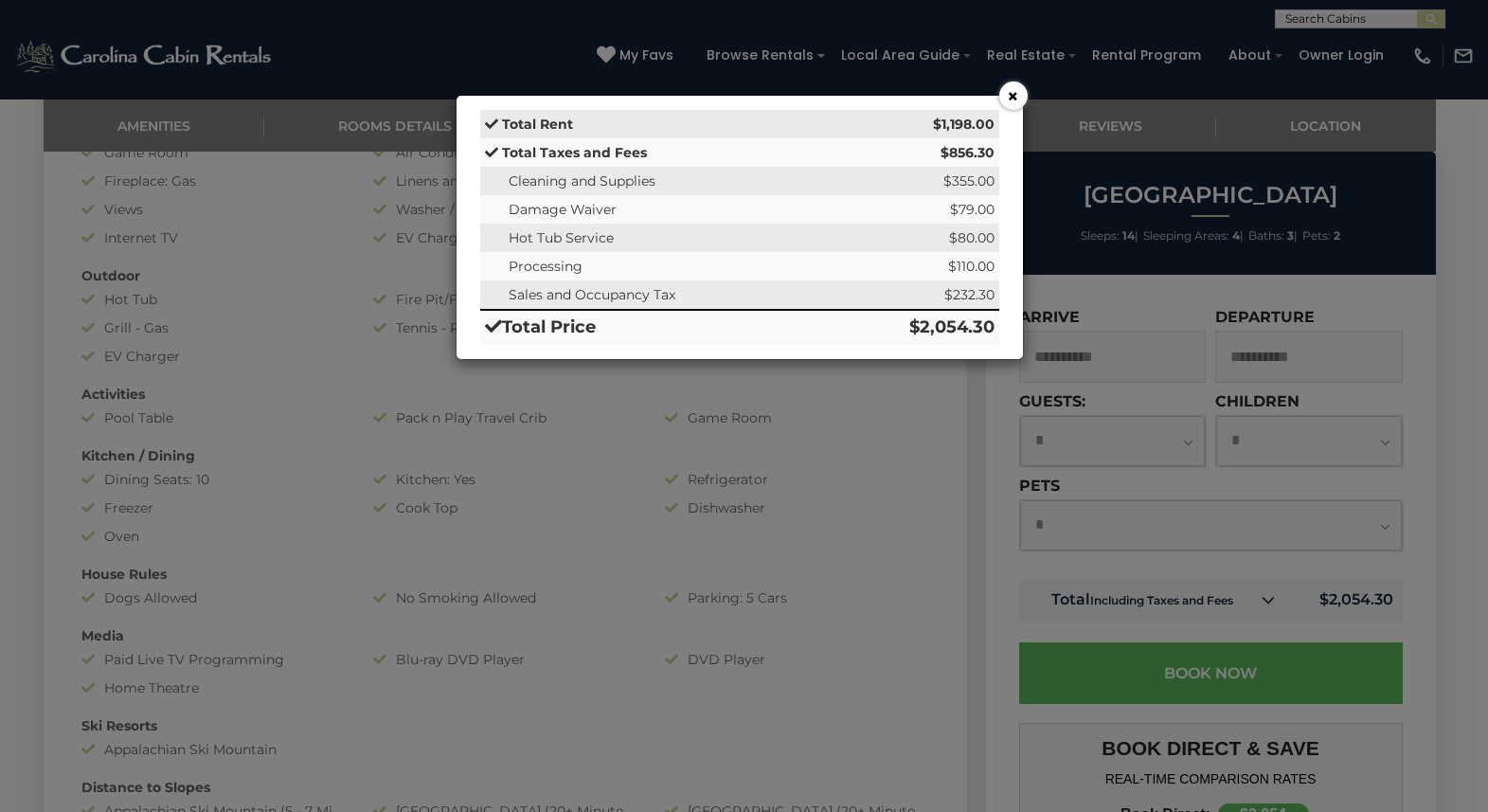
click at [1015, 98] on button "×" at bounding box center [1014, 96] width 29 height 29
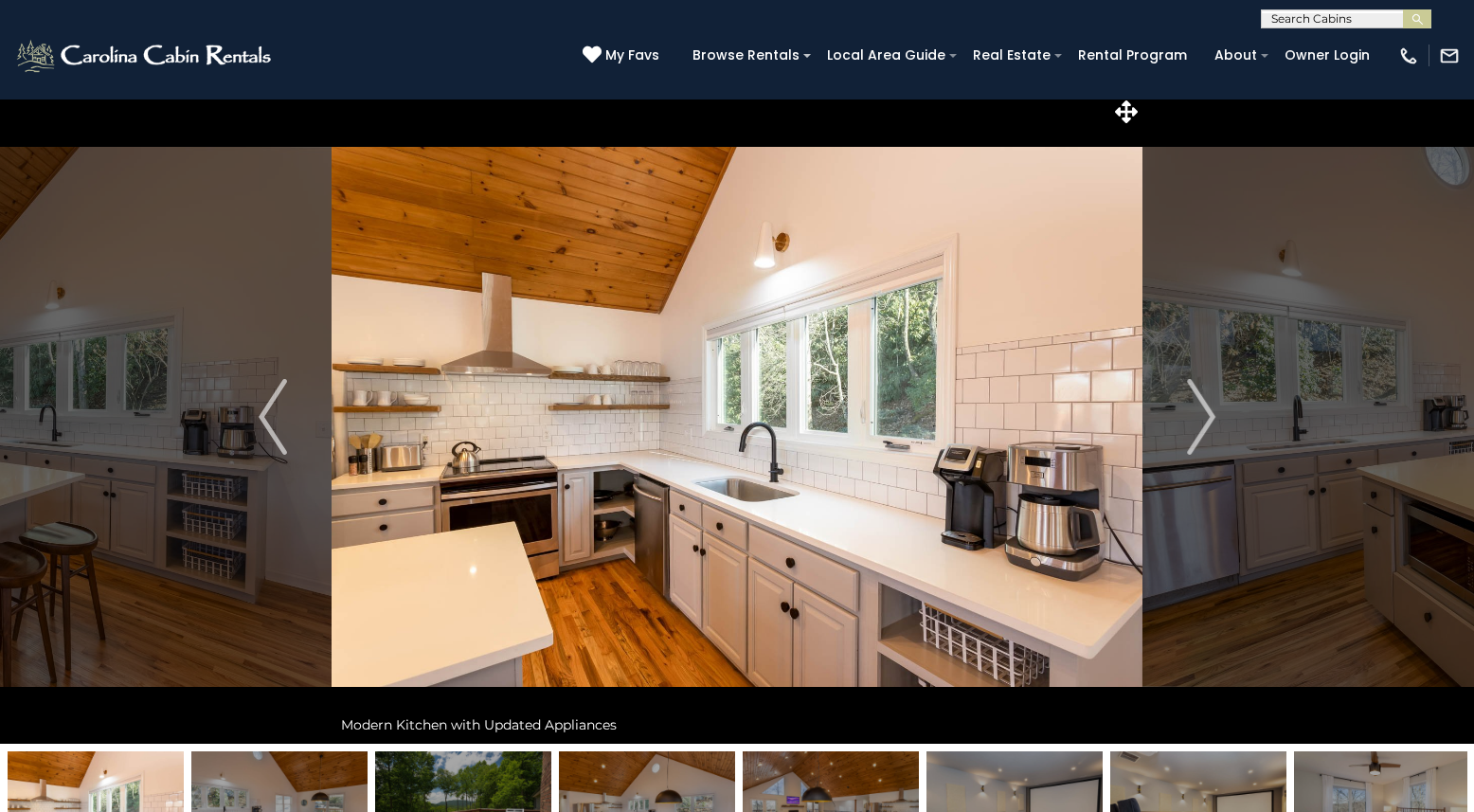
scroll to position [0, 0]
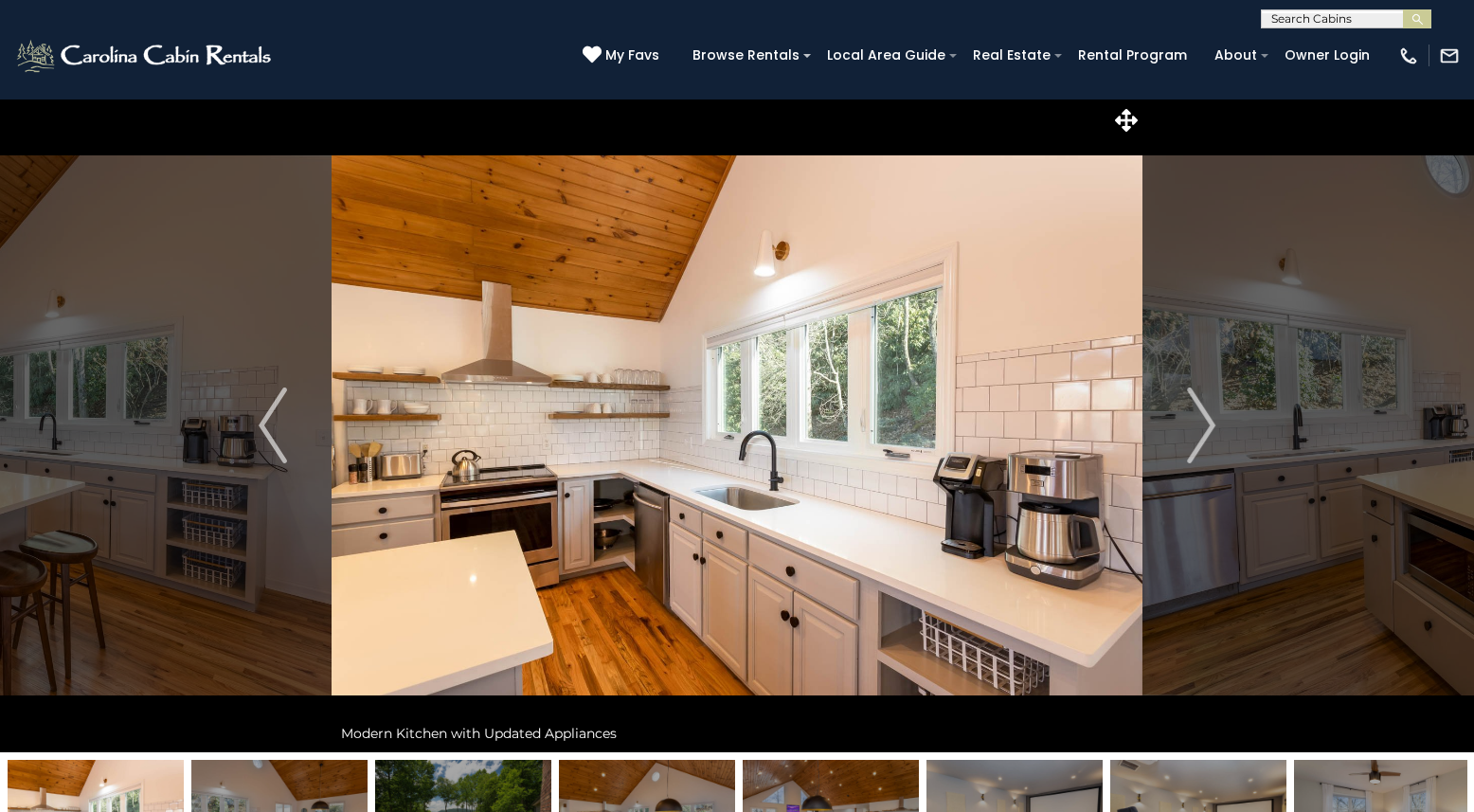
click at [651, 504] on img at bounding box center [737, 425] width 811 height 654
click at [1127, 122] on icon at bounding box center [1126, 121] width 23 height 23
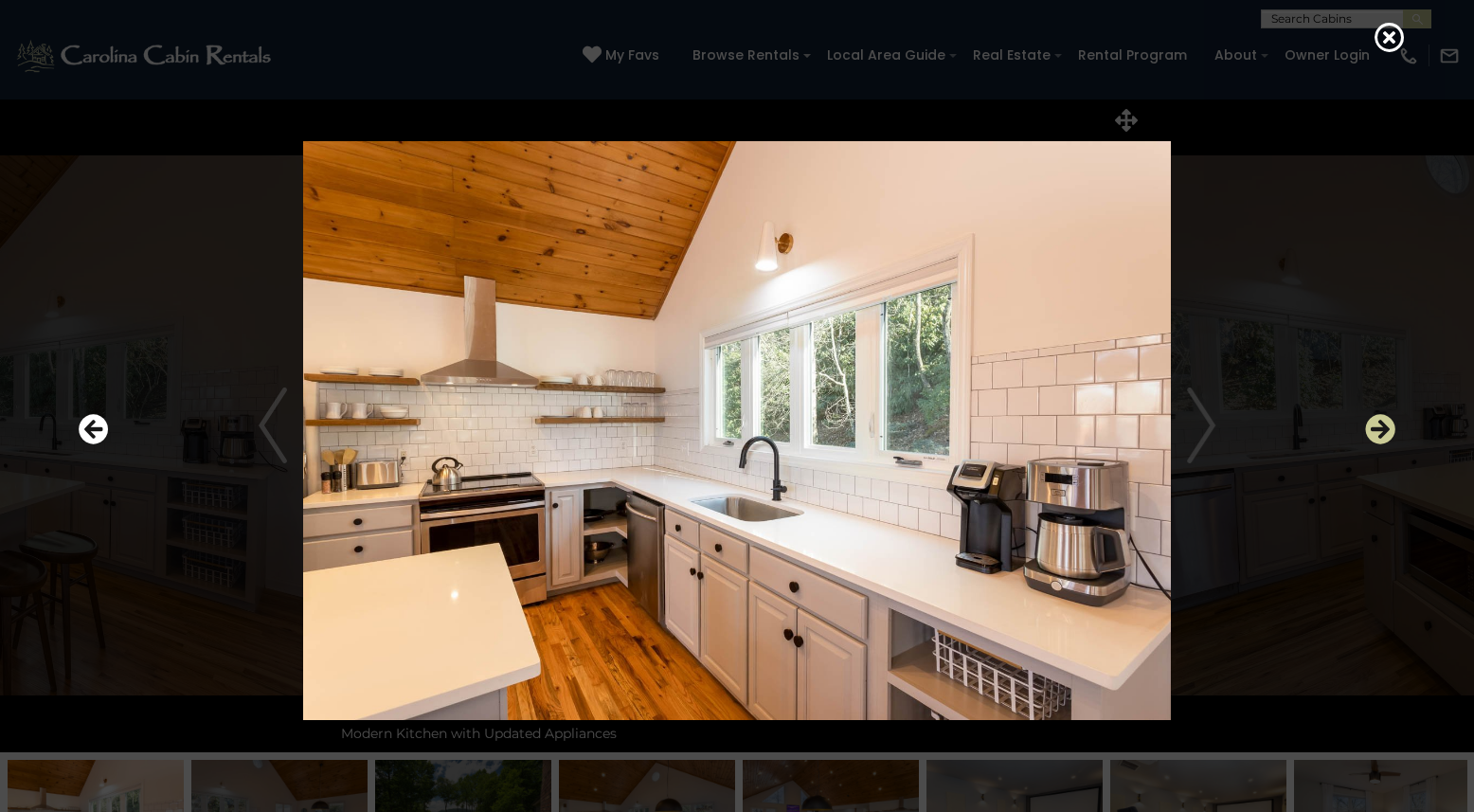
click at [1373, 433] on icon "Next" at bounding box center [1381, 429] width 31 height 31
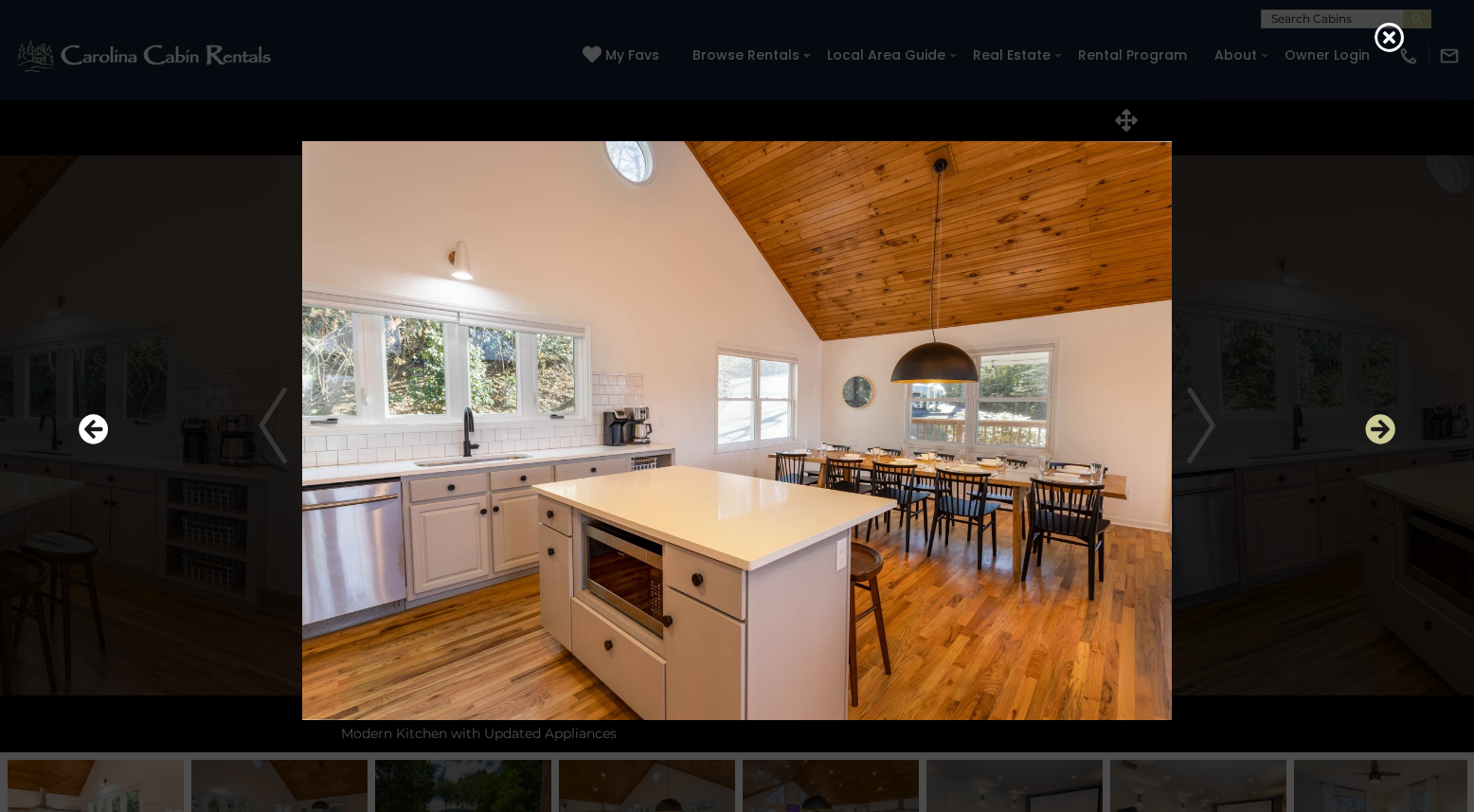
click at [1373, 433] on icon "Next" at bounding box center [1381, 429] width 31 height 31
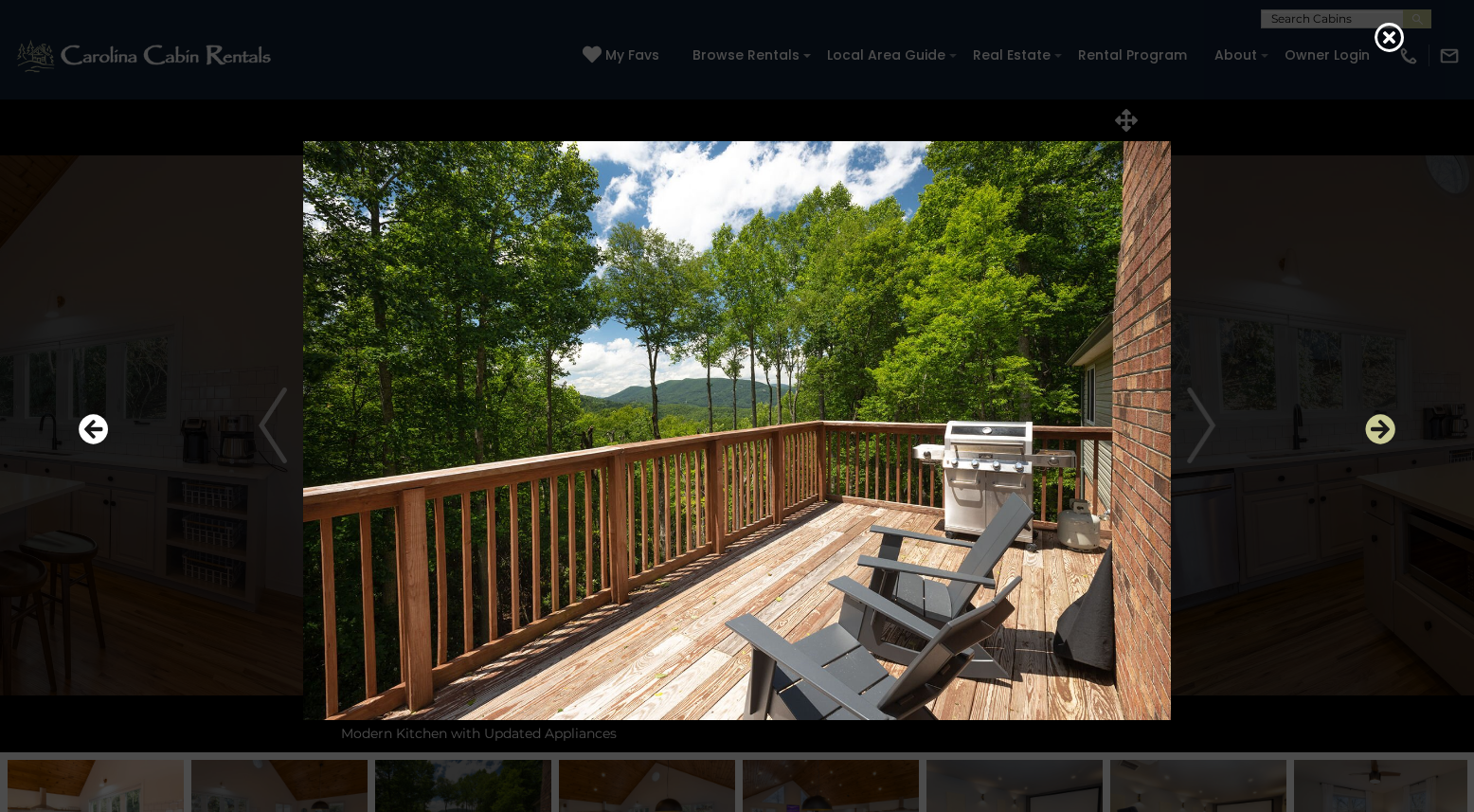
click at [1373, 433] on icon "Next" at bounding box center [1381, 429] width 31 height 31
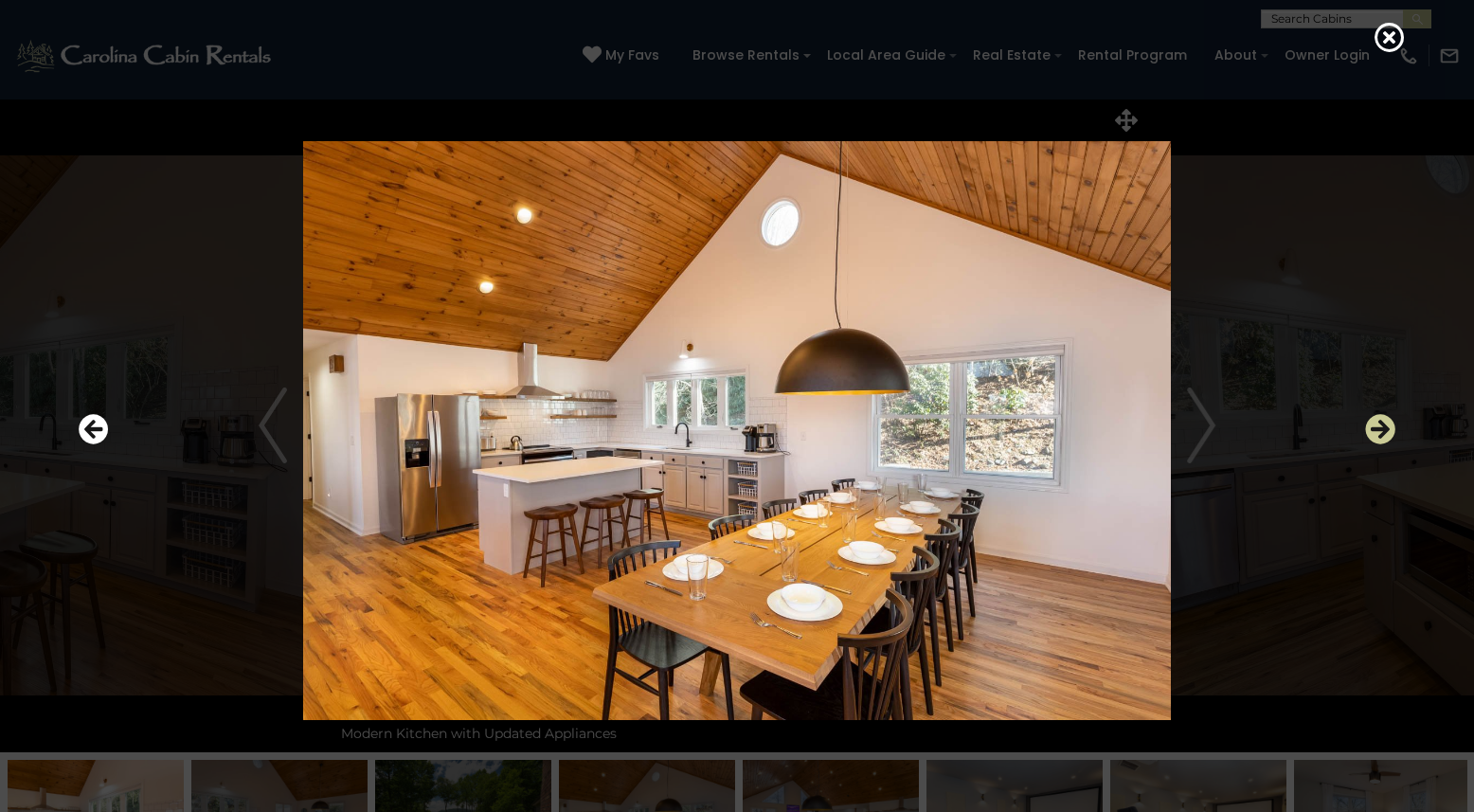
click at [1373, 433] on icon "Next" at bounding box center [1381, 429] width 31 height 31
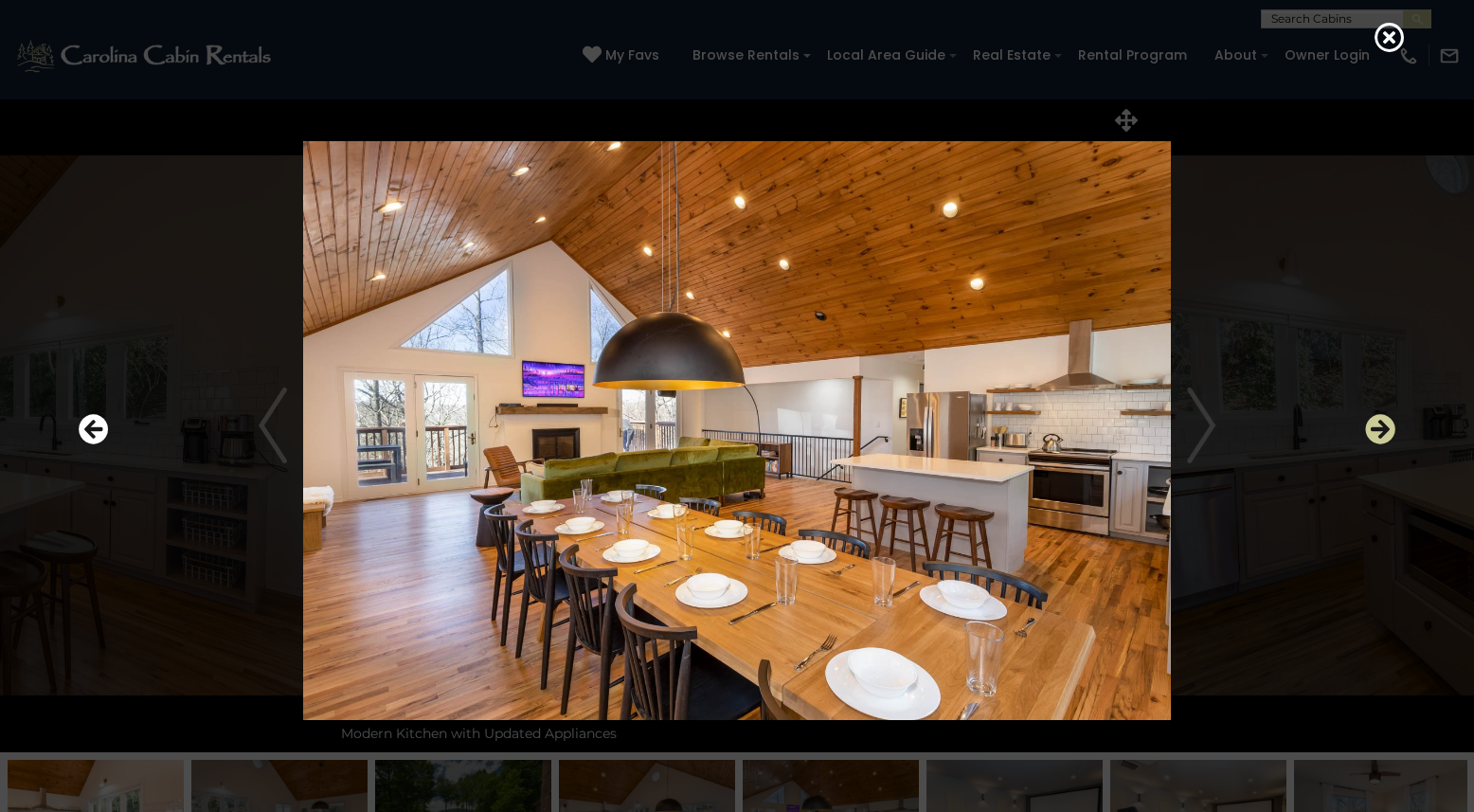
click at [1373, 433] on icon "Next" at bounding box center [1381, 429] width 31 height 31
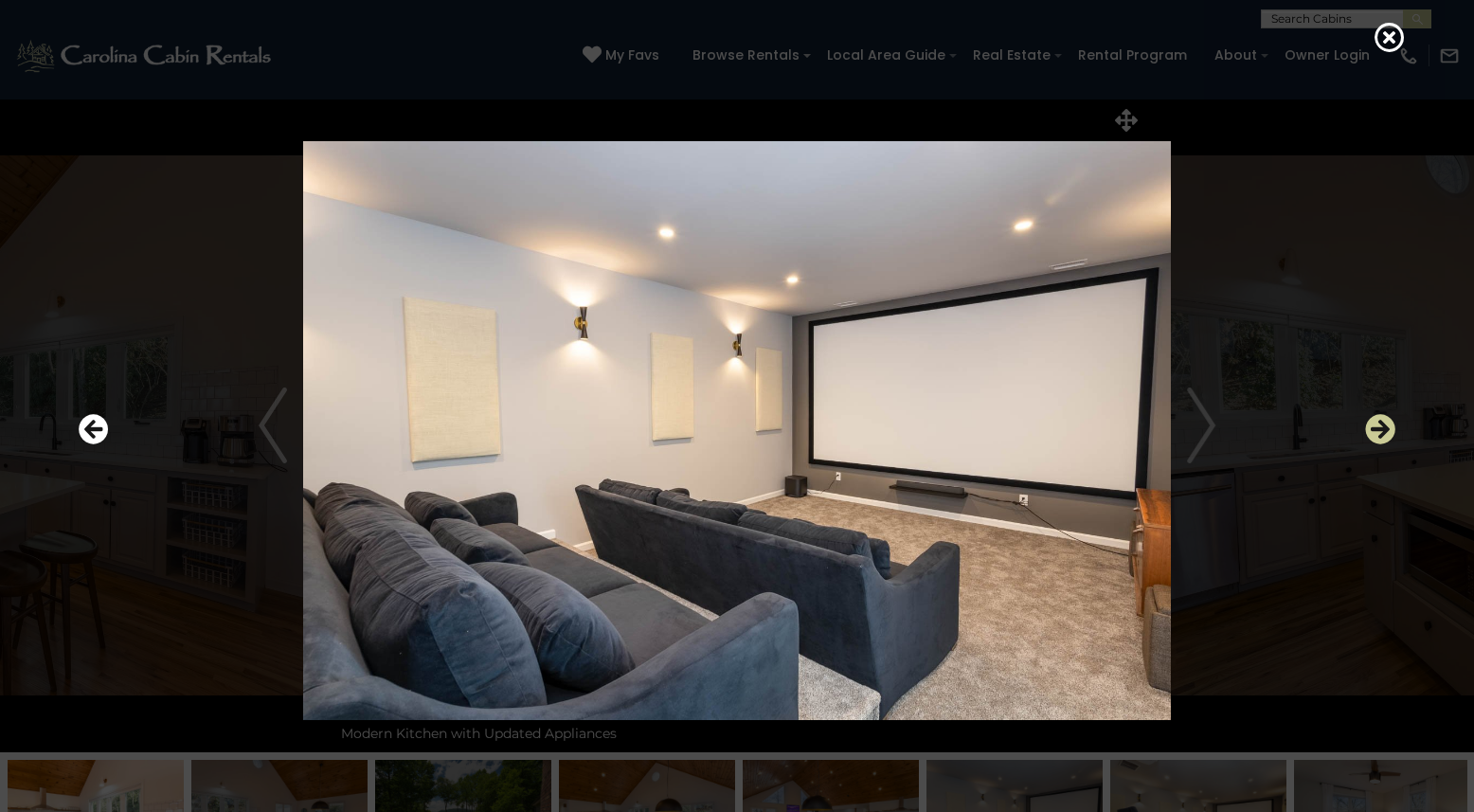
click at [1373, 433] on icon "Next" at bounding box center [1381, 429] width 31 height 31
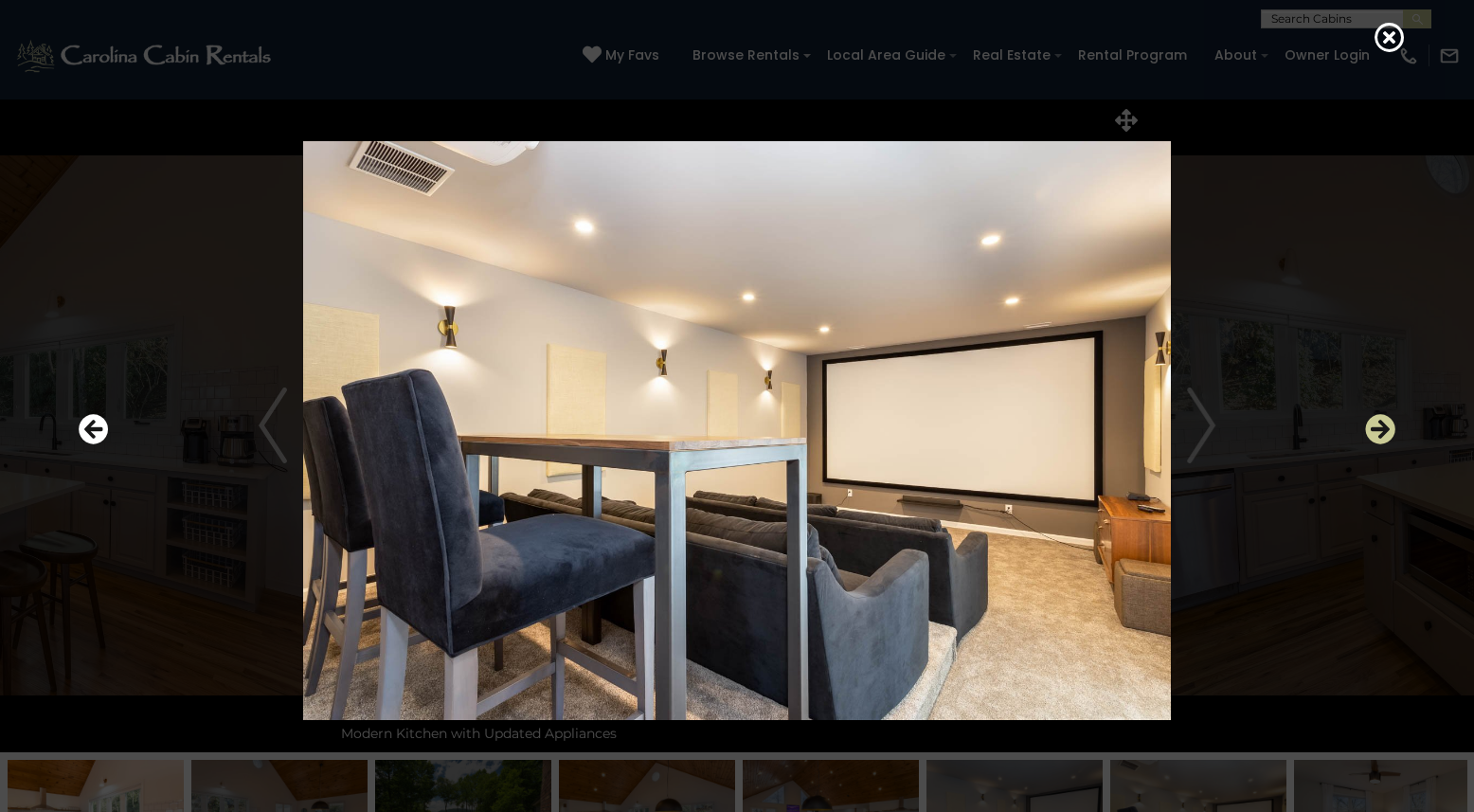
click at [1373, 433] on icon "Next" at bounding box center [1381, 429] width 31 height 31
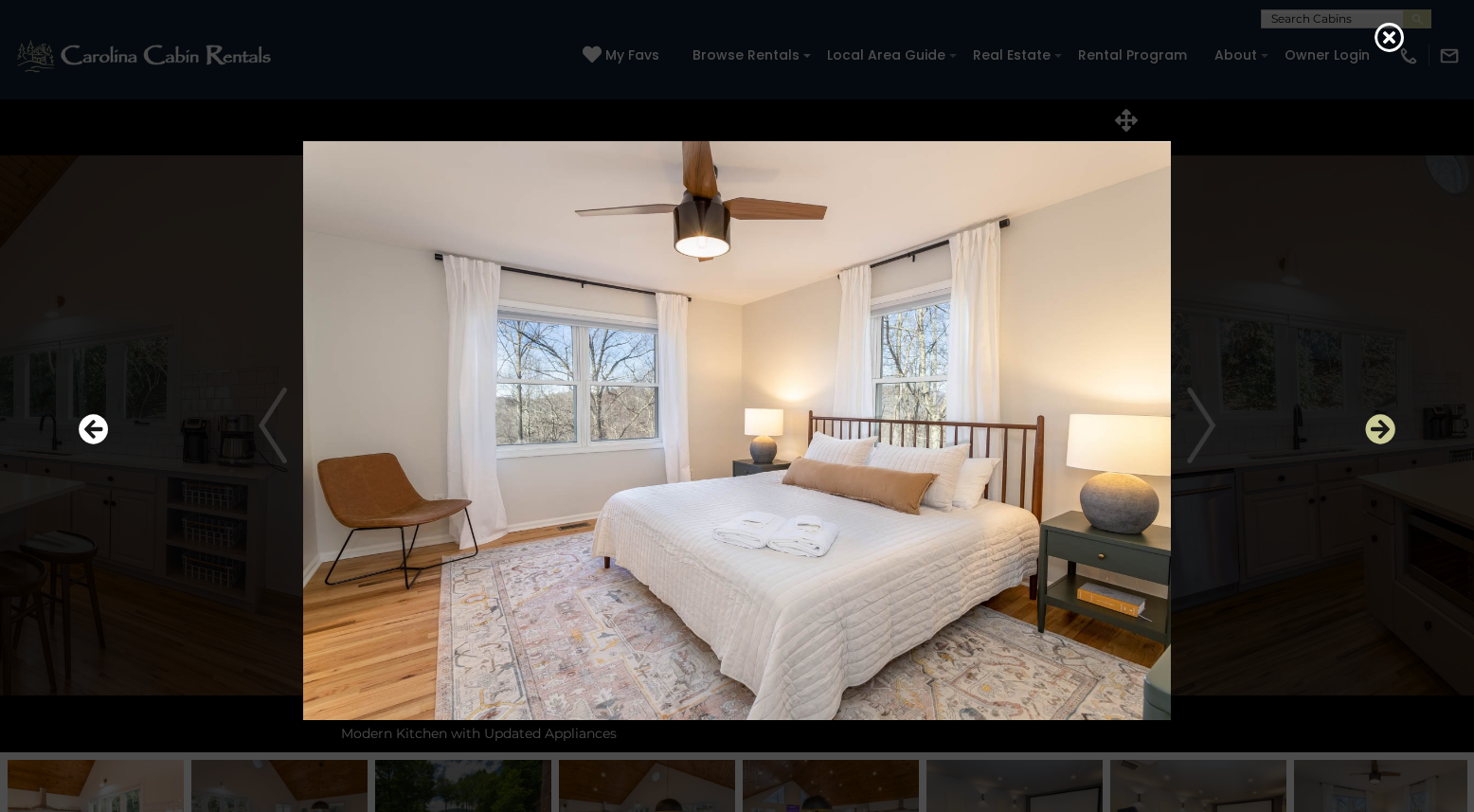
click at [1373, 433] on icon "Next" at bounding box center [1381, 429] width 31 height 31
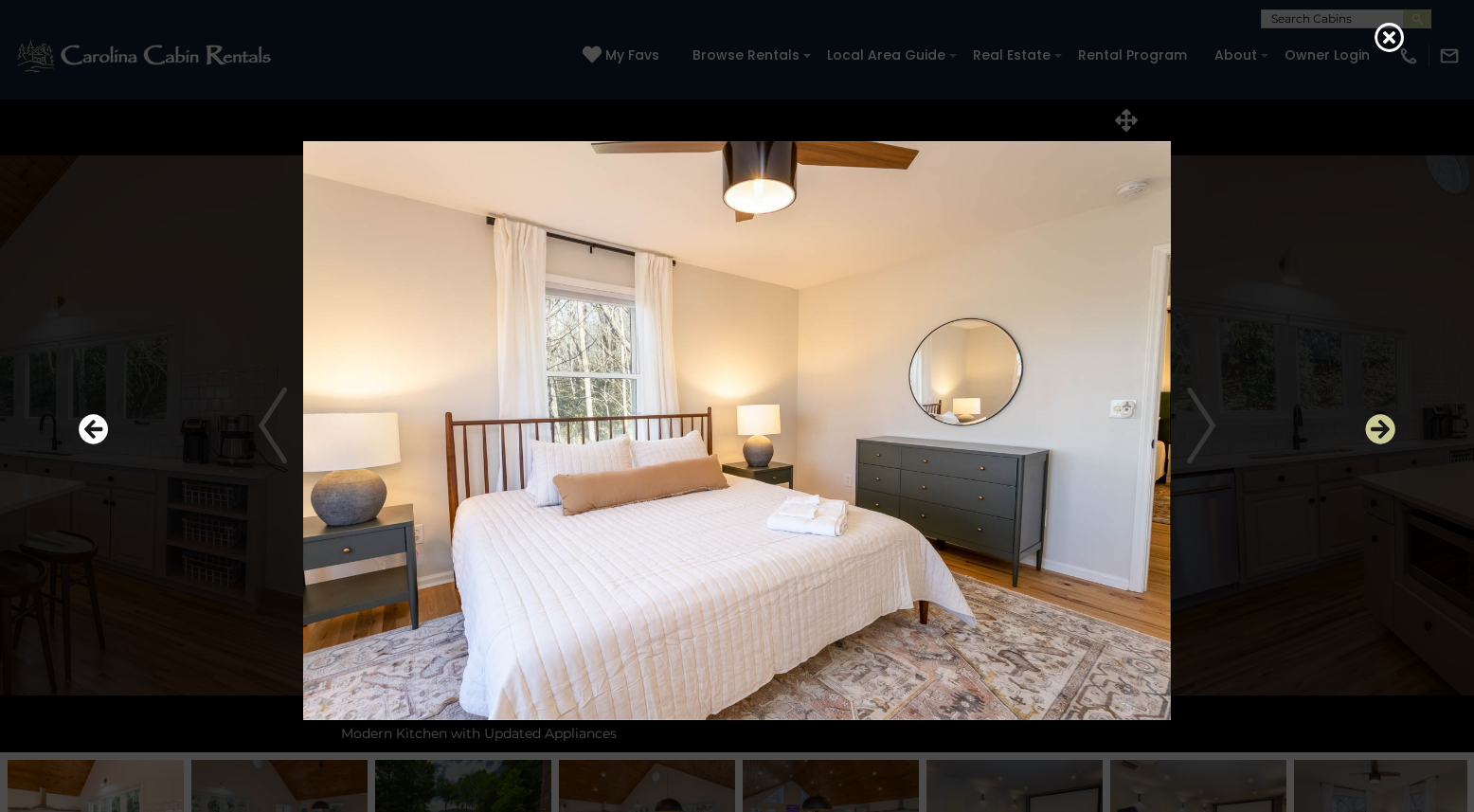
click at [1373, 433] on icon "Next" at bounding box center [1381, 429] width 31 height 31
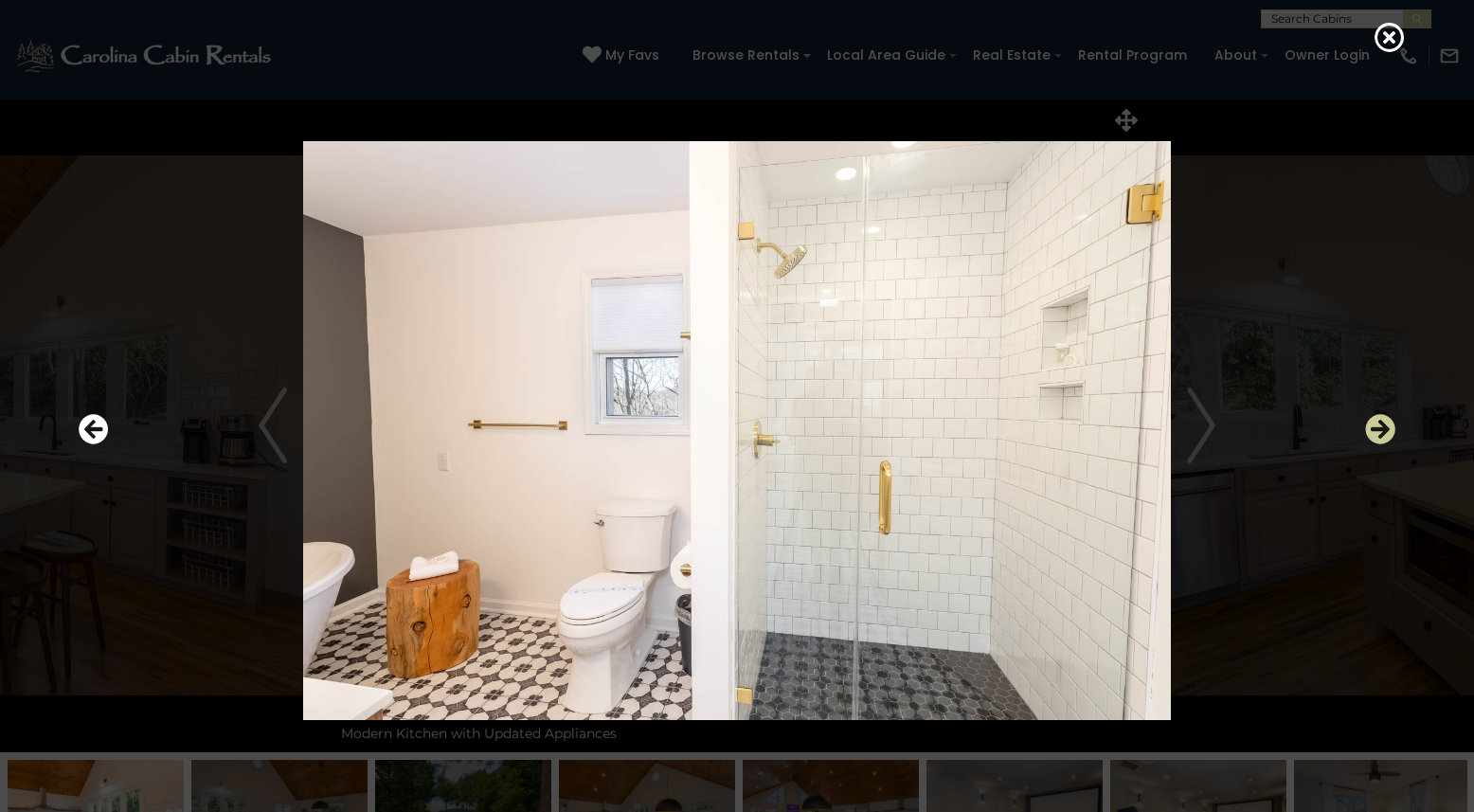
click at [1373, 433] on icon "Next" at bounding box center [1381, 429] width 31 height 31
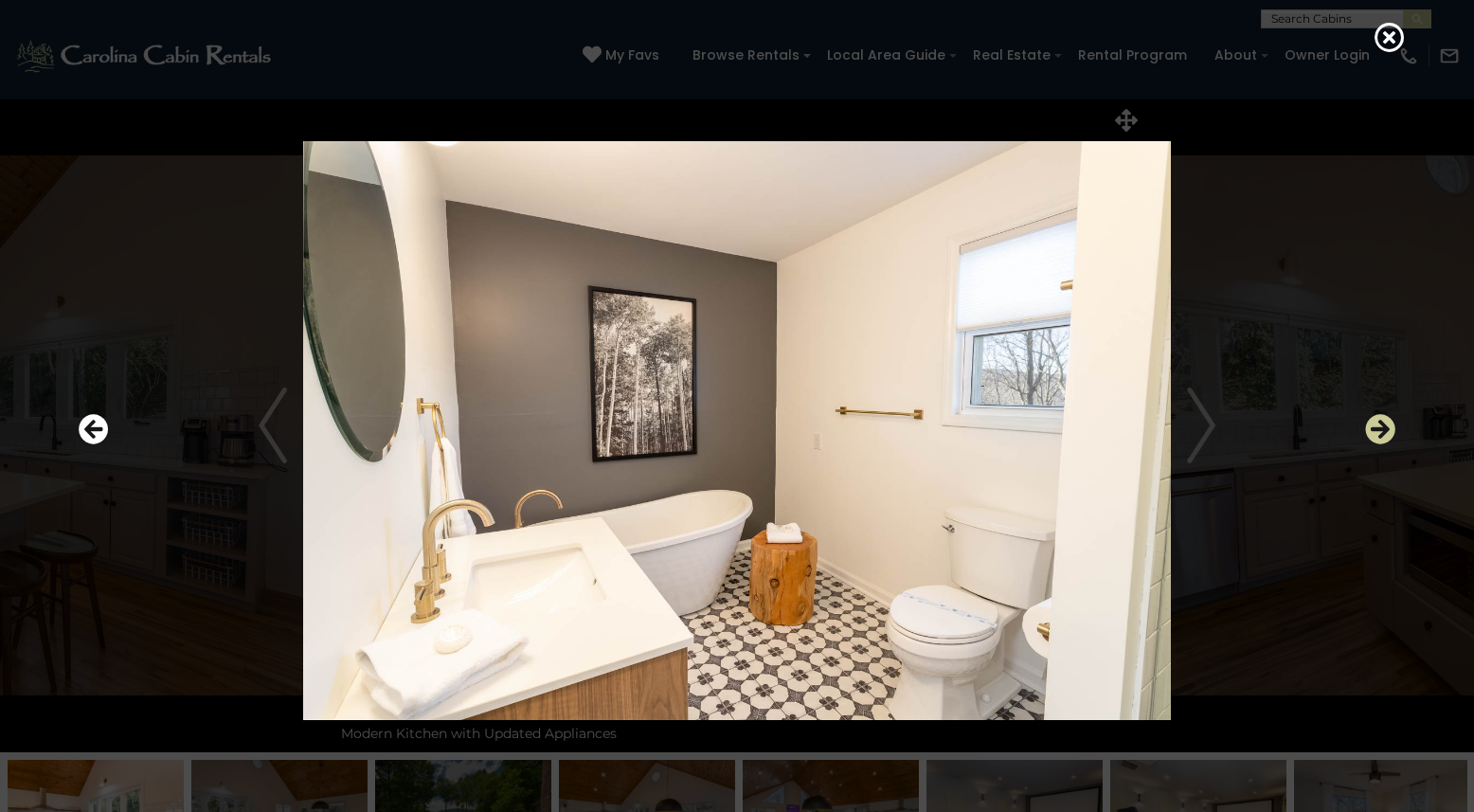
click at [1373, 433] on icon "Next" at bounding box center [1381, 429] width 31 height 31
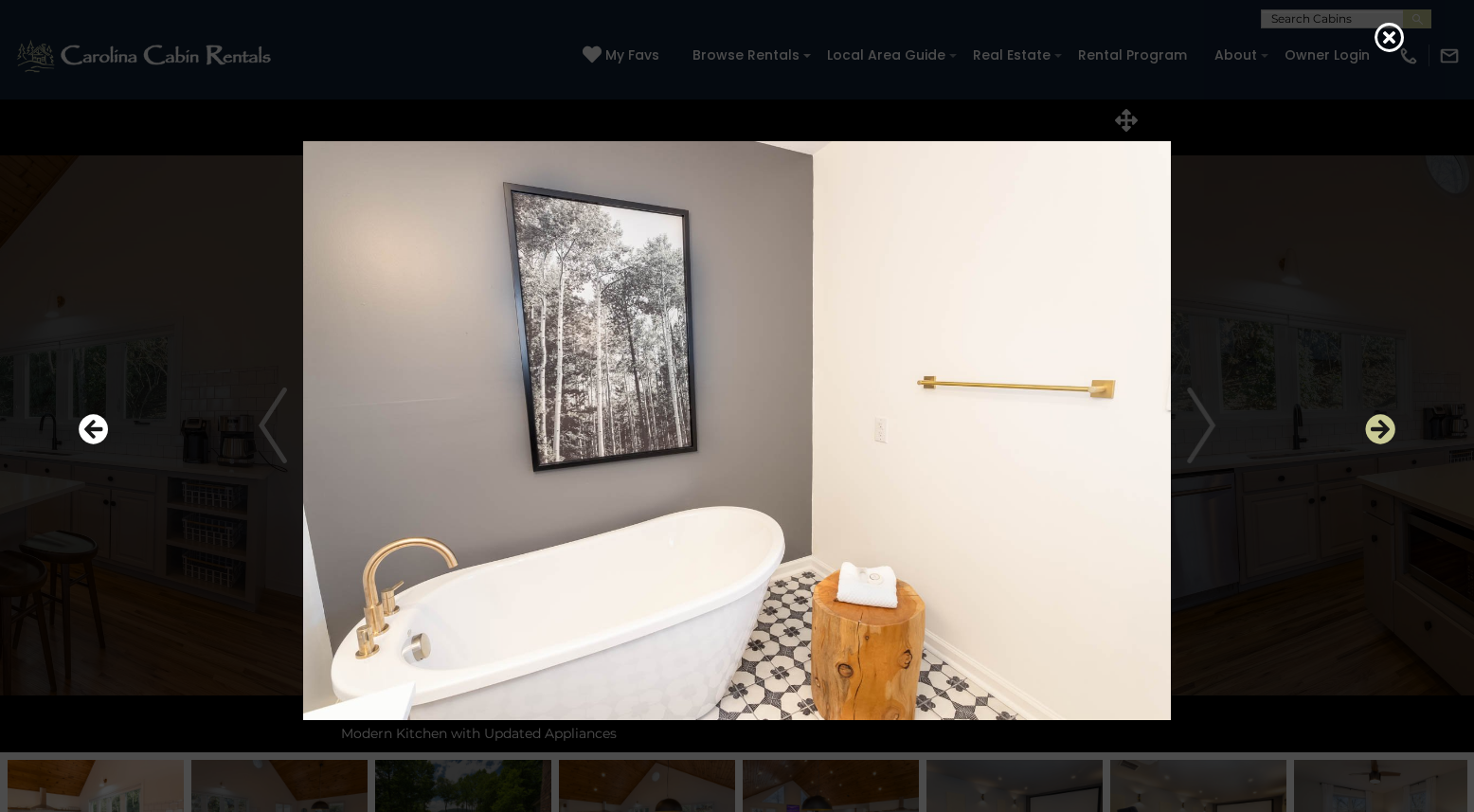
click at [1373, 433] on icon "Next" at bounding box center [1381, 429] width 31 height 31
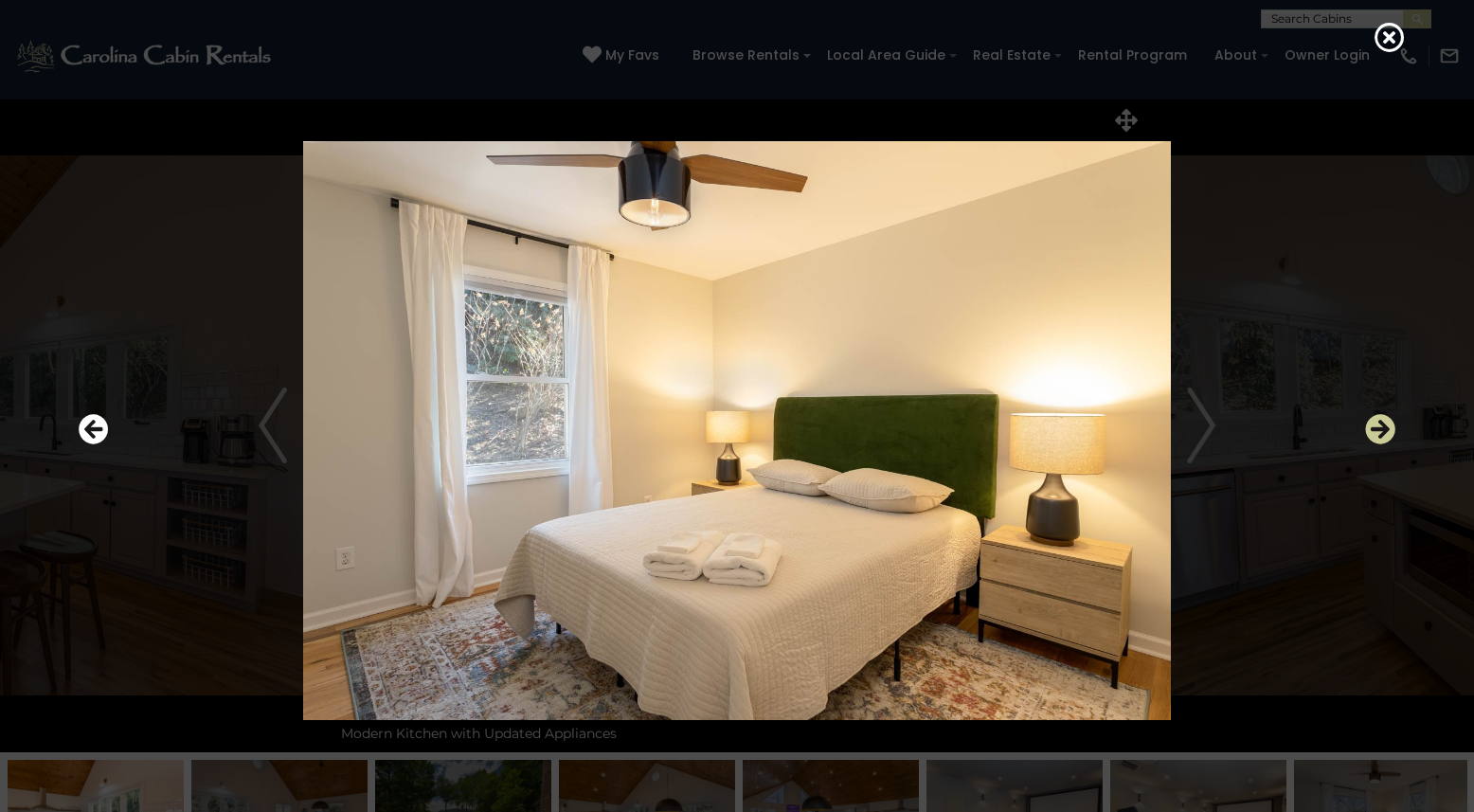
click at [1373, 432] on icon "Next" at bounding box center [1381, 429] width 31 height 31
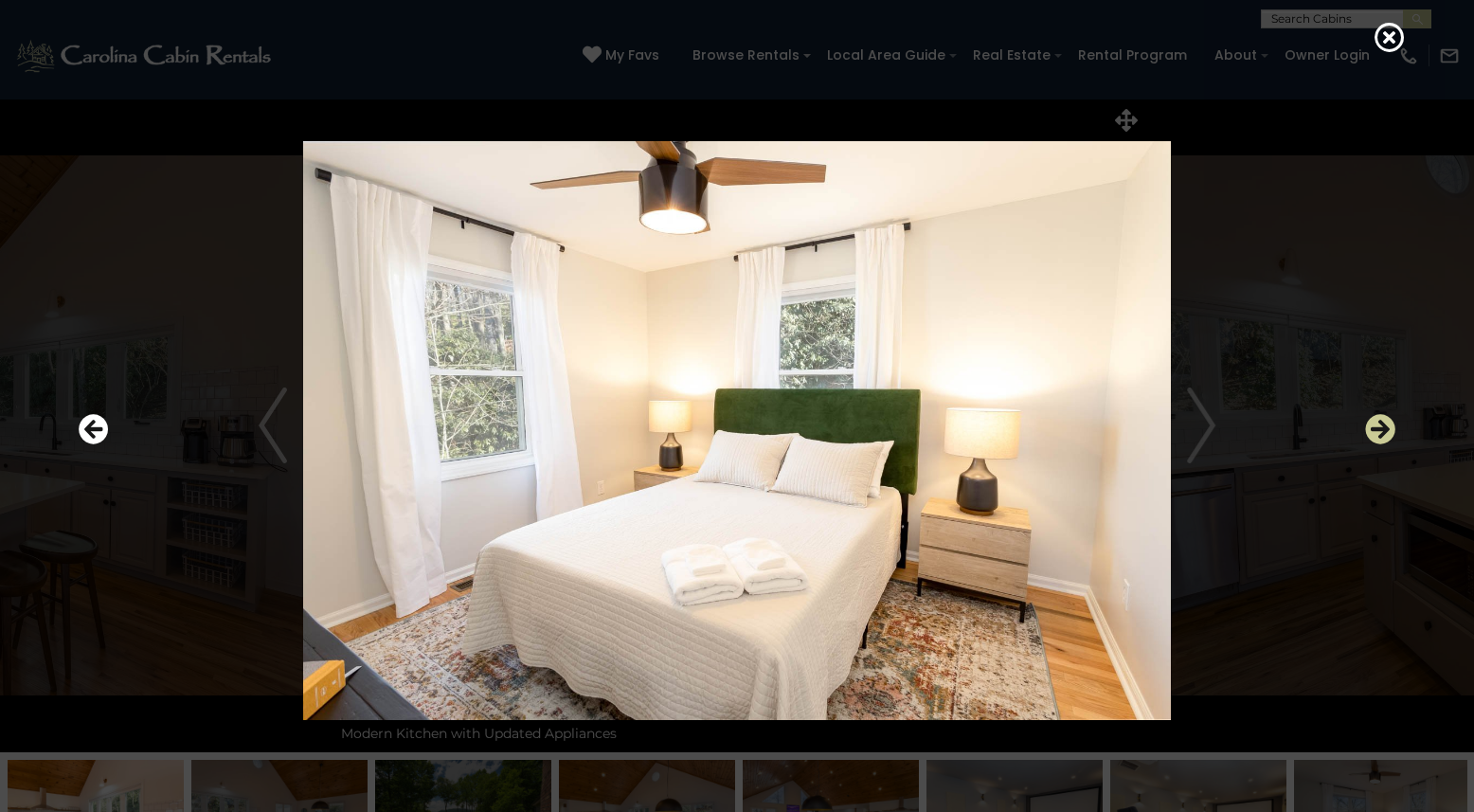
click at [1373, 432] on icon "Next" at bounding box center [1381, 429] width 31 height 31
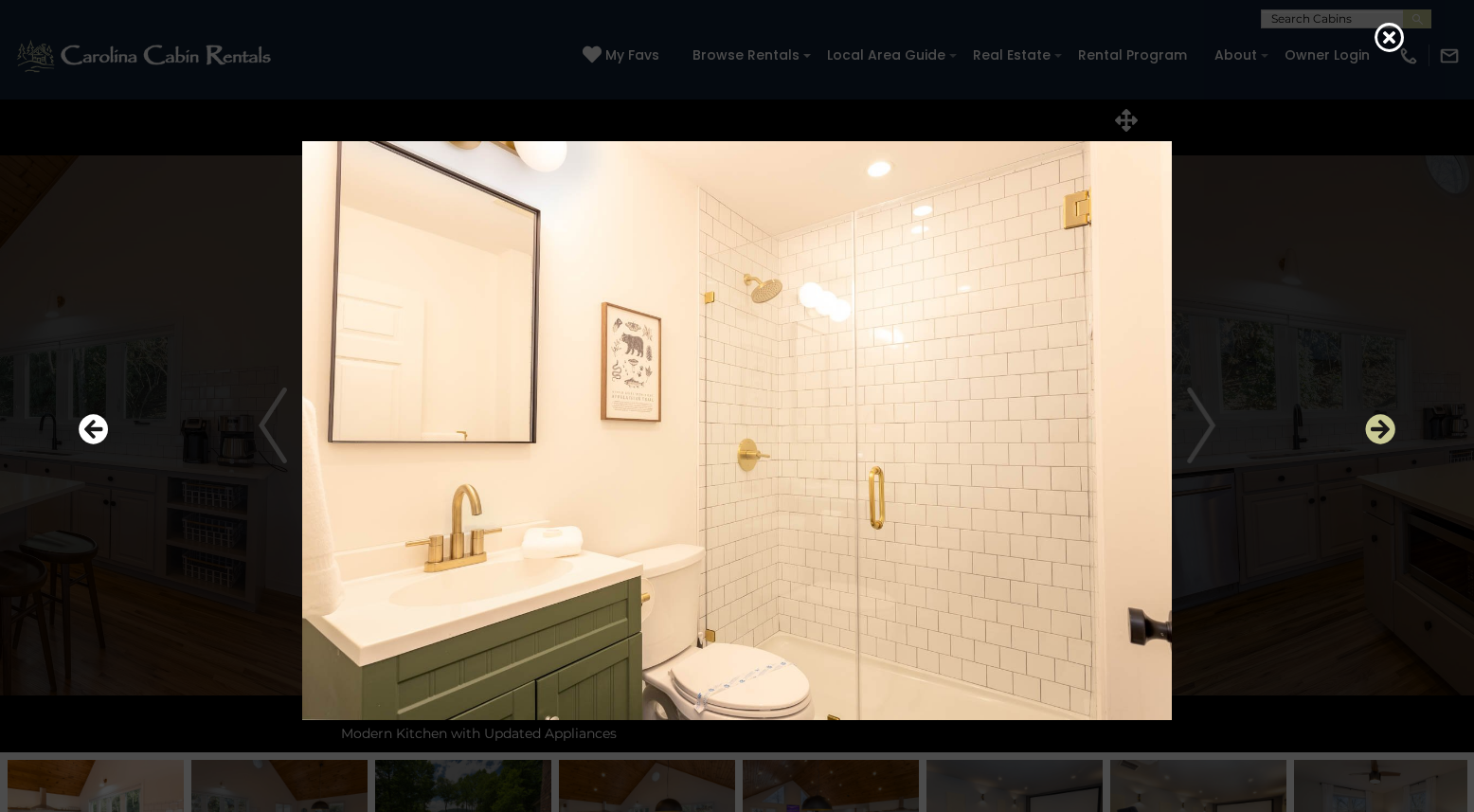
click at [1373, 432] on icon "Next" at bounding box center [1381, 429] width 31 height 31
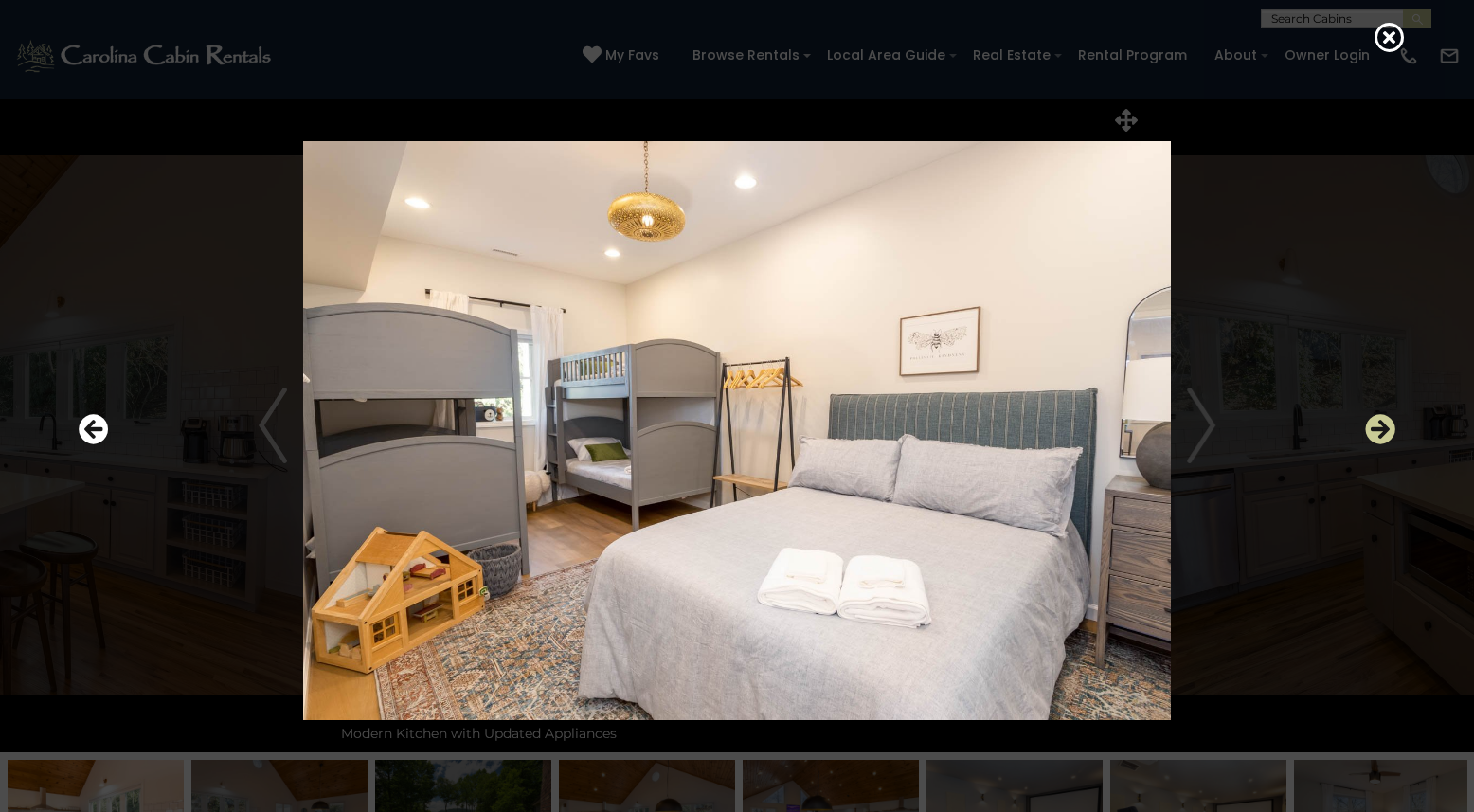
click at [1373, 432] on icon "Next" at bounding box center [1381, 429] width 31 height 31
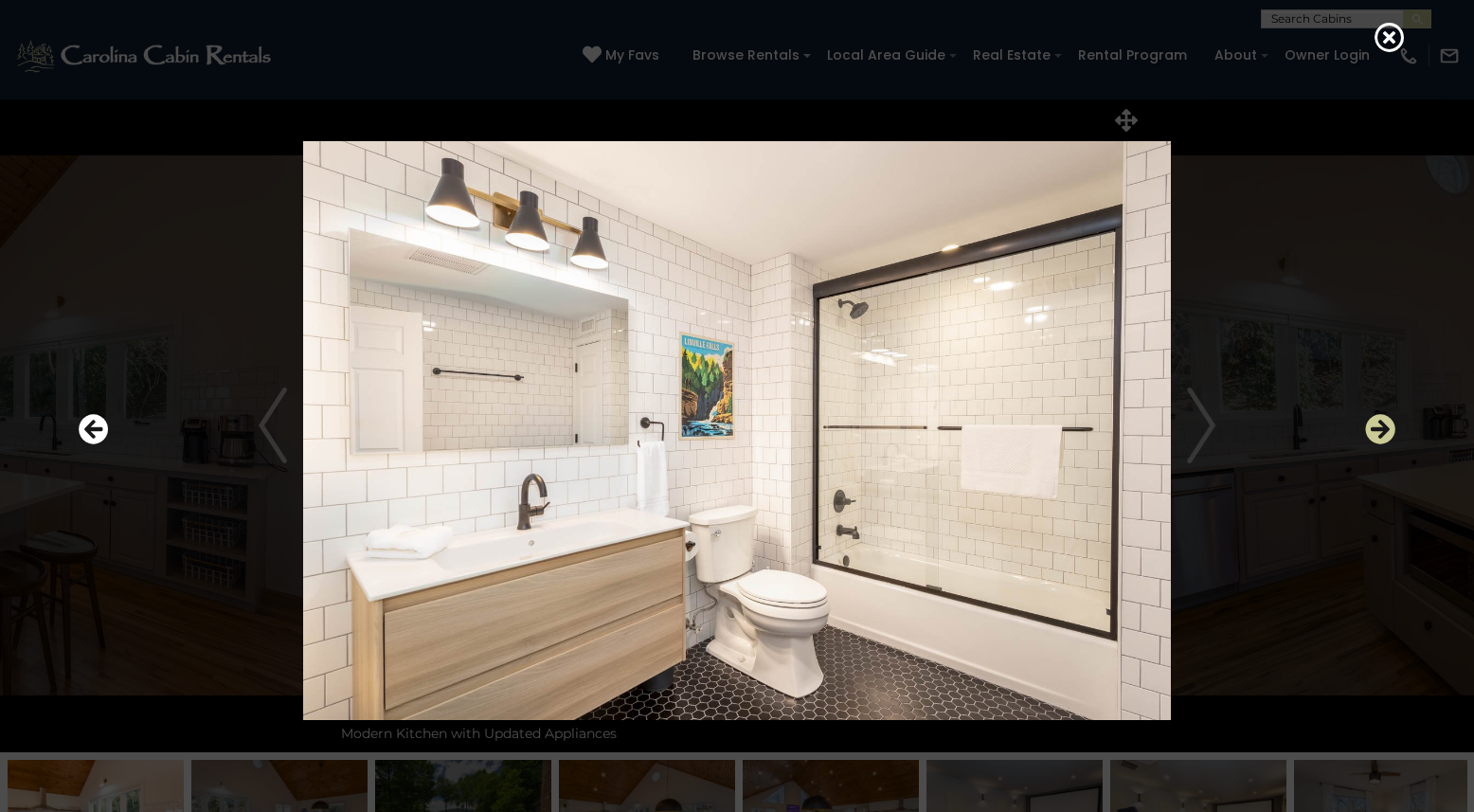
click at [1373, 432] on icon "Next" at bounding box center [1381, 429] width 31 height 31
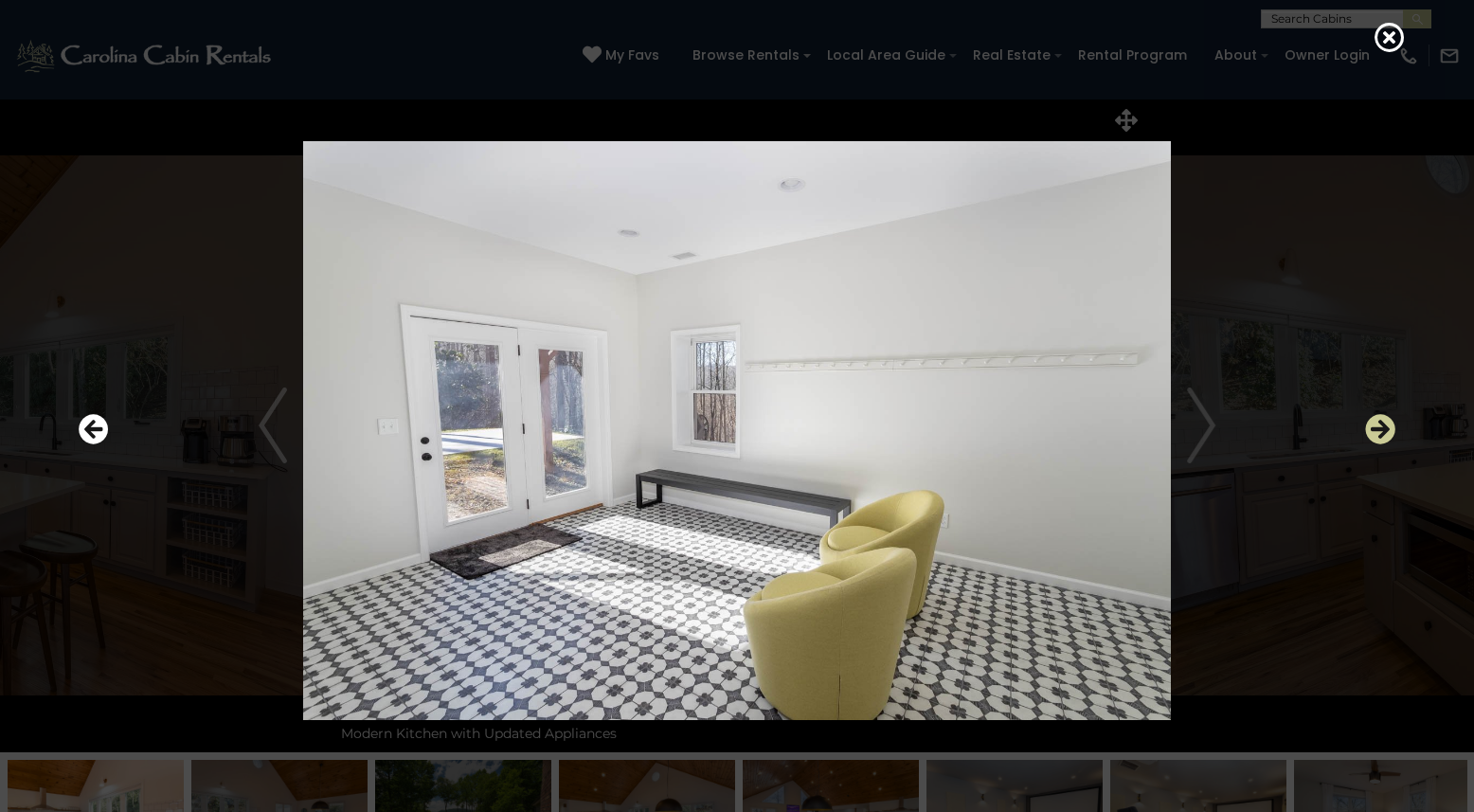
click at [1373, 432] on icon "Next" at bounding box center [1381, 429] width 31 height 31
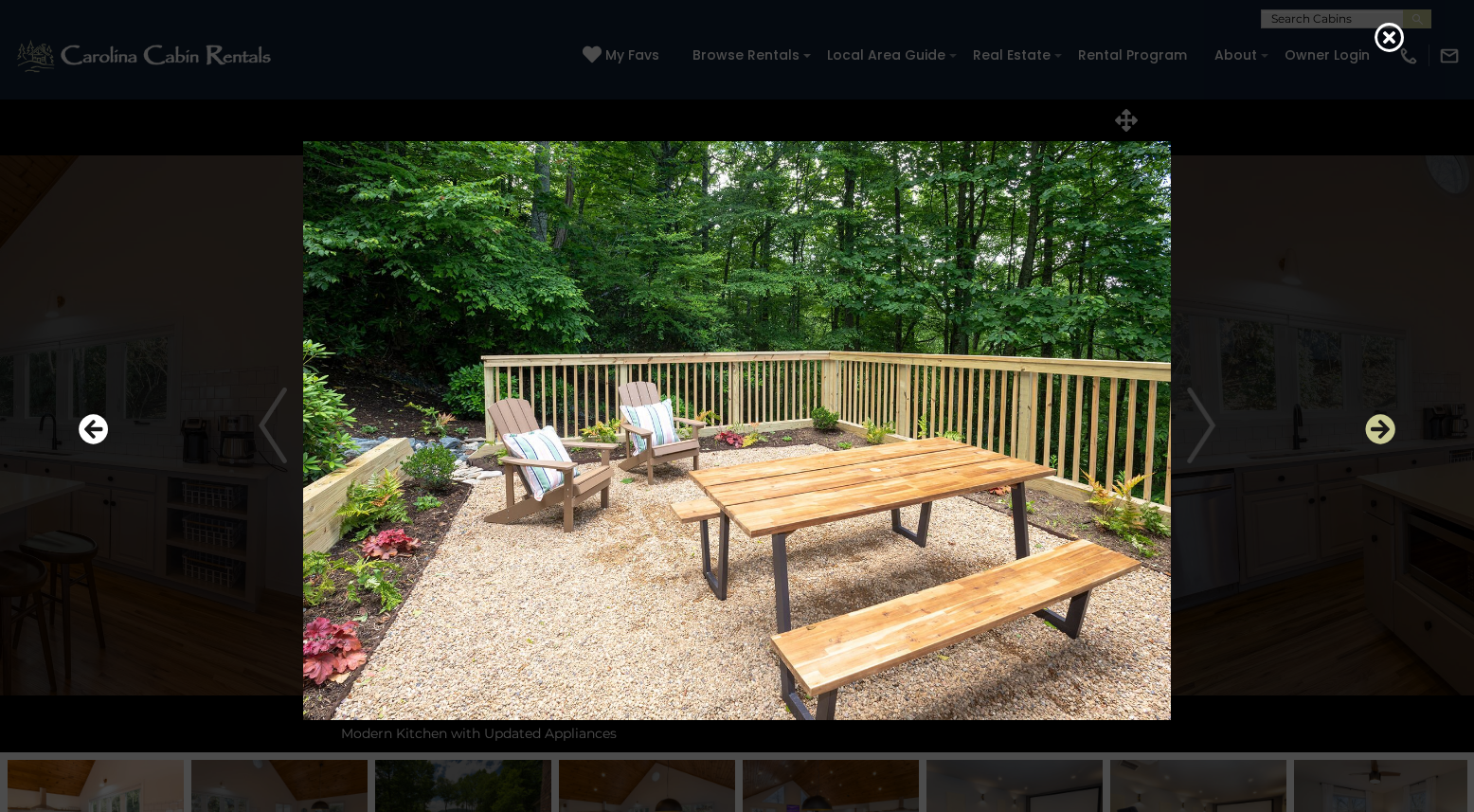
click at [1373, 432] on icon "Next" at bounding box center [1381, 429] width 31 height 31
